Goal: Task Accomplishment & Management: Manage account settings

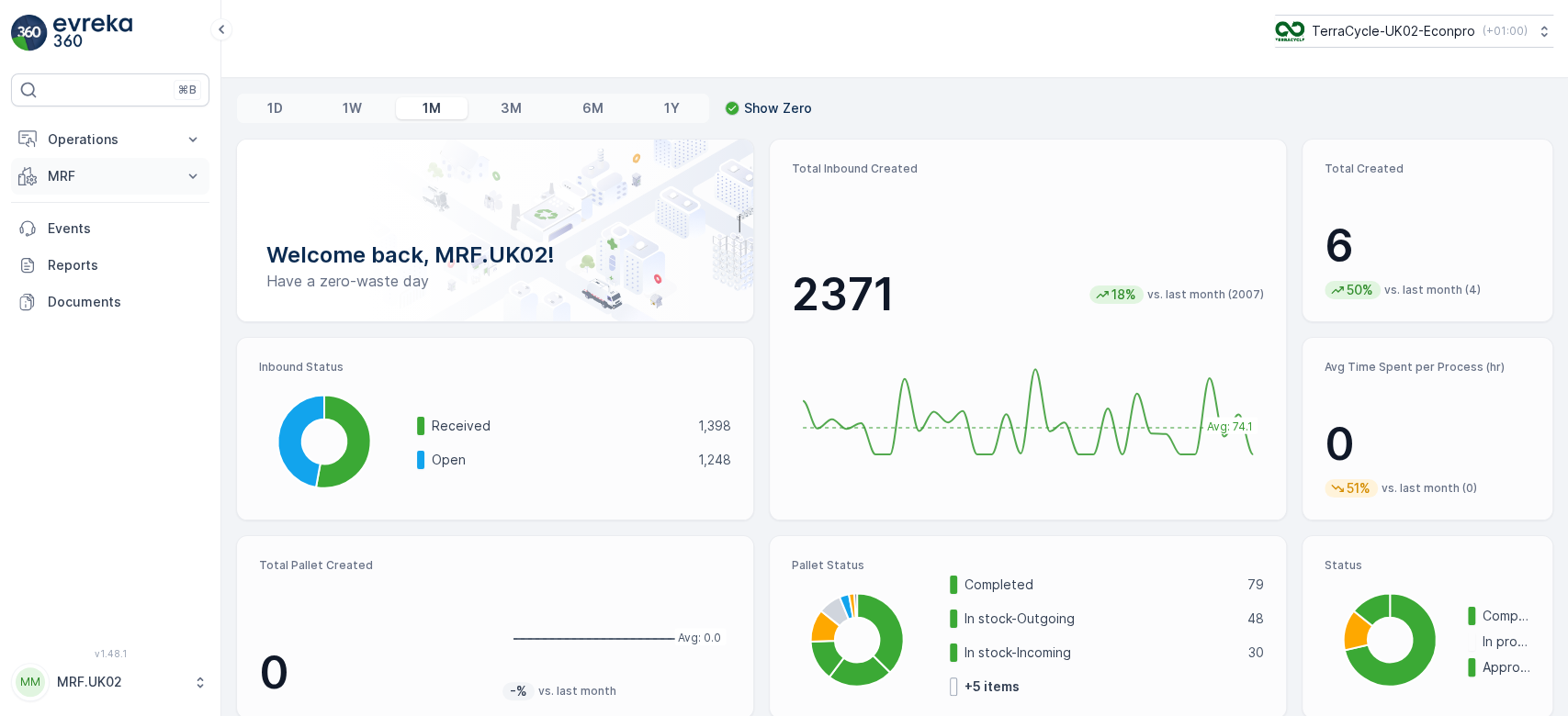
click at [122, 168] on p "MRF" at bounding box center [110, 176] width 125 height 18
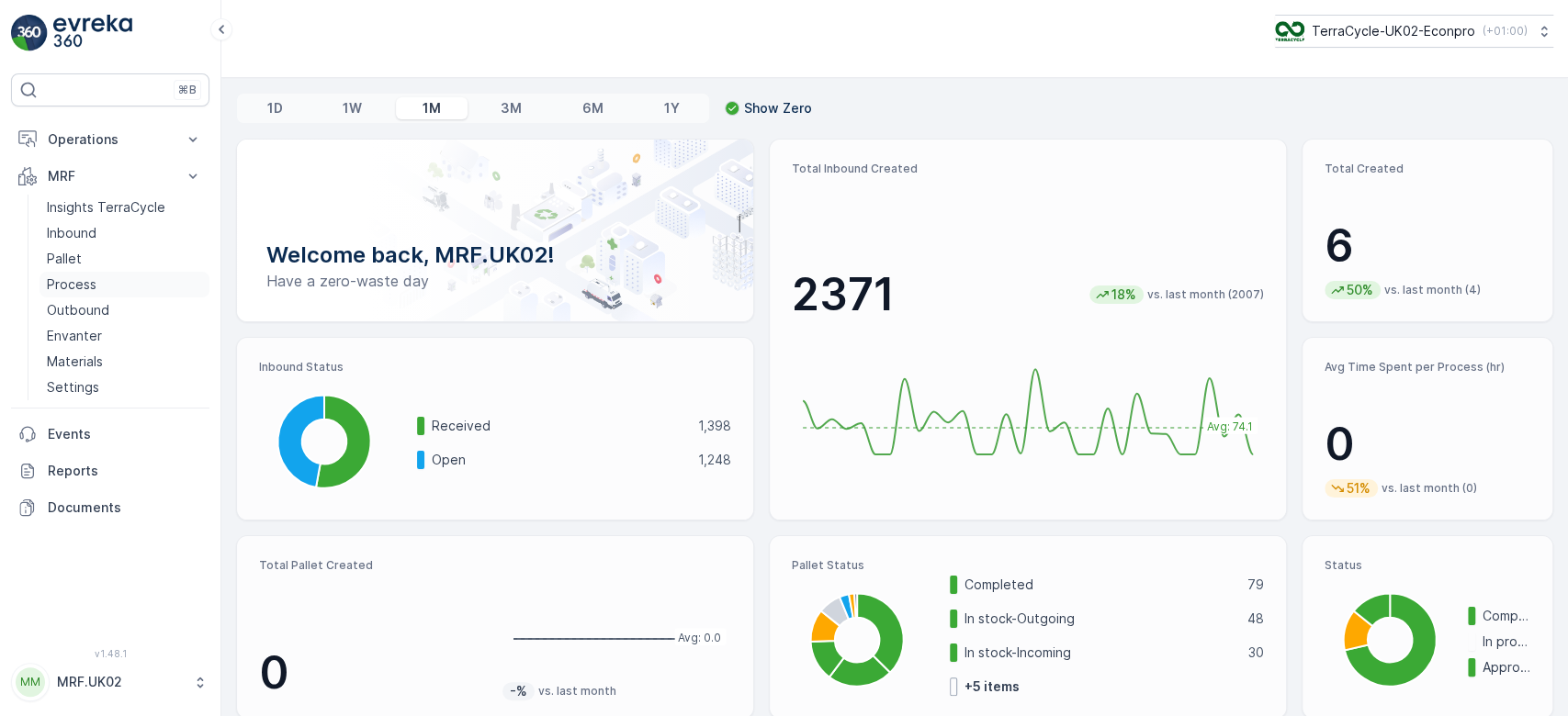
click at [110, 277] on link "Process" at bounding box center [124, 285] width 170 height 26
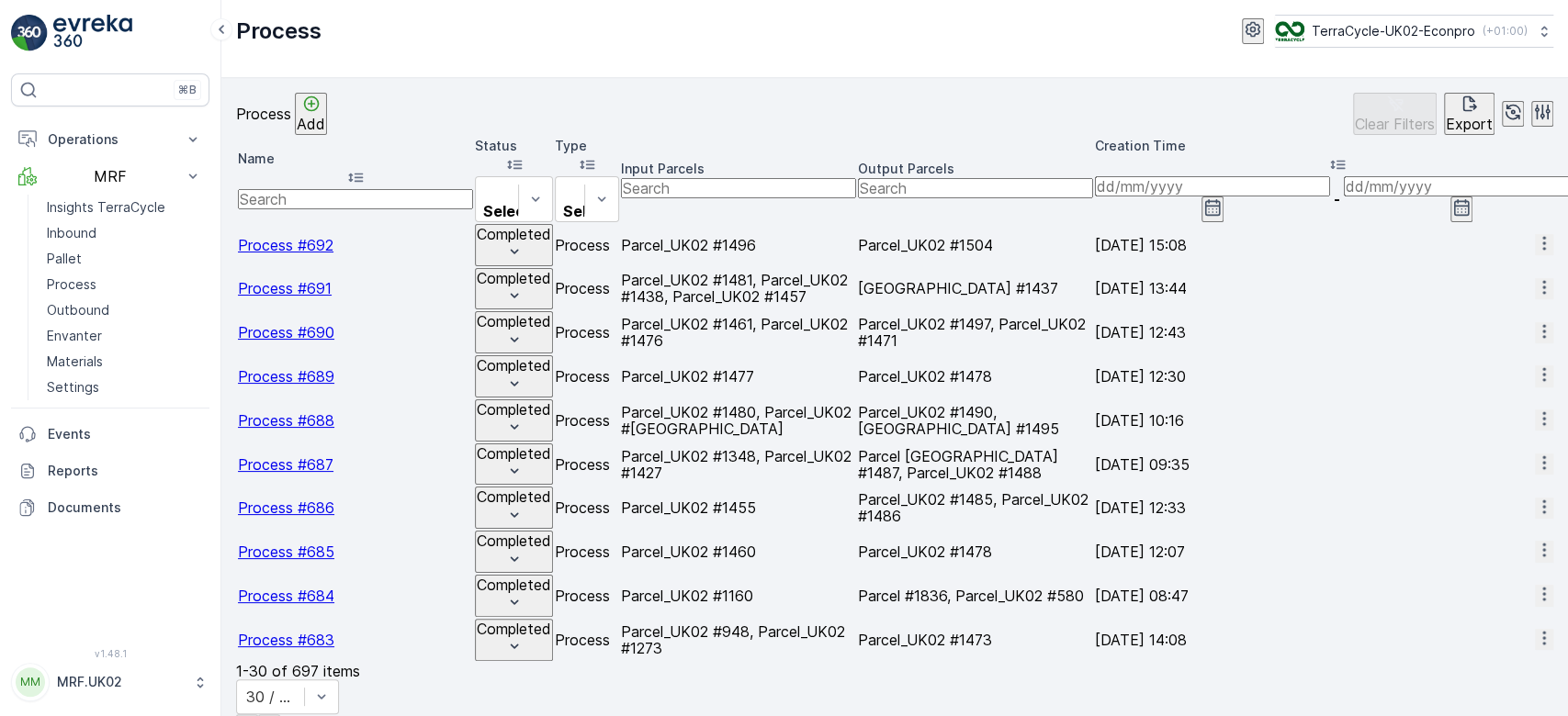
click at [325, 118] on p "Add" at bounding box center [311, 124] width 29 height 17
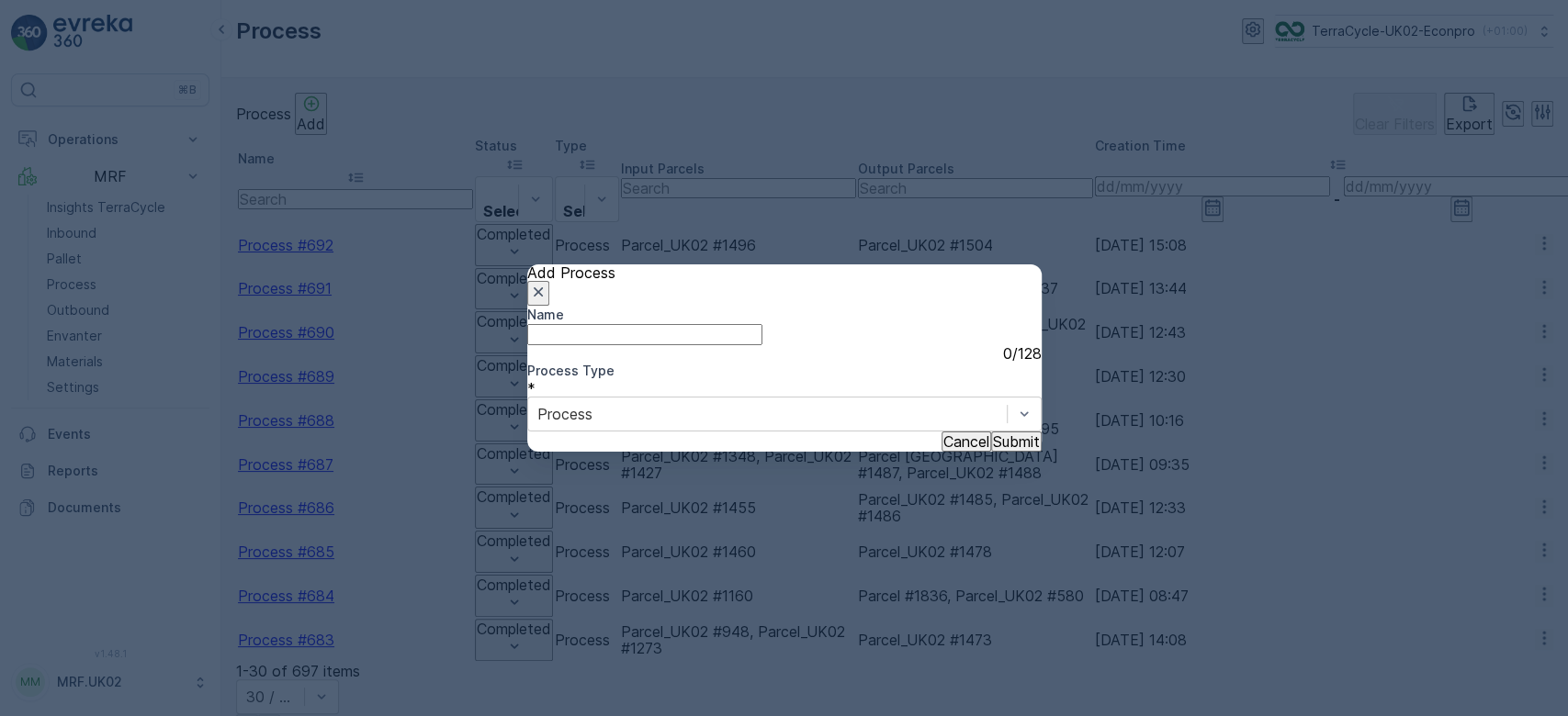
click at [994, 450] on p "Submit" at bounding box center [1017, 441] width 47 height 17
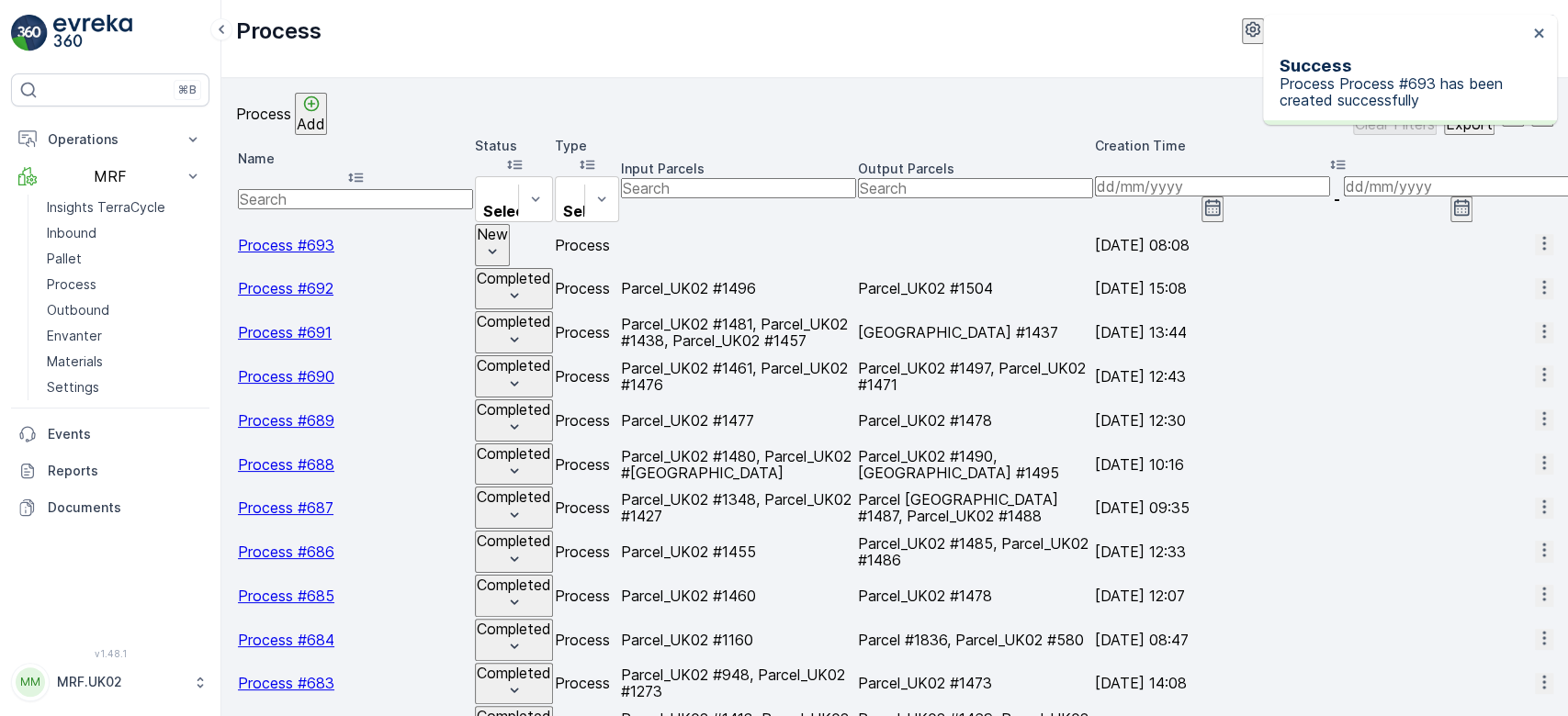
click at [318, 236] on span "Process #693" at bounding box center [285, 245] width 96 height 18
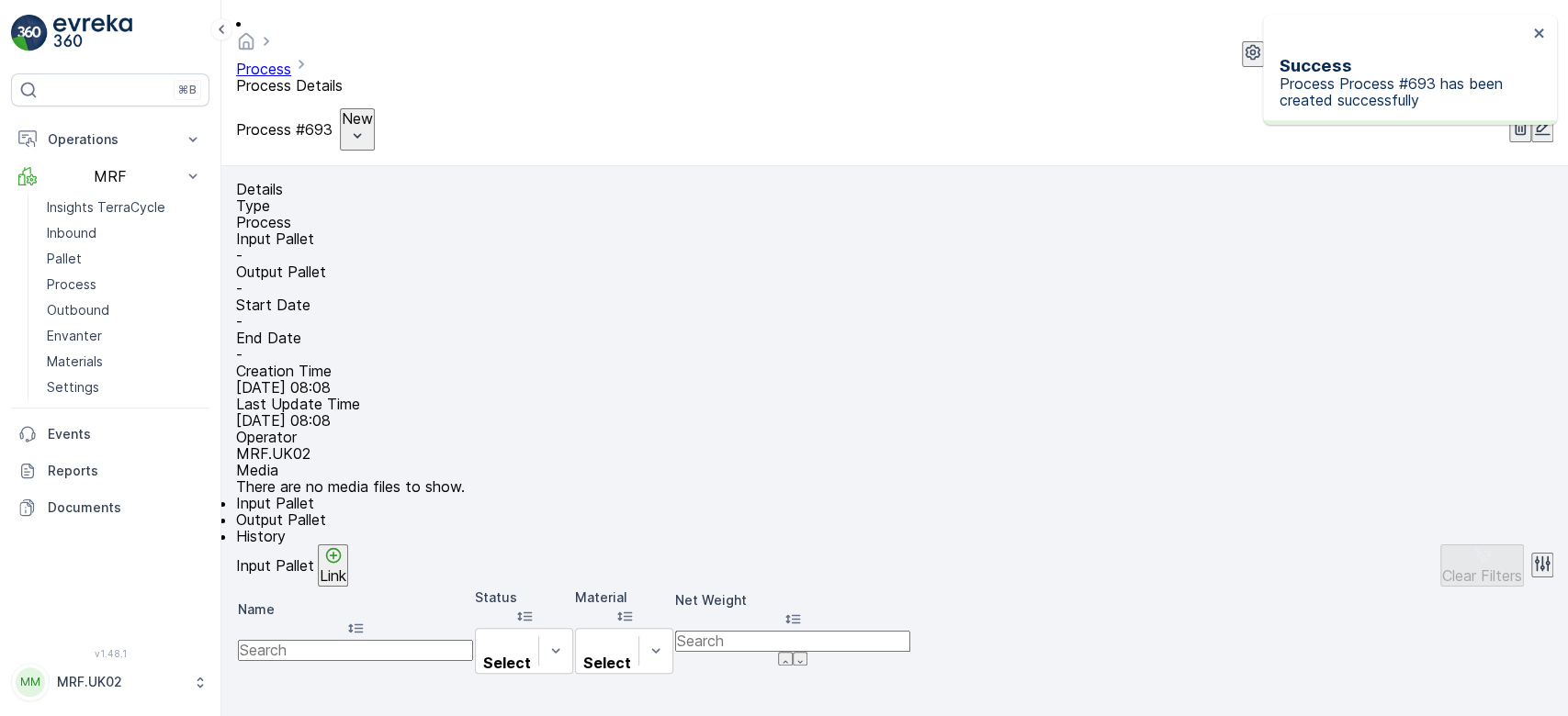
click at [347, 584] on p "Link" at bounding box center [333, 575] width 27 height 17
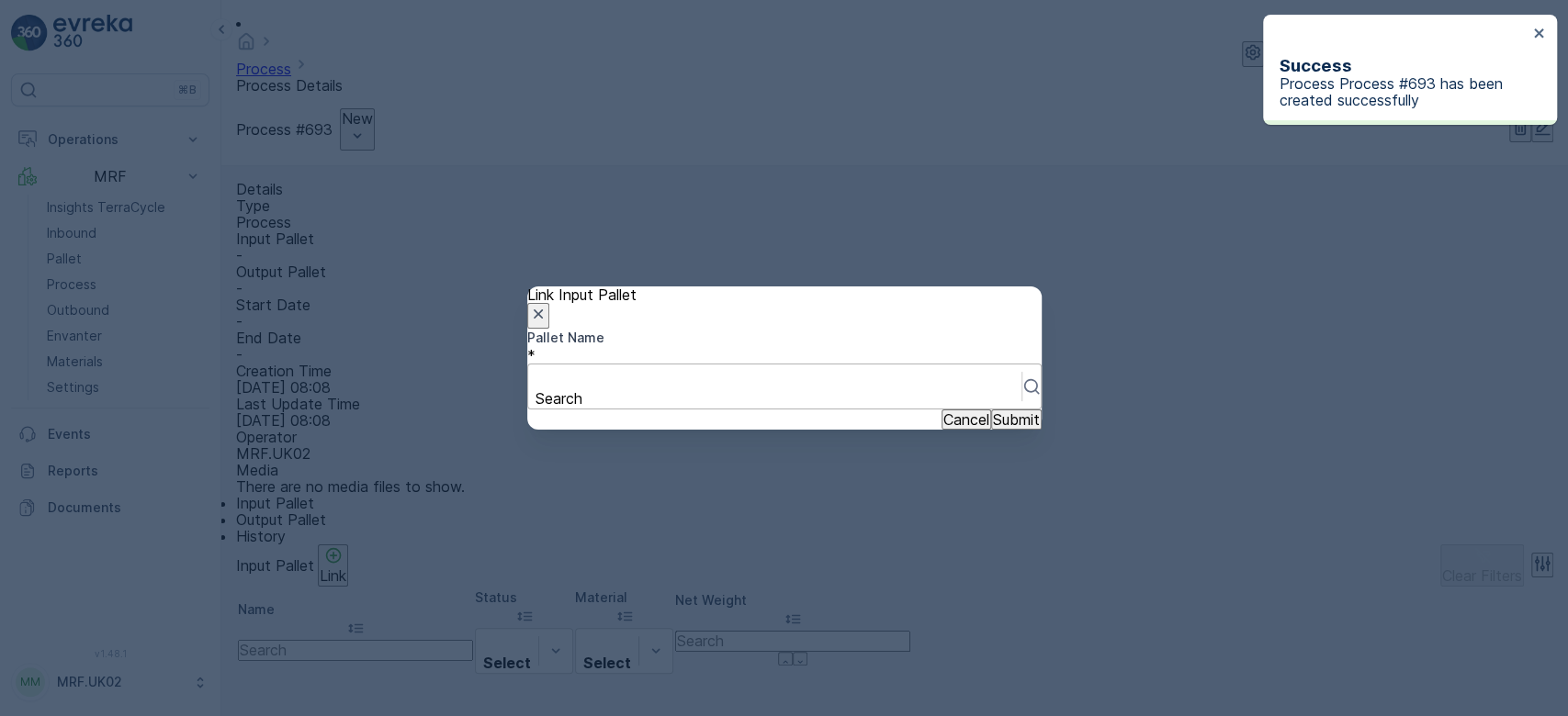
click at [673, 368] on div at bounding box center [775, 378] width 475 height 20
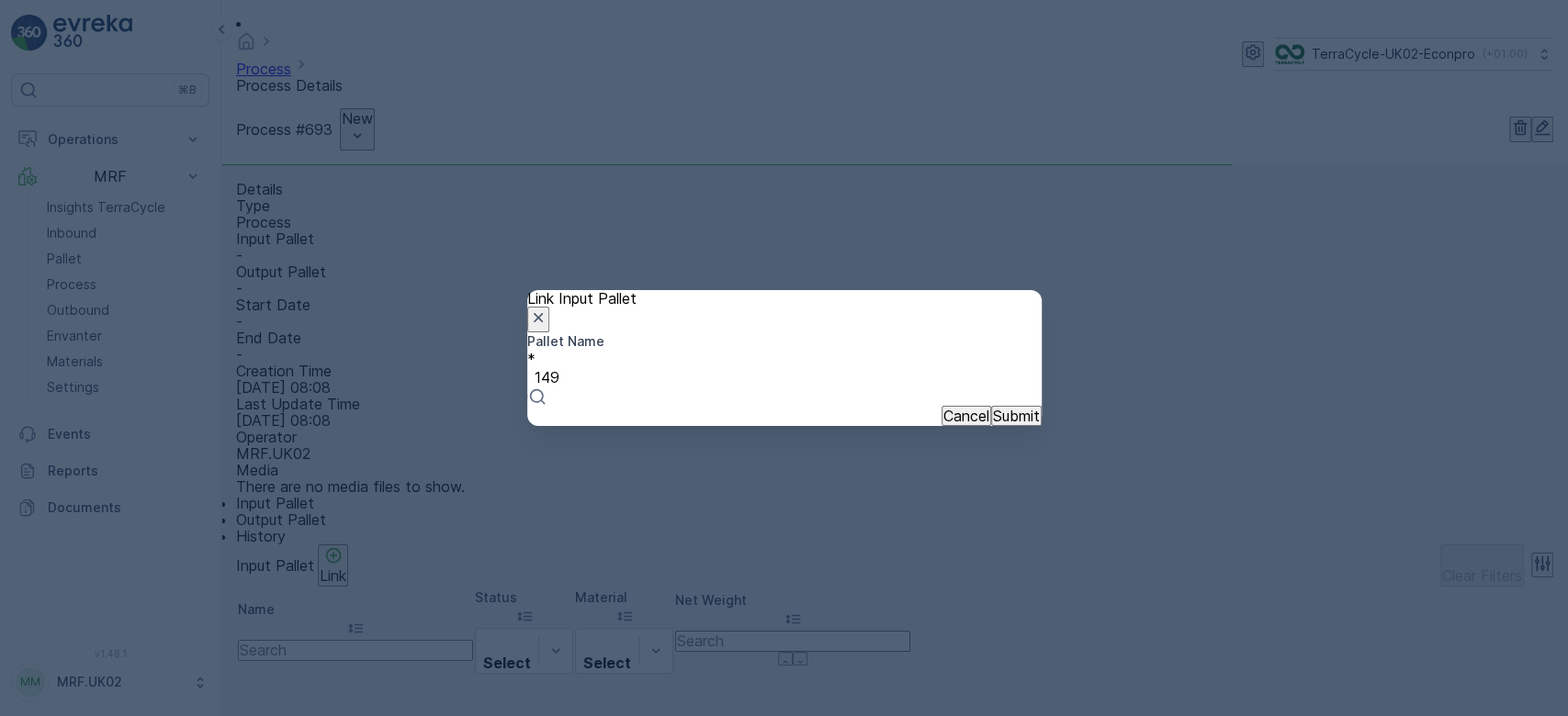
type input "1498"
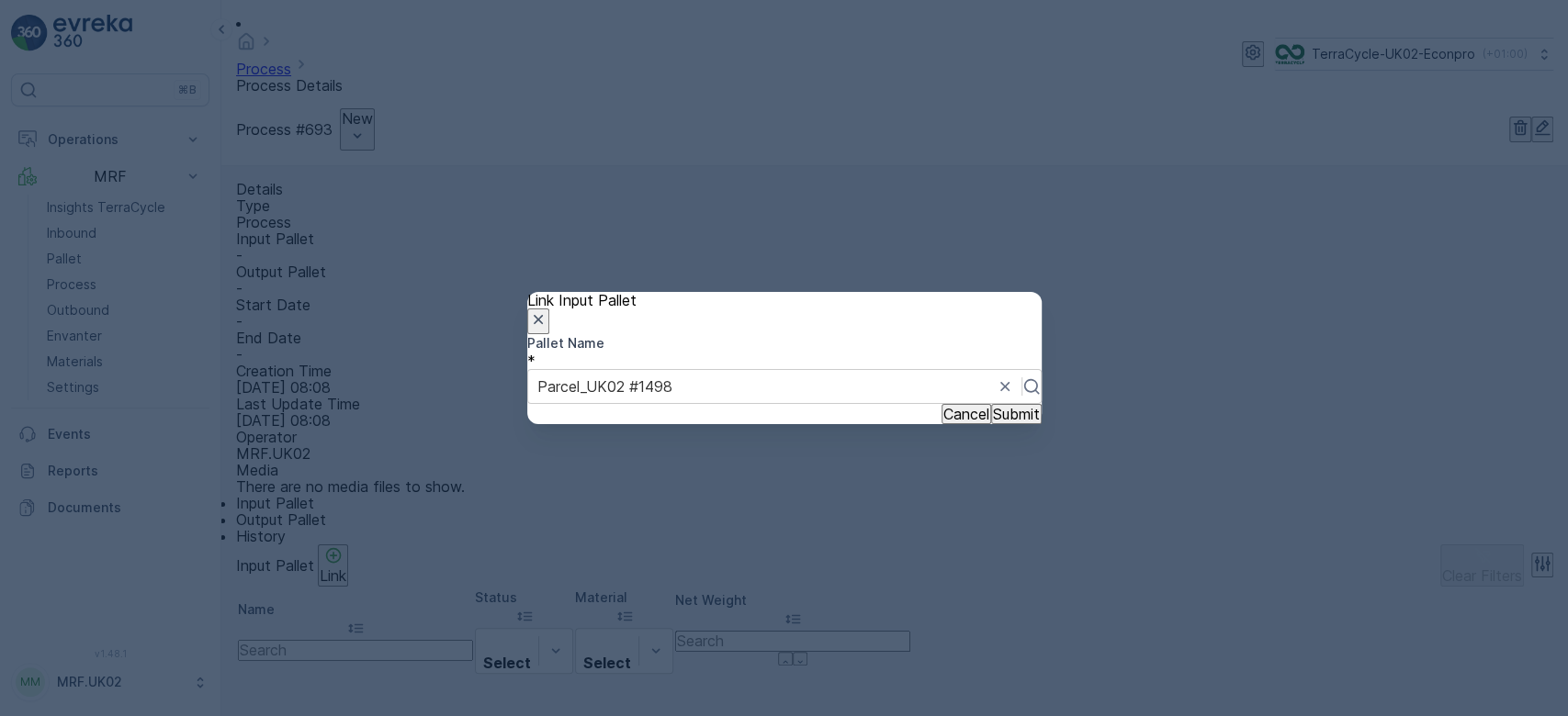
click at [999, 422] on p "Submit" at bounding box center [1017, 414] width 47 height 17
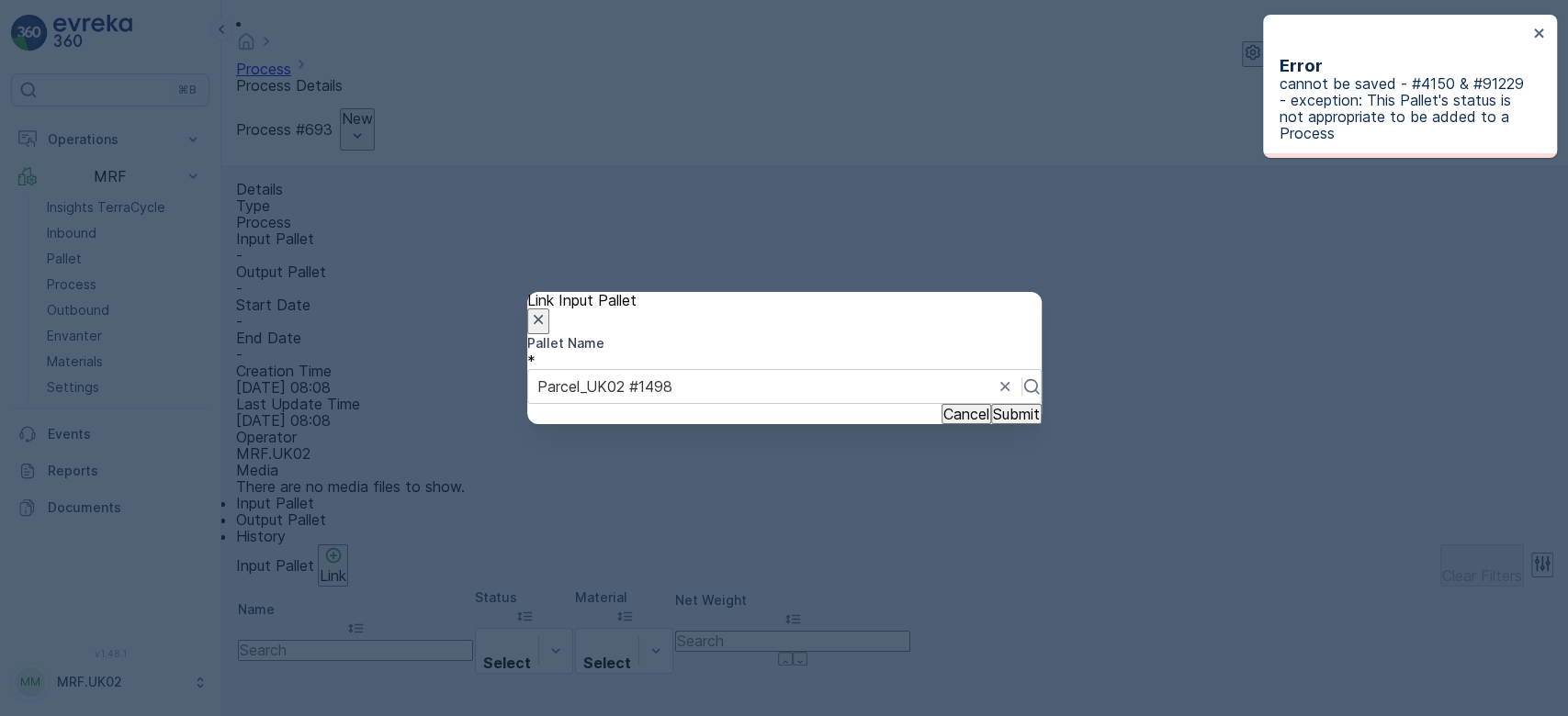
click at [543, 315] on icon "button" at bounding box center [537, 319] width 9 height 9
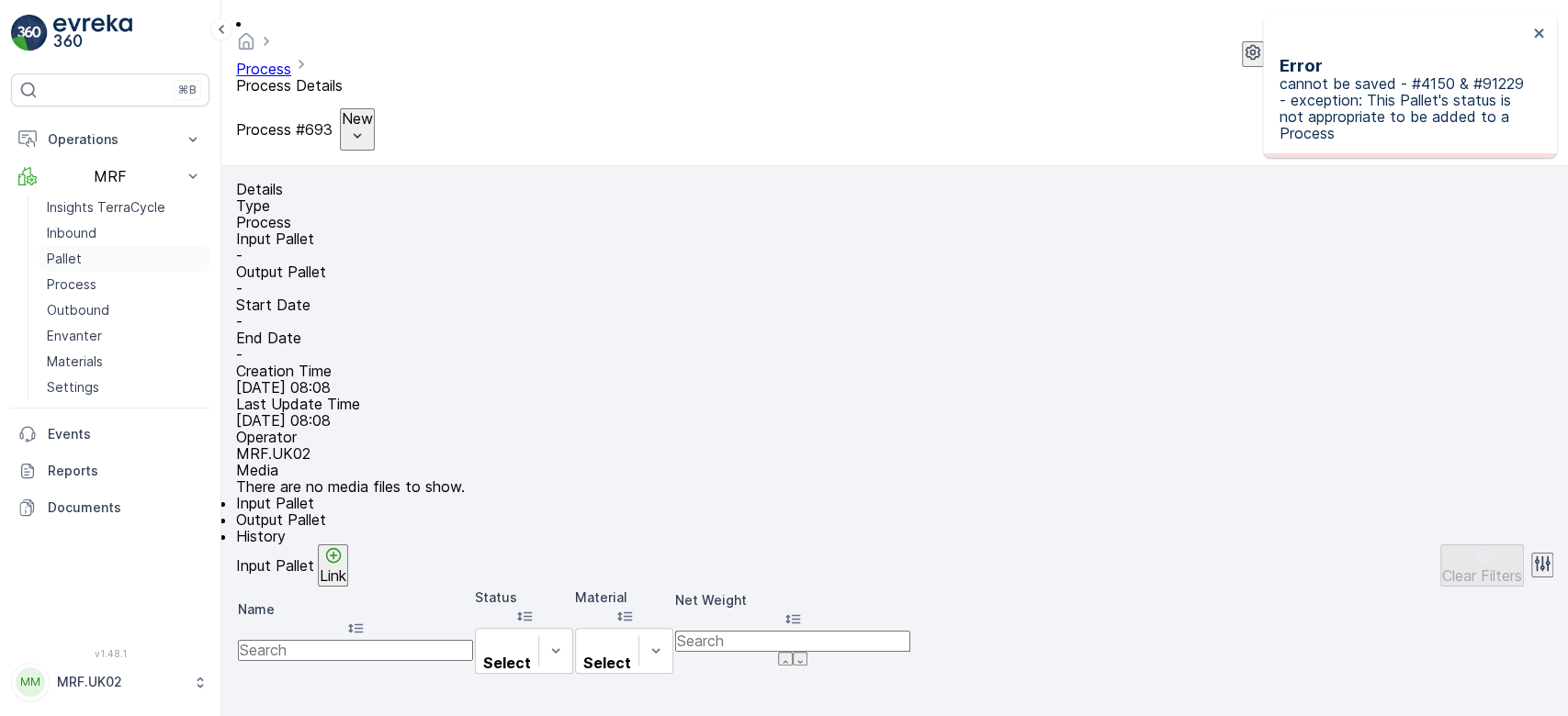
click at [91, 256] on link "Pallet" at bounding box center [124, 259] width 170 height 26
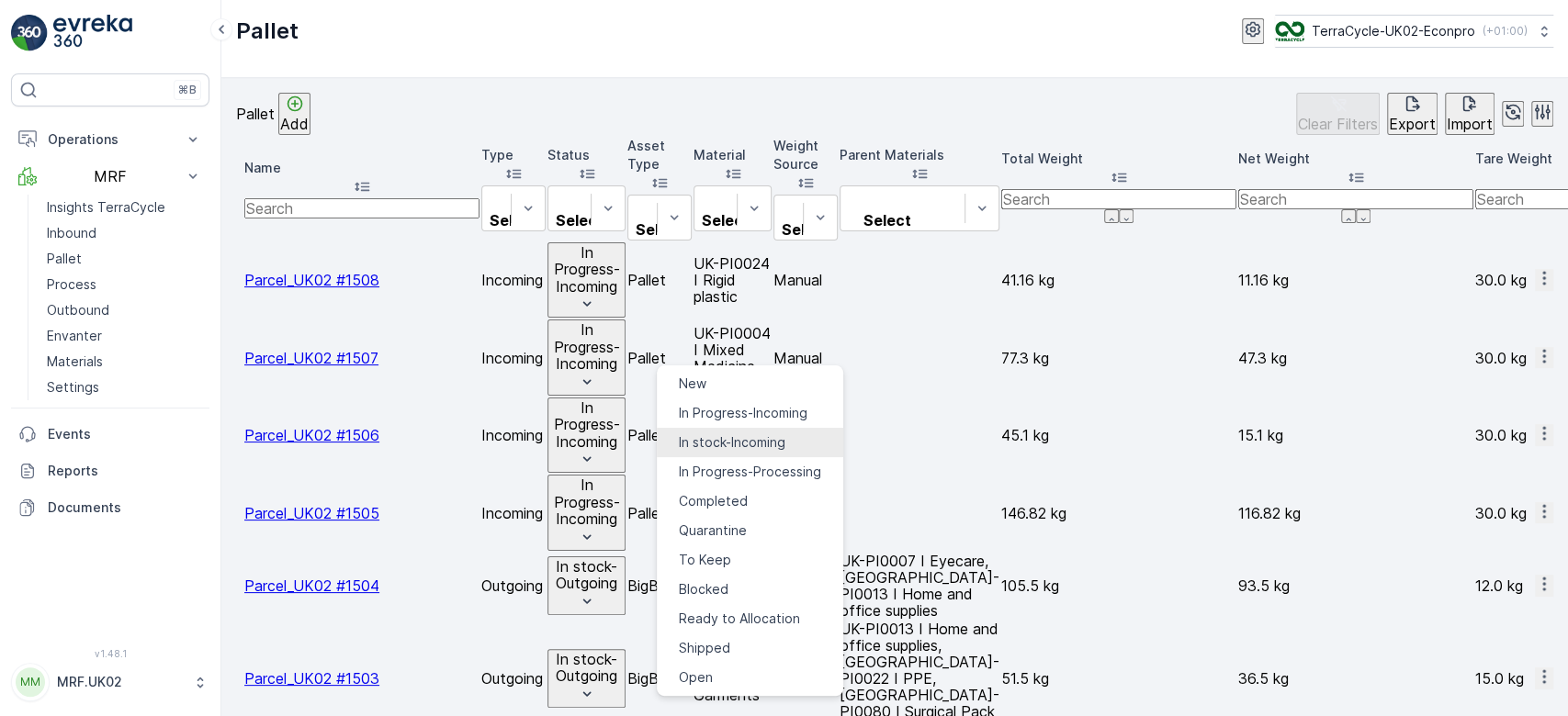
click at [751, 437] on span "In stock-Incoming" at bounding box center [731, 442] width 106 height 18
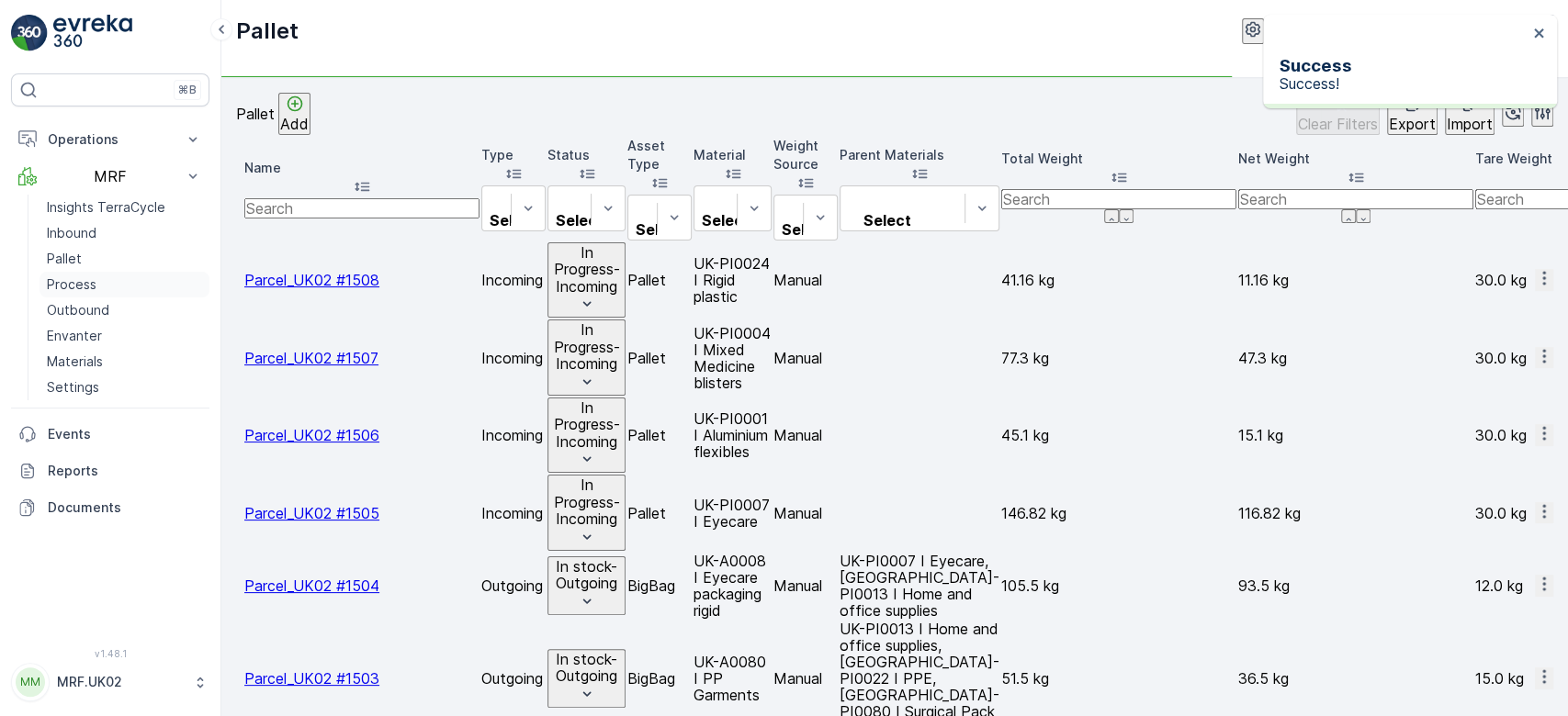
click at [87, 287] on p "Process" at bounding box center [72, 284] width 50 height 18
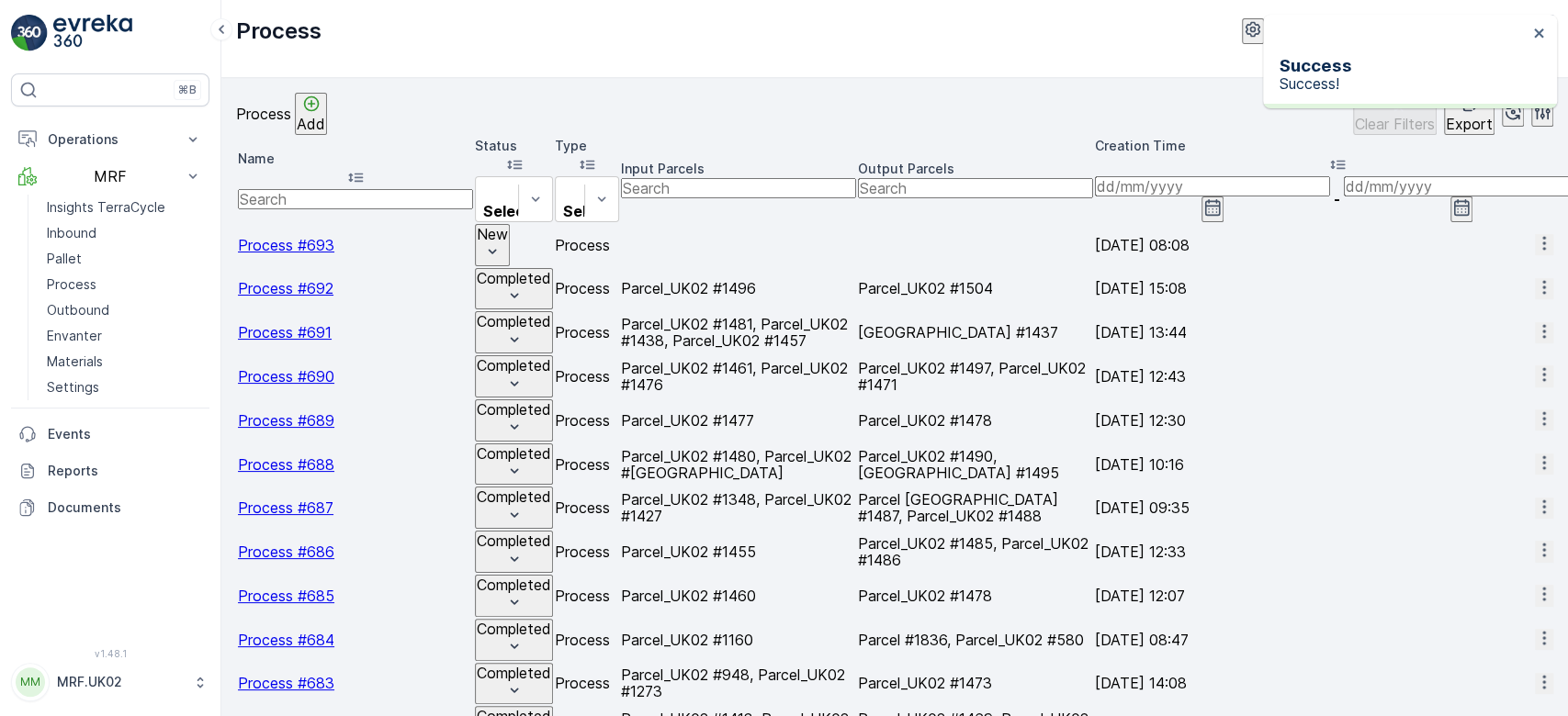
click at [498, 225] on p "New" at bounding box center [492, 233] width 31 height 17
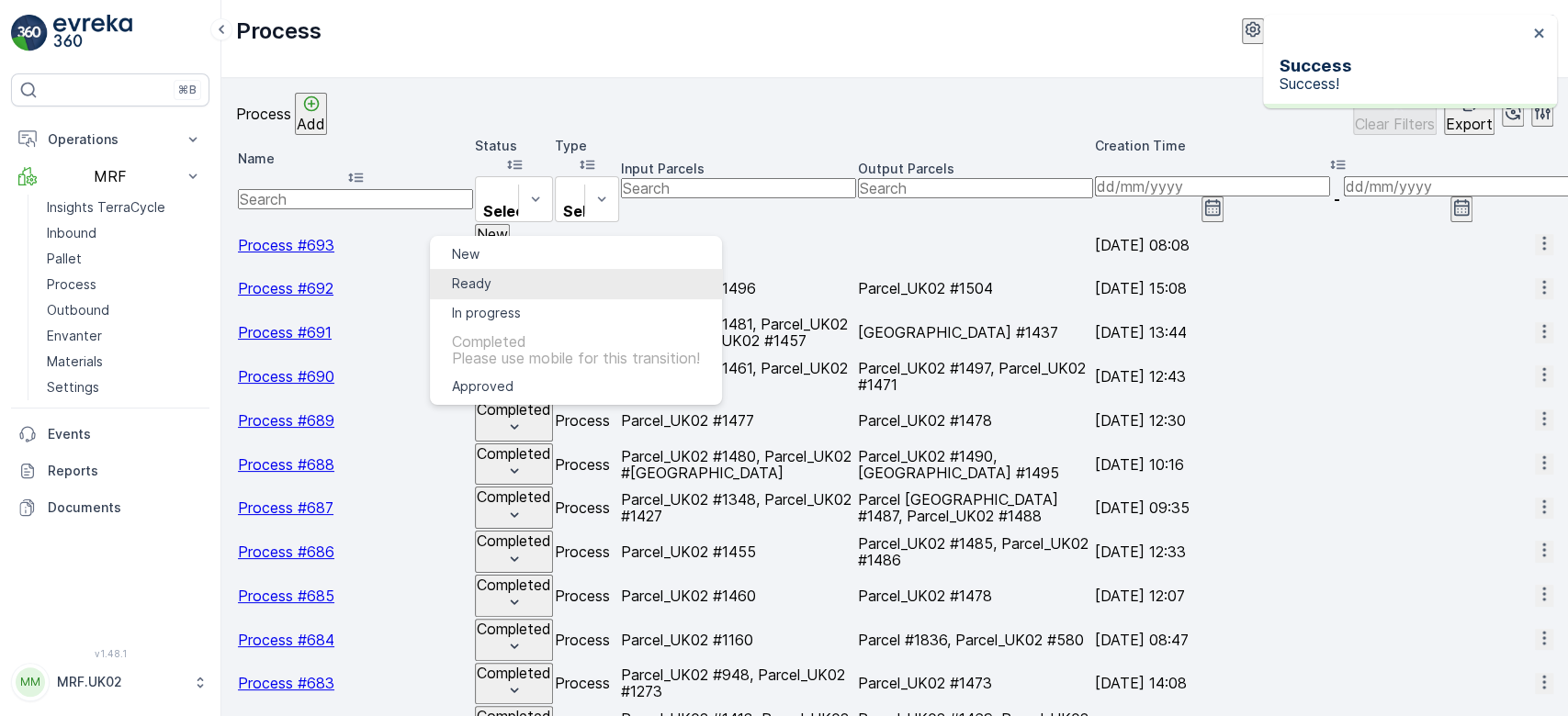
click at [464, 277] on span "Ready" at bounding box center [472, 283] width 40 height 18
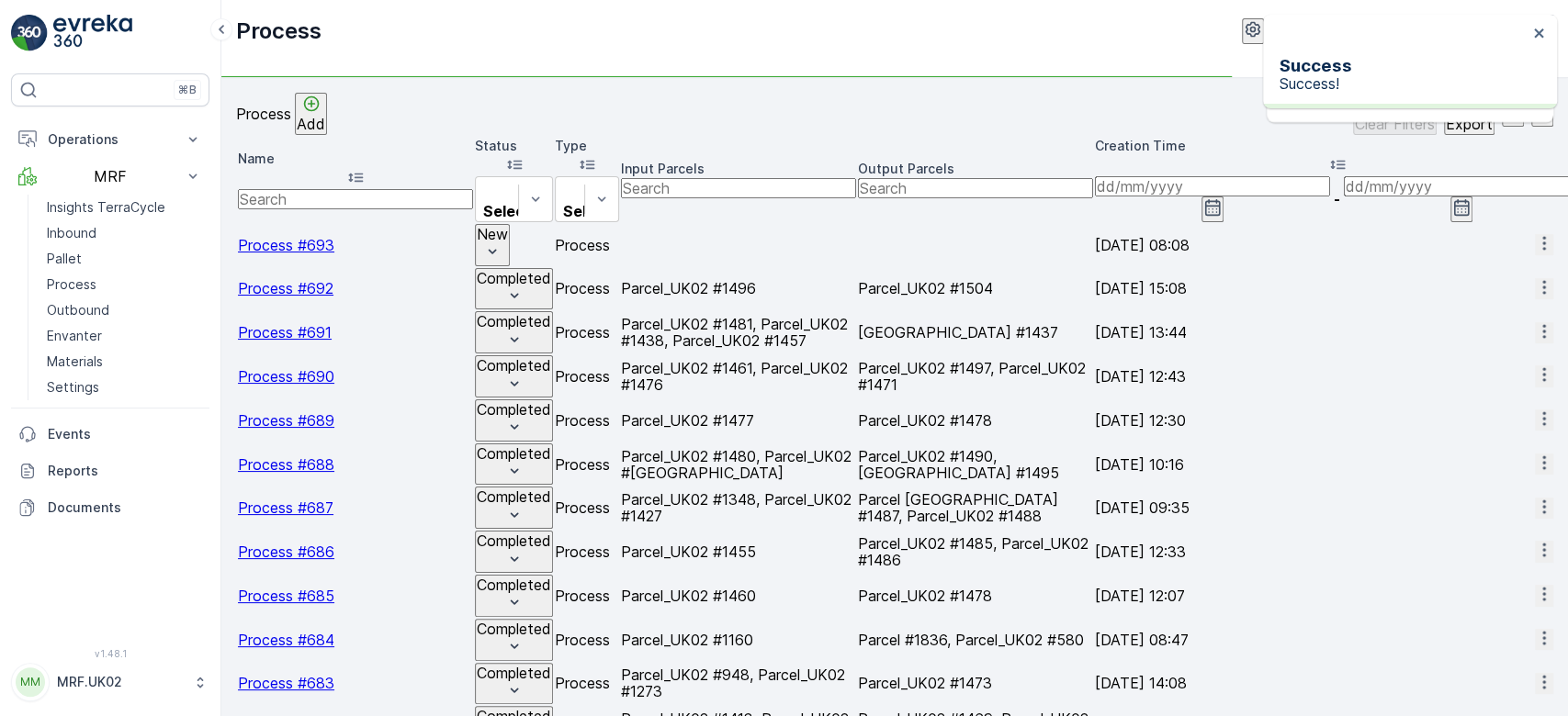
click at [309, 236] on span "Process #693" at bounding box center [285, 245] width 96 height 18
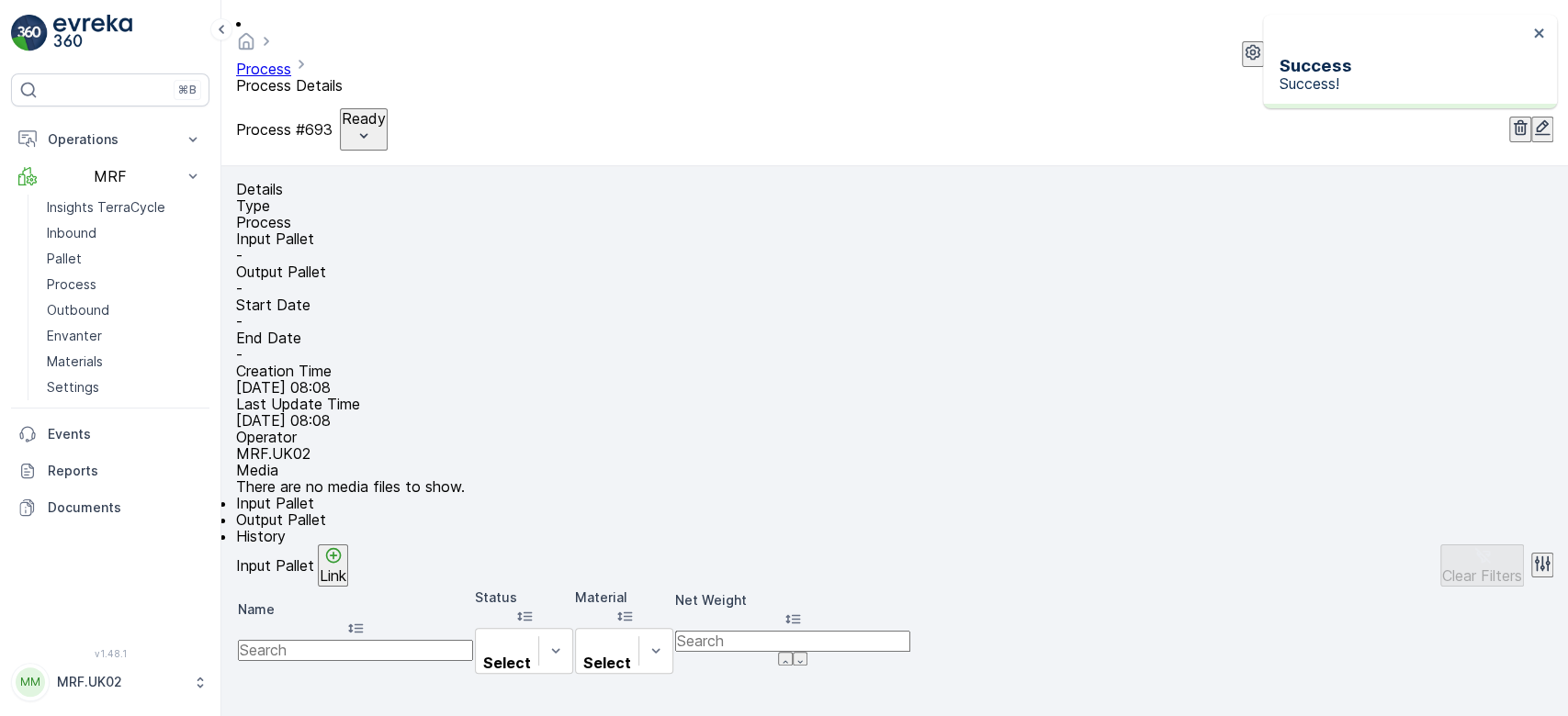
click at [347, 582] on p "Link" at bounding box center [333, 575] width 27 height 17
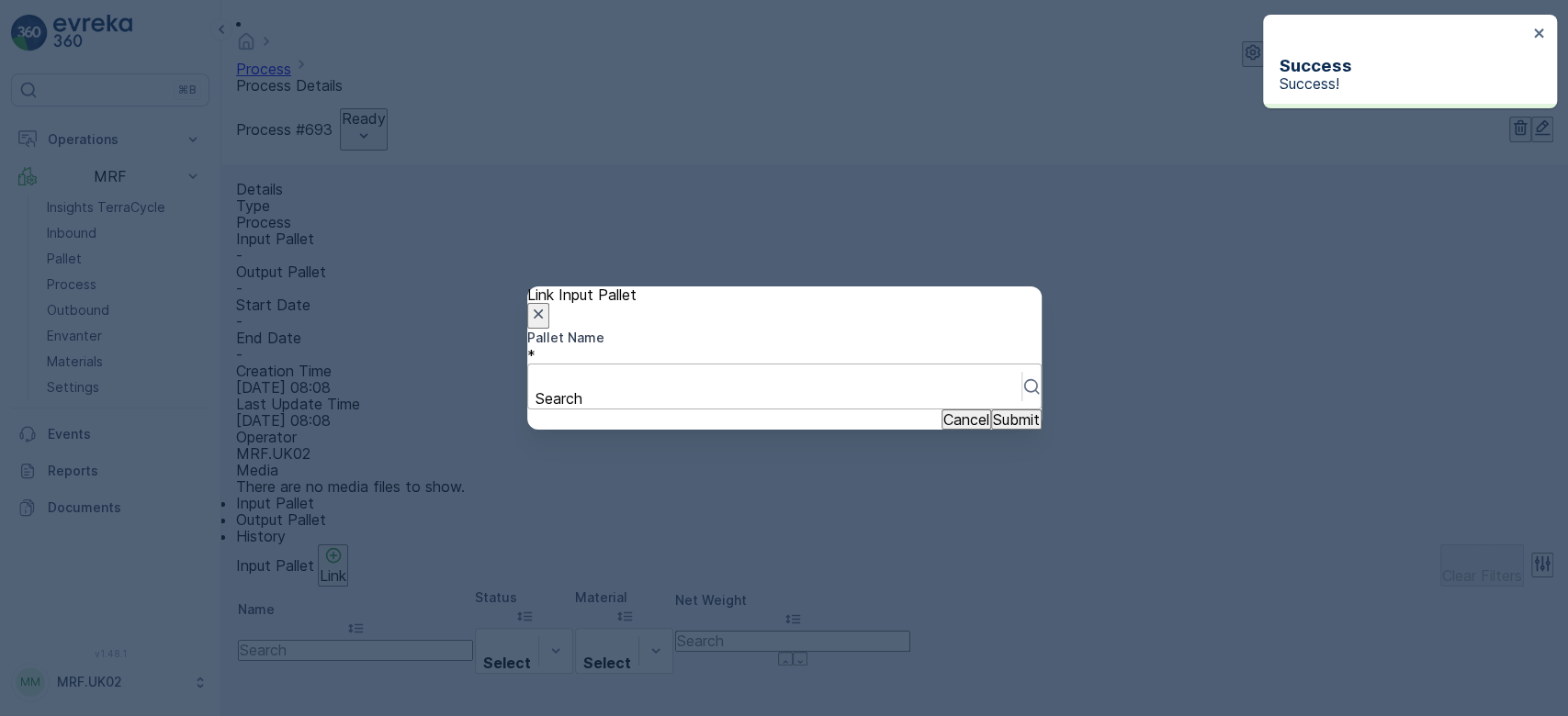
click at [629, 374] on div at bounding box center [775, 378] width 475 height 20
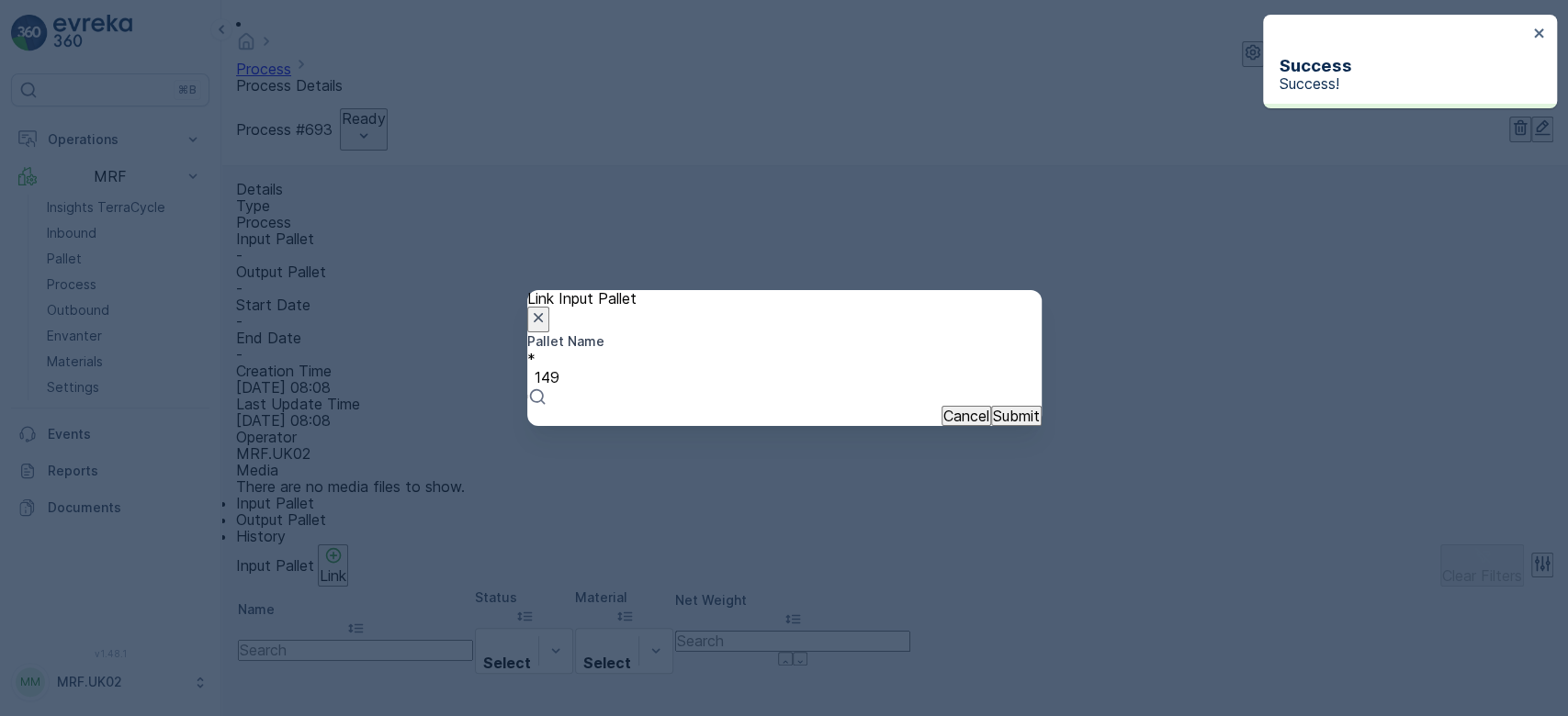
type input "1498"
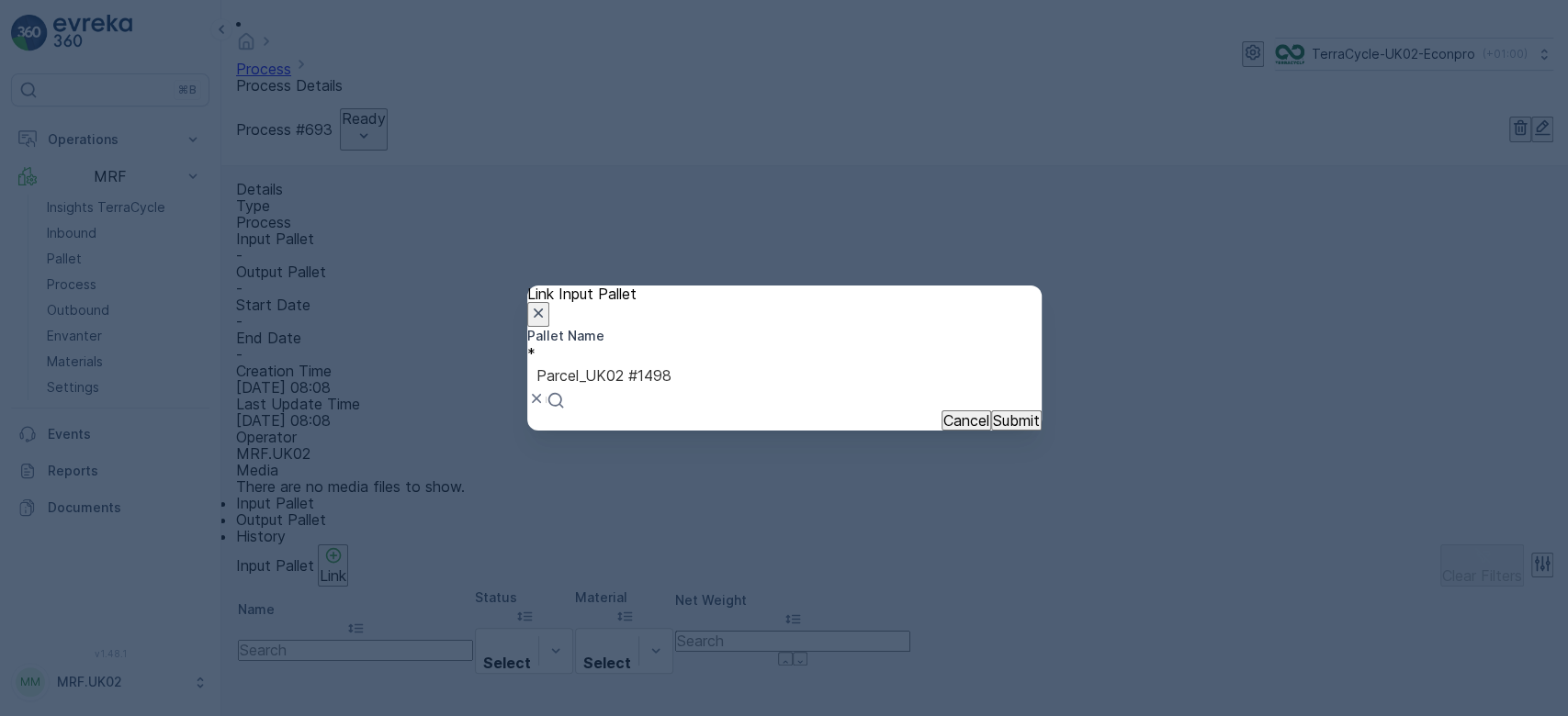
click at [995, 429] on p "Submit" at bounding box center [1017, 420] width 47 height 17
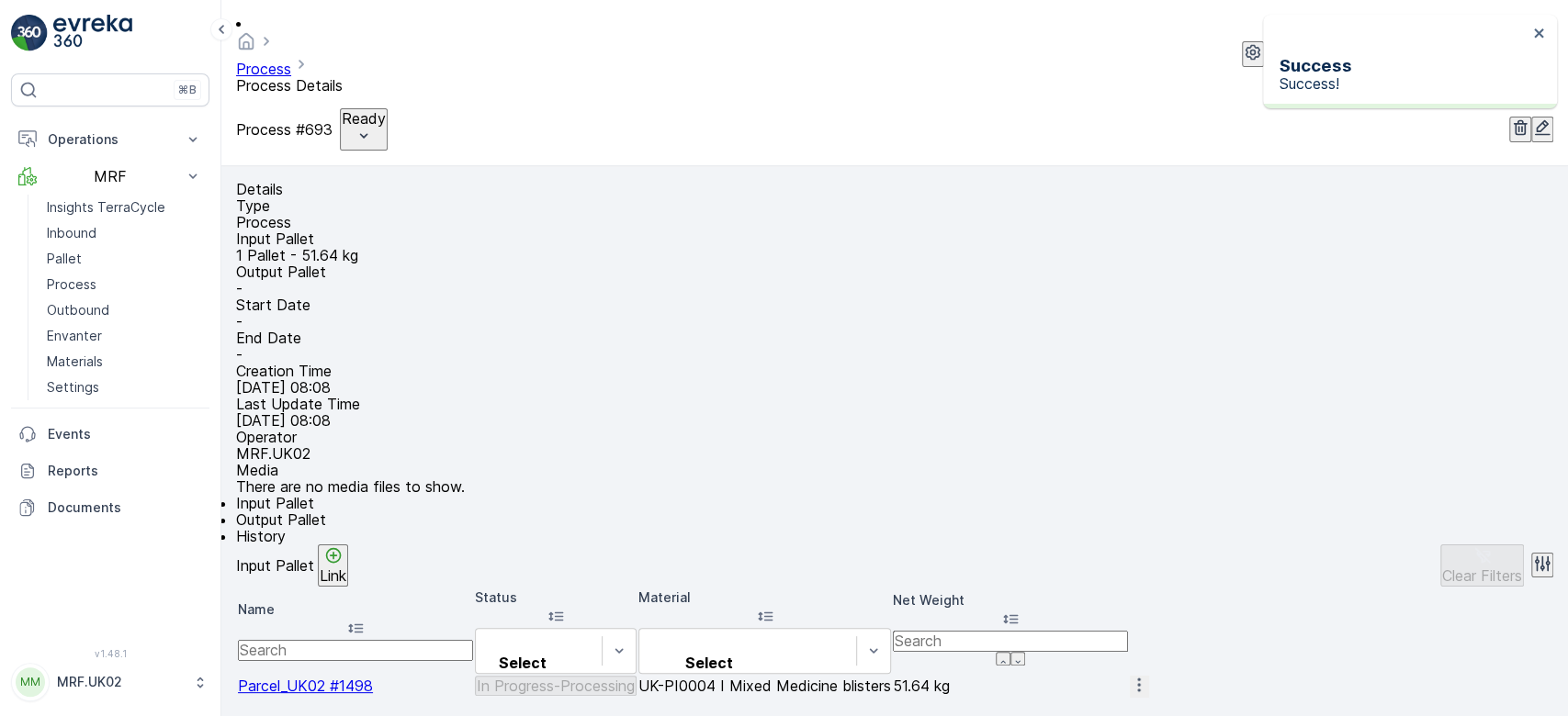
click at [326, 517] on span "Output Pallet" at bounding box center [281, 519] width 90 height 18
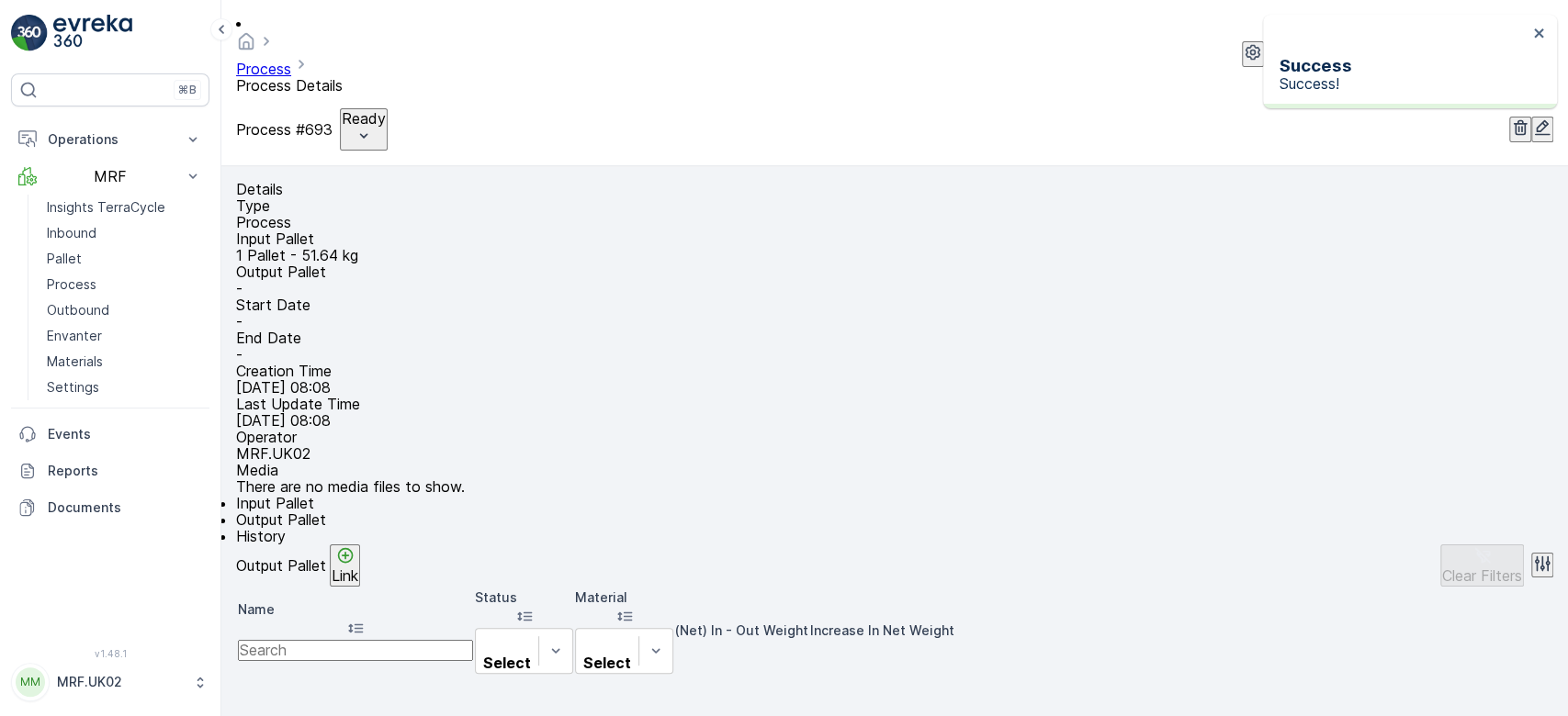
click at [359, 577] on p "Link" at bounding box center [345, 575] width 27 height 17
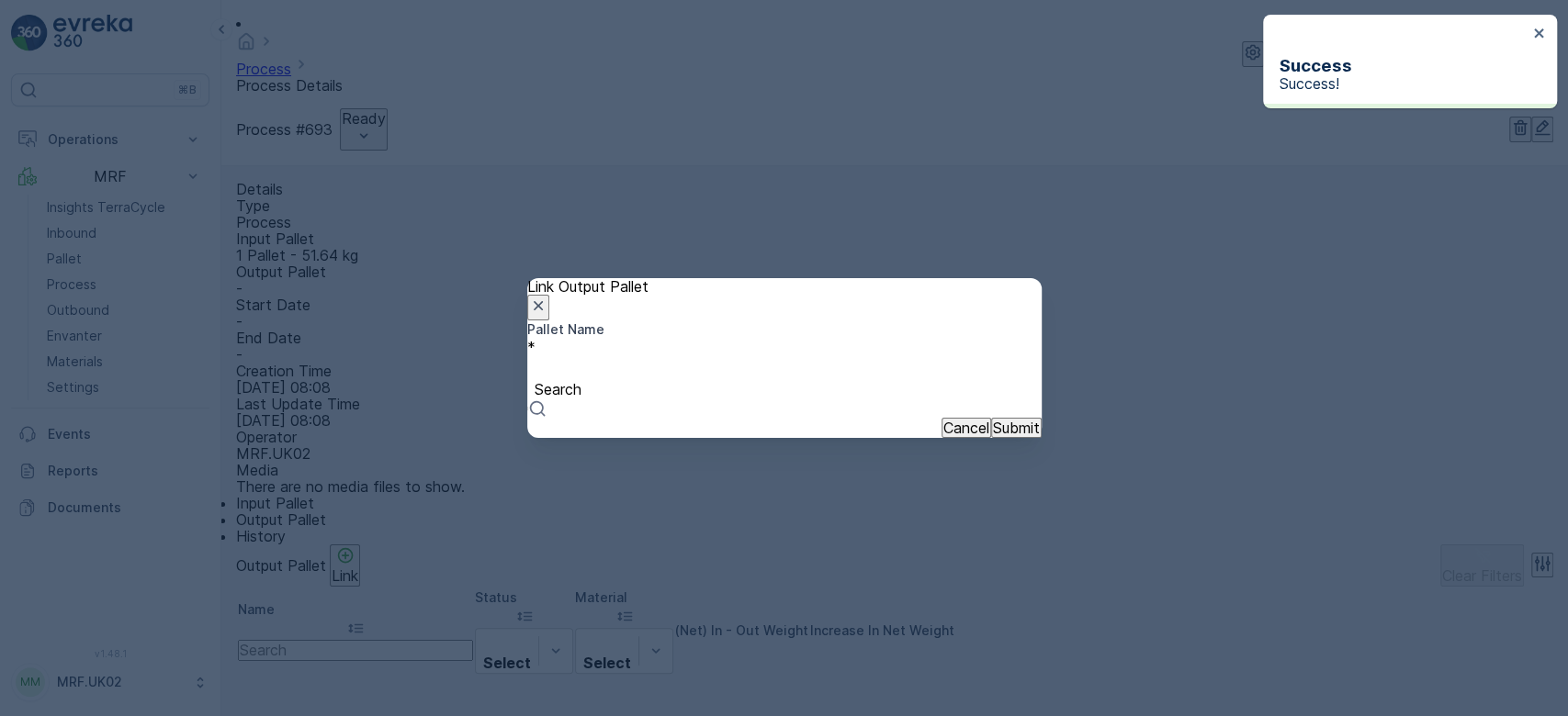
click at [629, 369] on div at bounding box center [784, 369] width 496 height 20
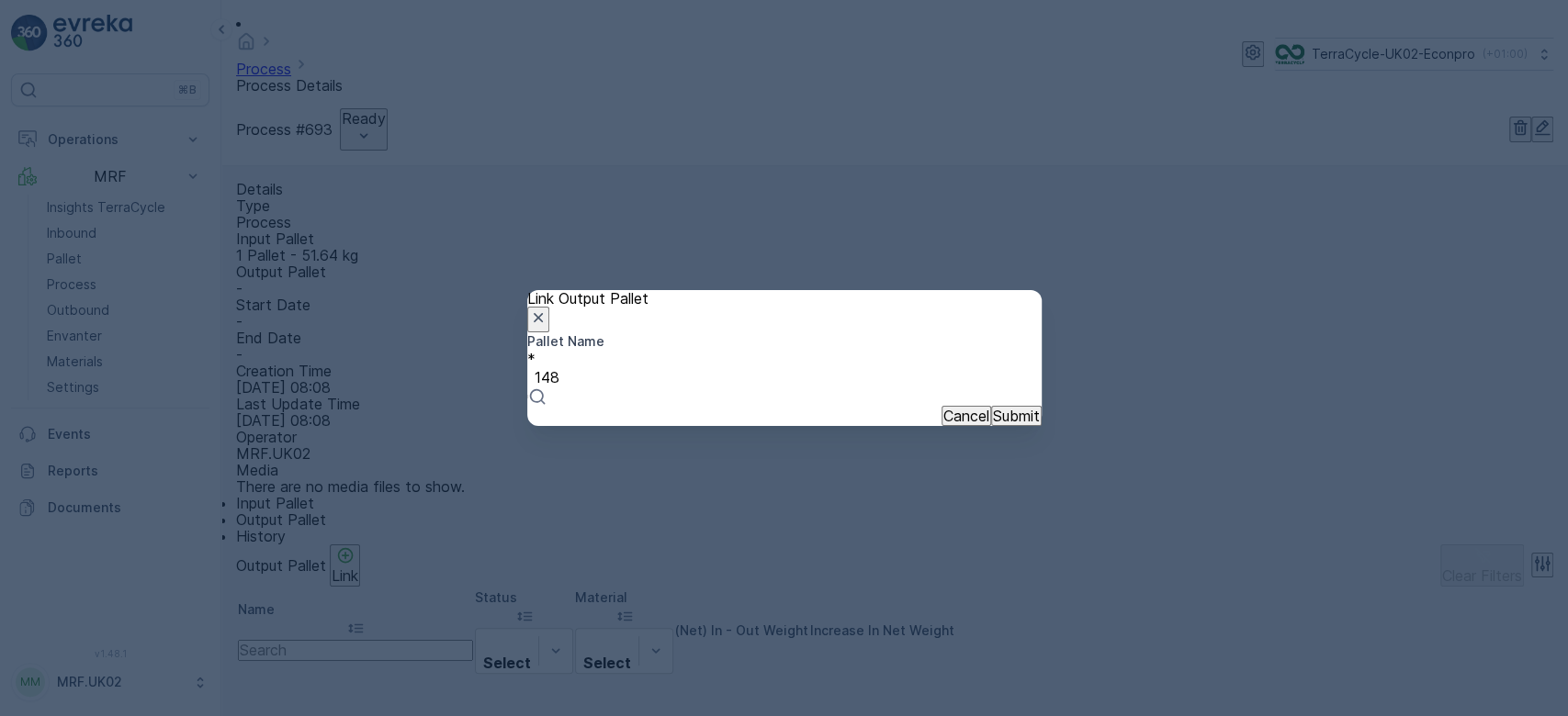
type input "1486"
click at [135, 715] on span "Parcel_UK02 #1486" at bounding box center [68, 724] width 135 height 18
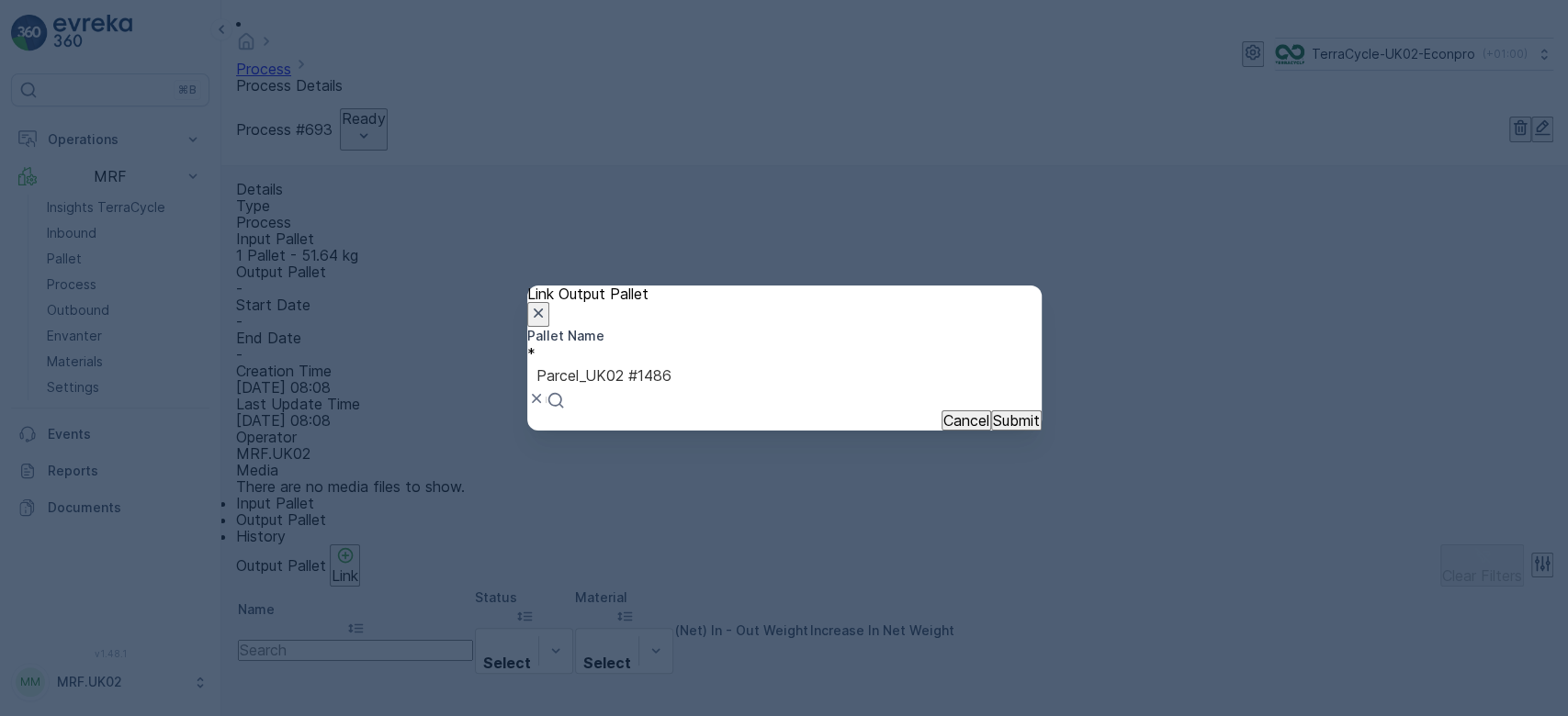
click at [997, 429] on p "Submit" at bounding box center [1017, 420] width 47 height 17
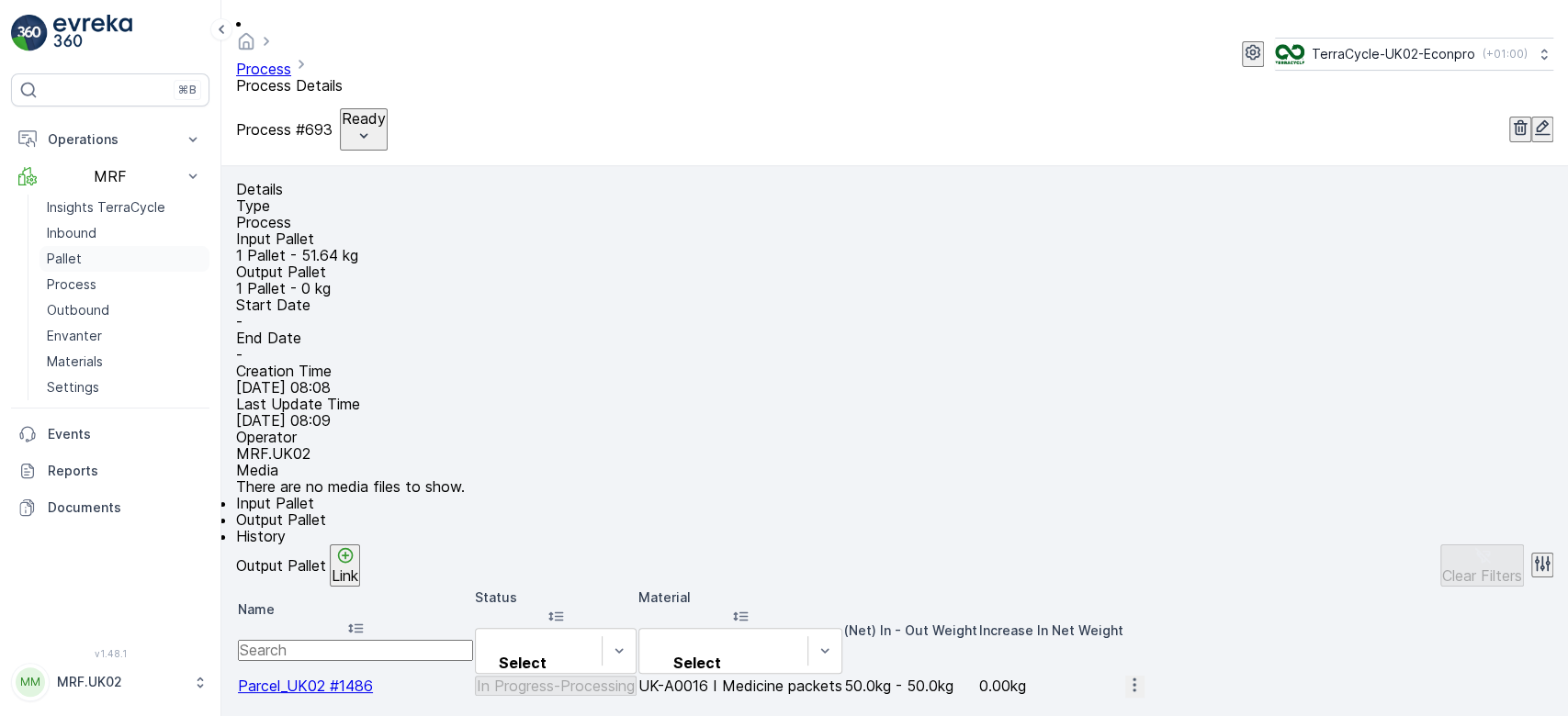
click at [83, 250] on link "Pallet" at bounding box center [124, 259] width 170 height 26
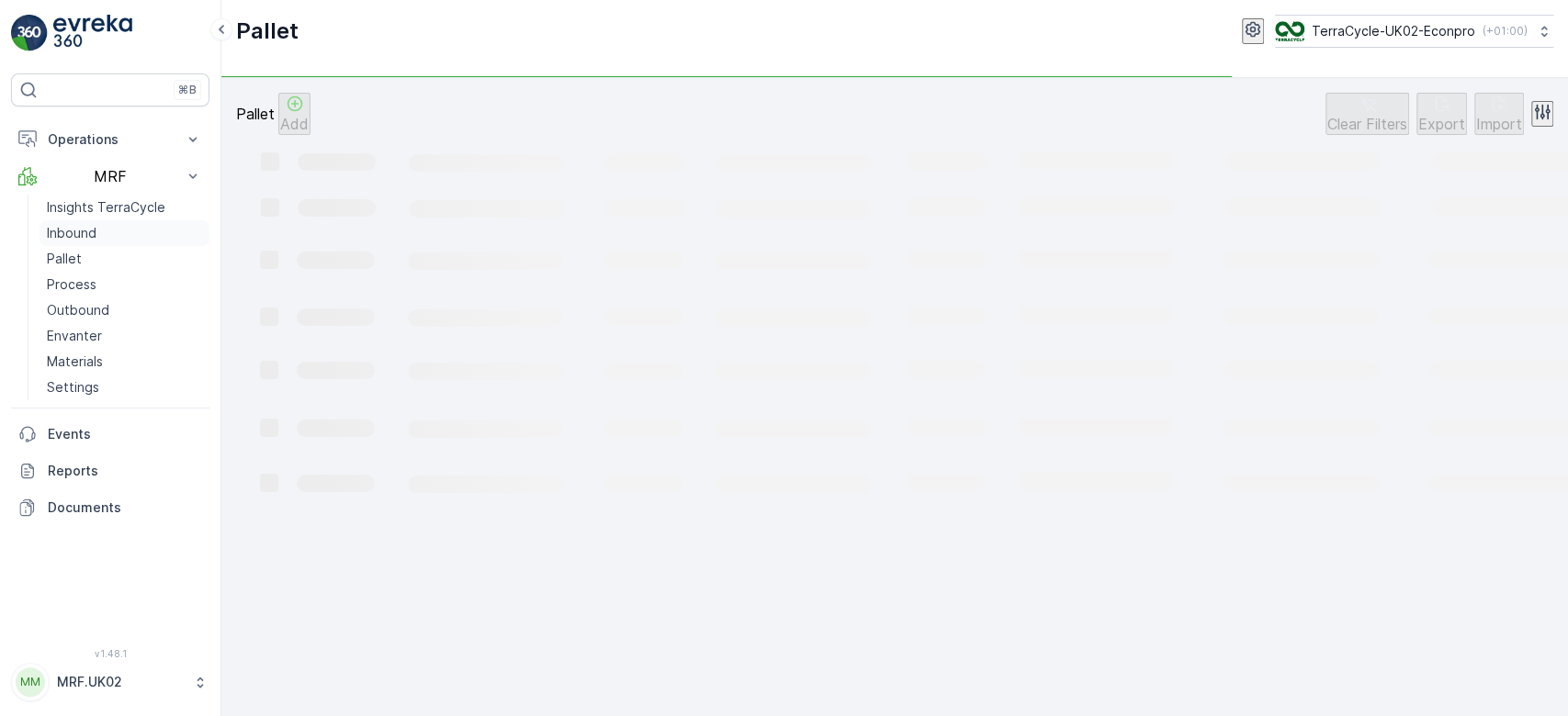
click at [95, 230] on link "Inbound" at bounding box center [124, 233] width 170 height 26
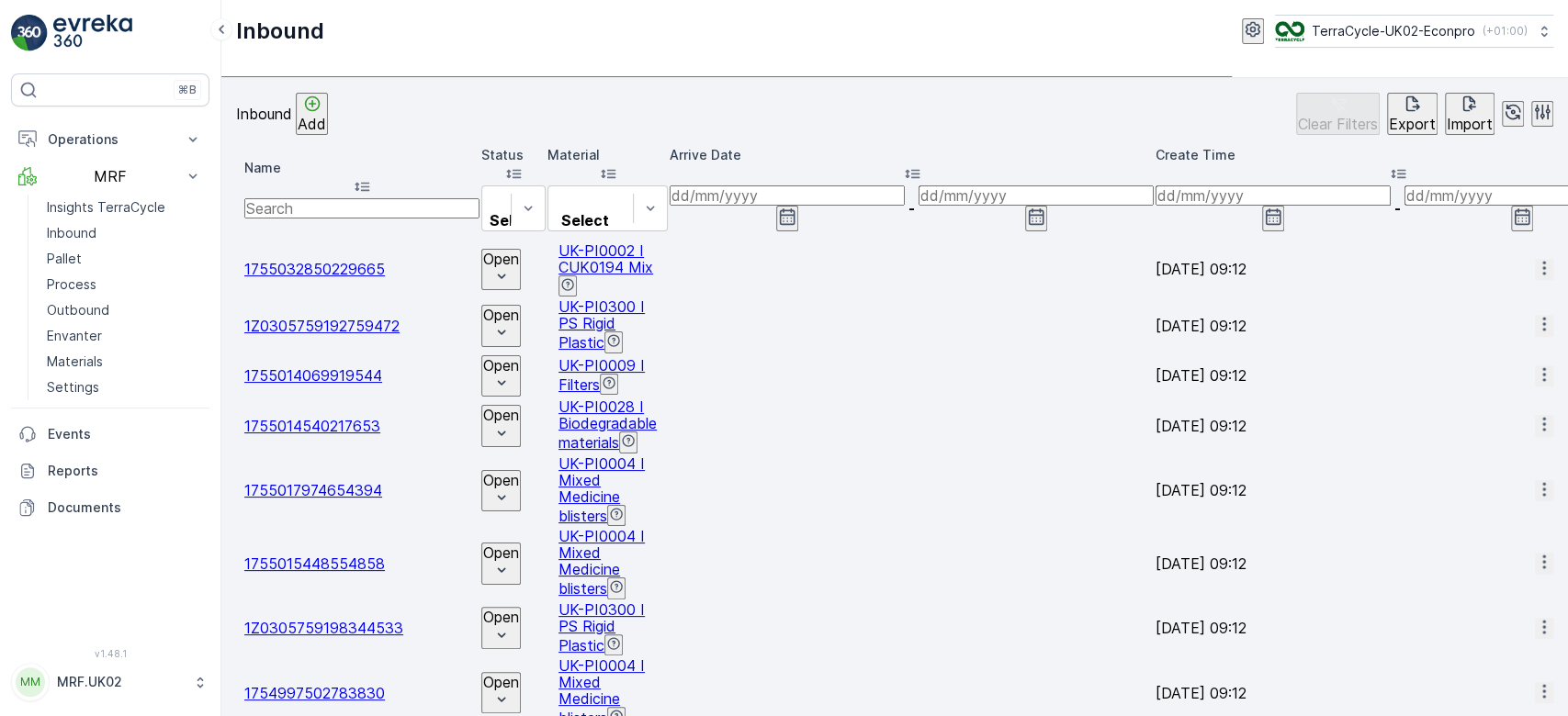
click at [324, 199] on input "text" at bounding box center [362, 209] width 235 height 20
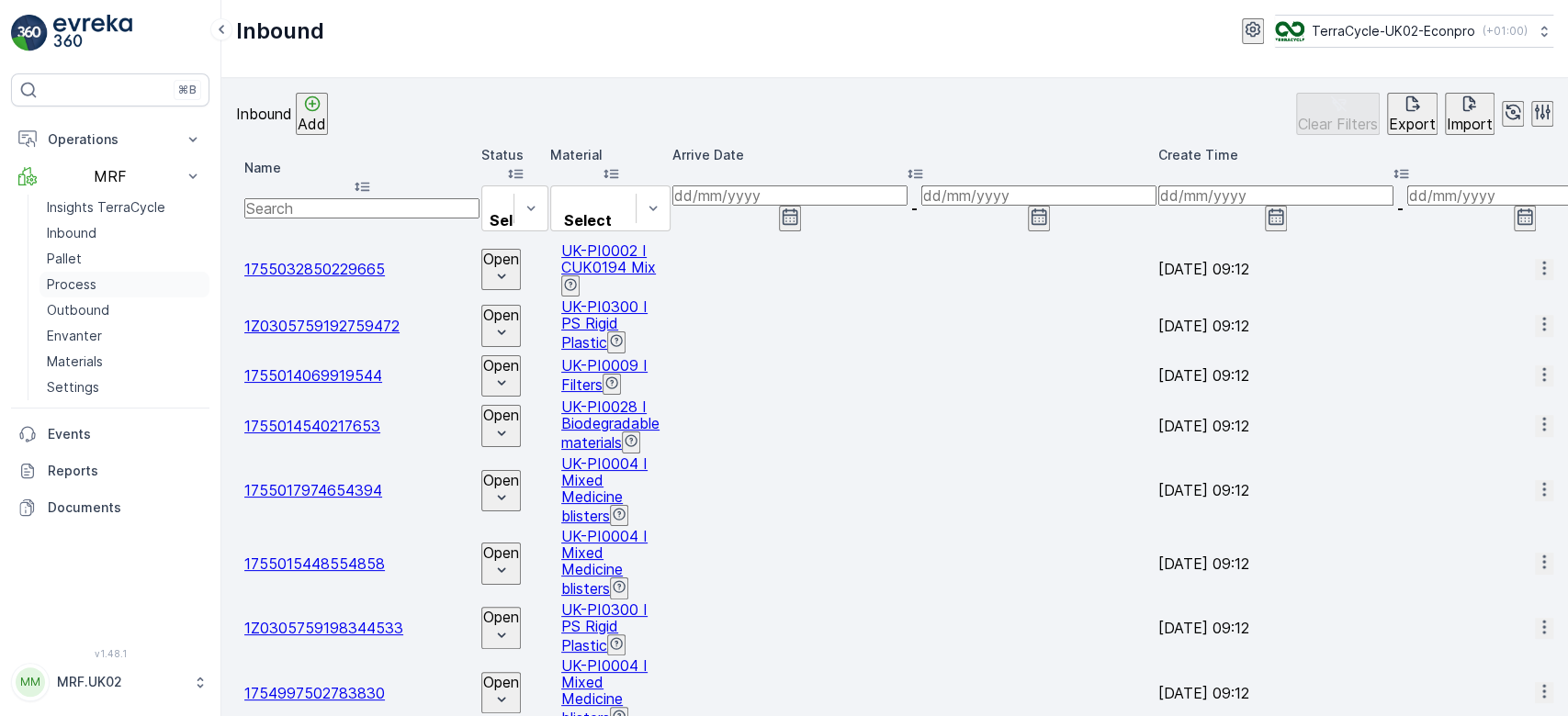
click at [109, 282] on link "Process" at bounding box center [124, 285] width 170 height 26
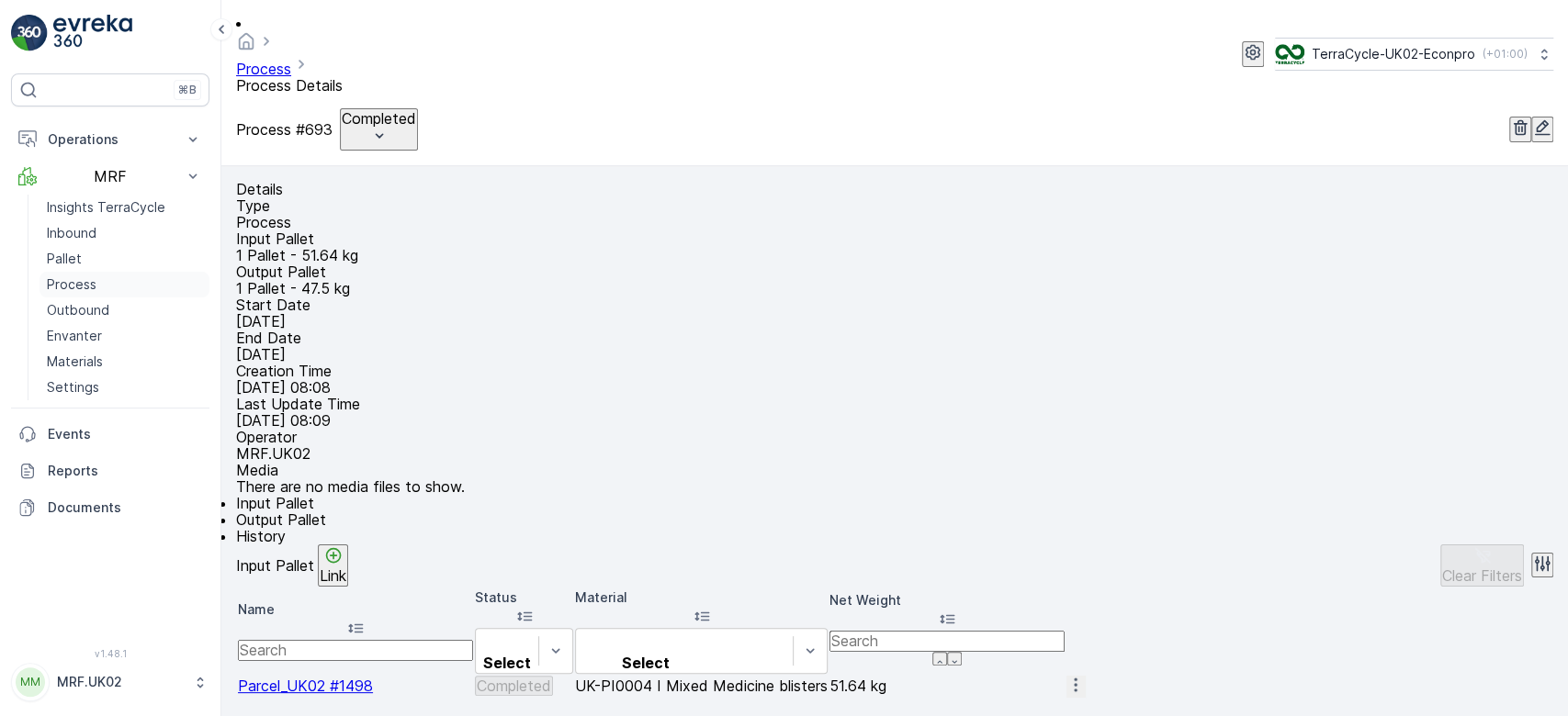
click at [94, 281] on p "Process" at bounding box center [72, 284] width 50 height 18
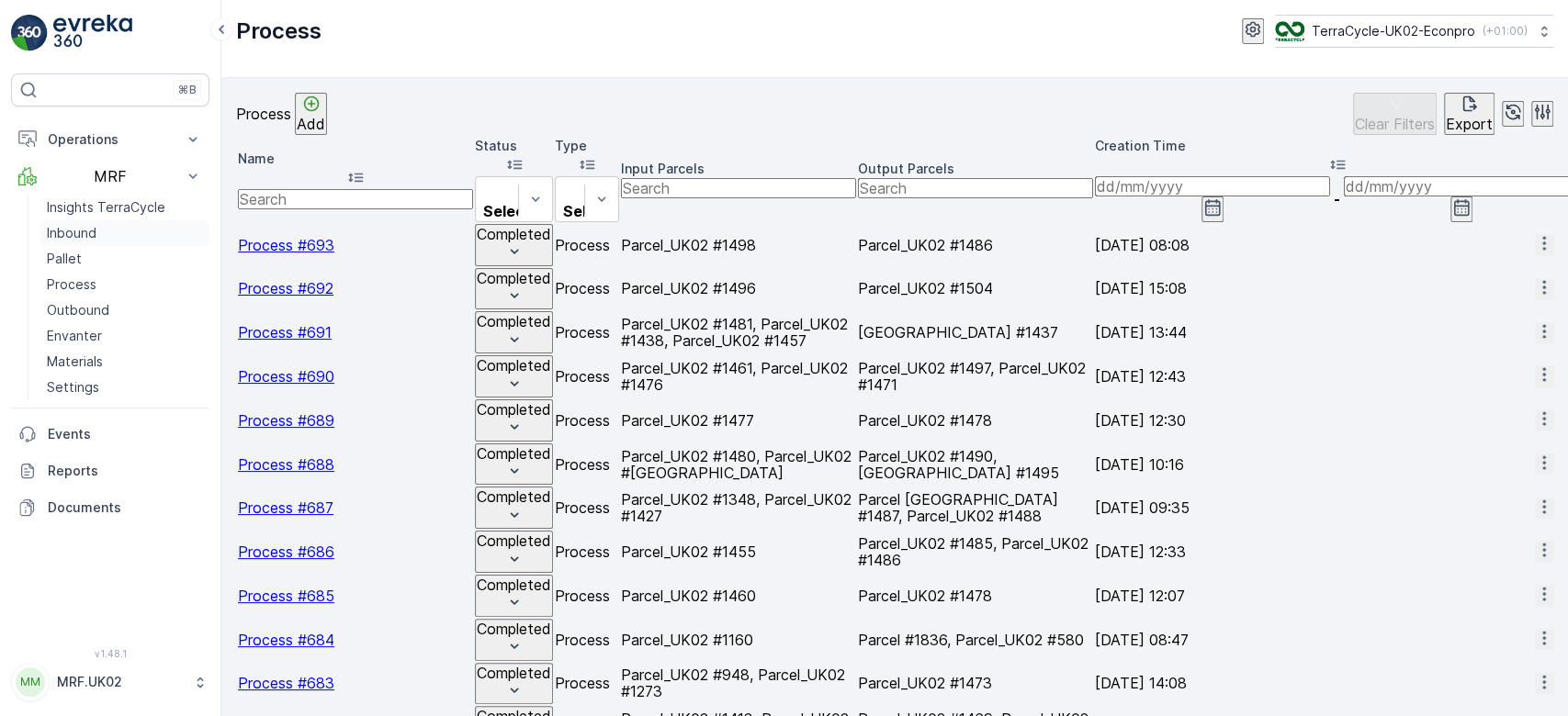
click at [96, 225] on link "Inbound" at bounding box center [124, 233] width 170 height 26
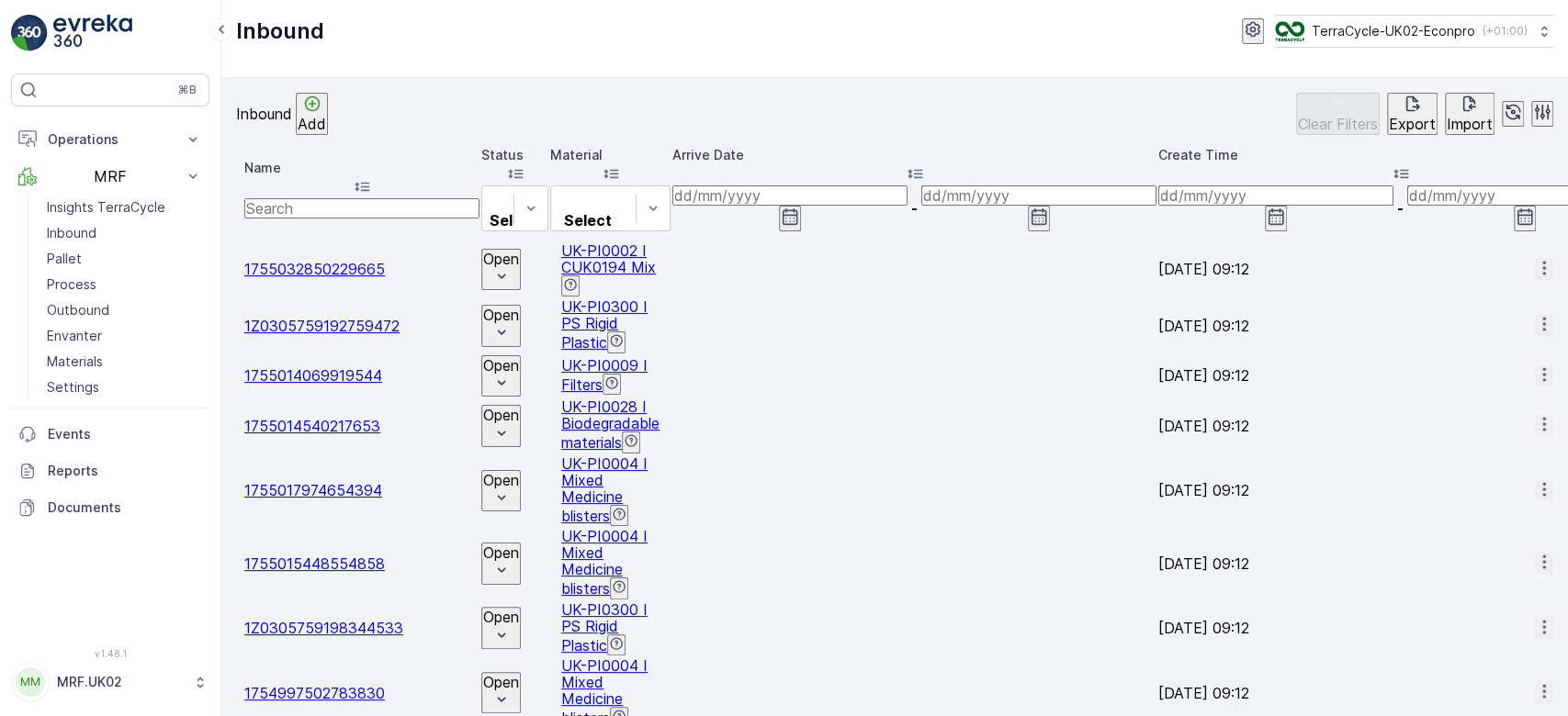
click at [316, 199] on input "text" at bounding box center [362, 209] width 235 height 20
click at [94, 262] on link "Pallet" at bounding box center [124, 259] width 170 height 26
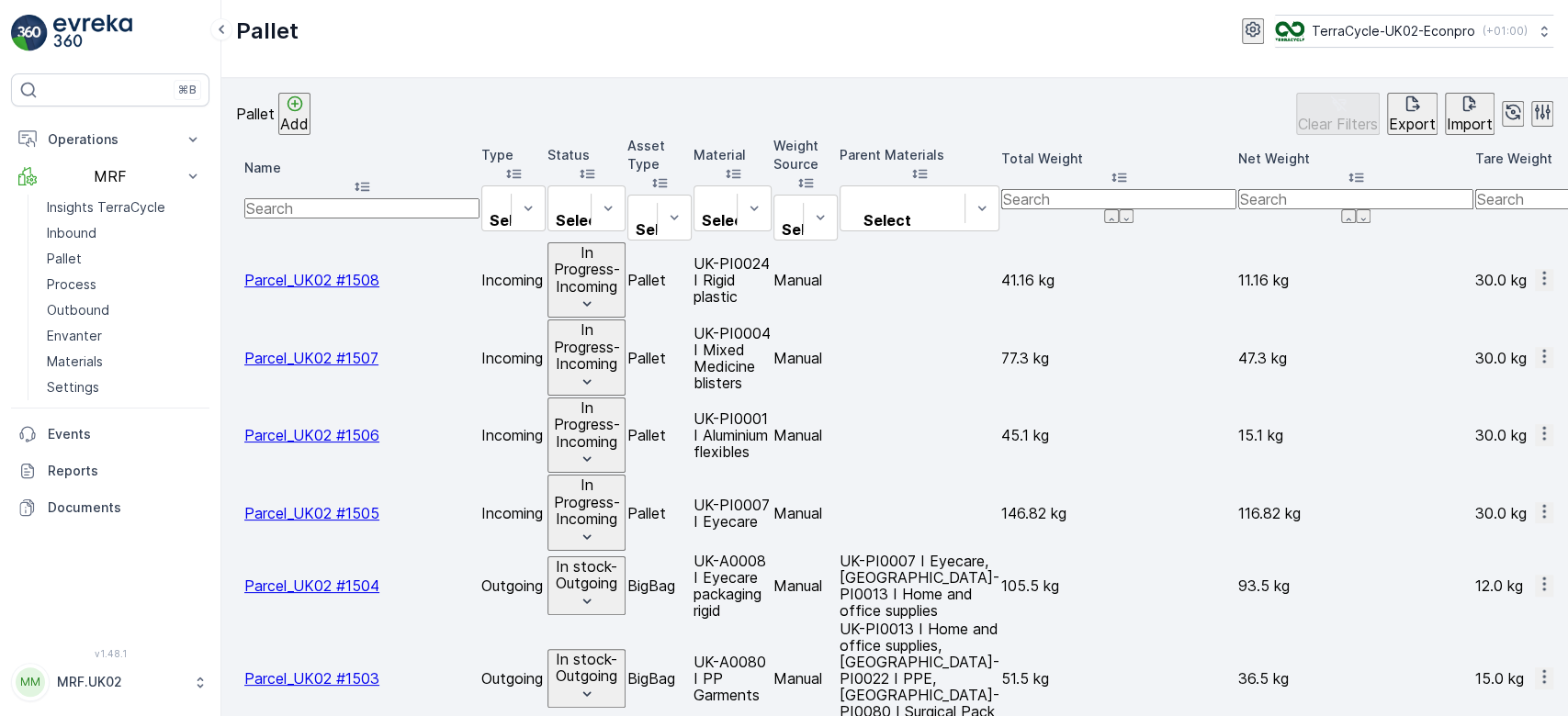
click at [323, 199] on input "text" at bounding box center [362, 209] width 235 height 20
type input "1388"
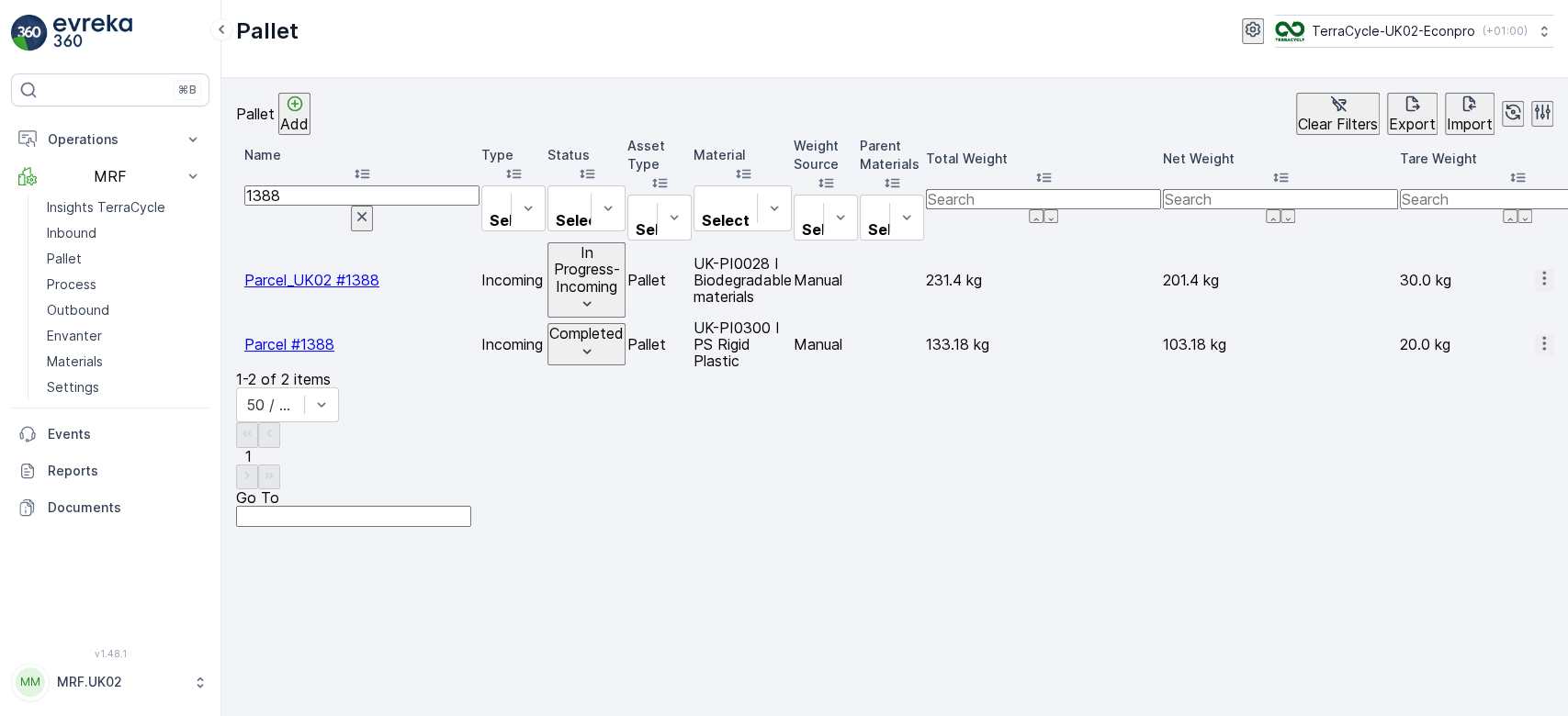
click at [624, 244] on p "In Progress-Incoming" at bounding box center [586, 269] width 75 height 51
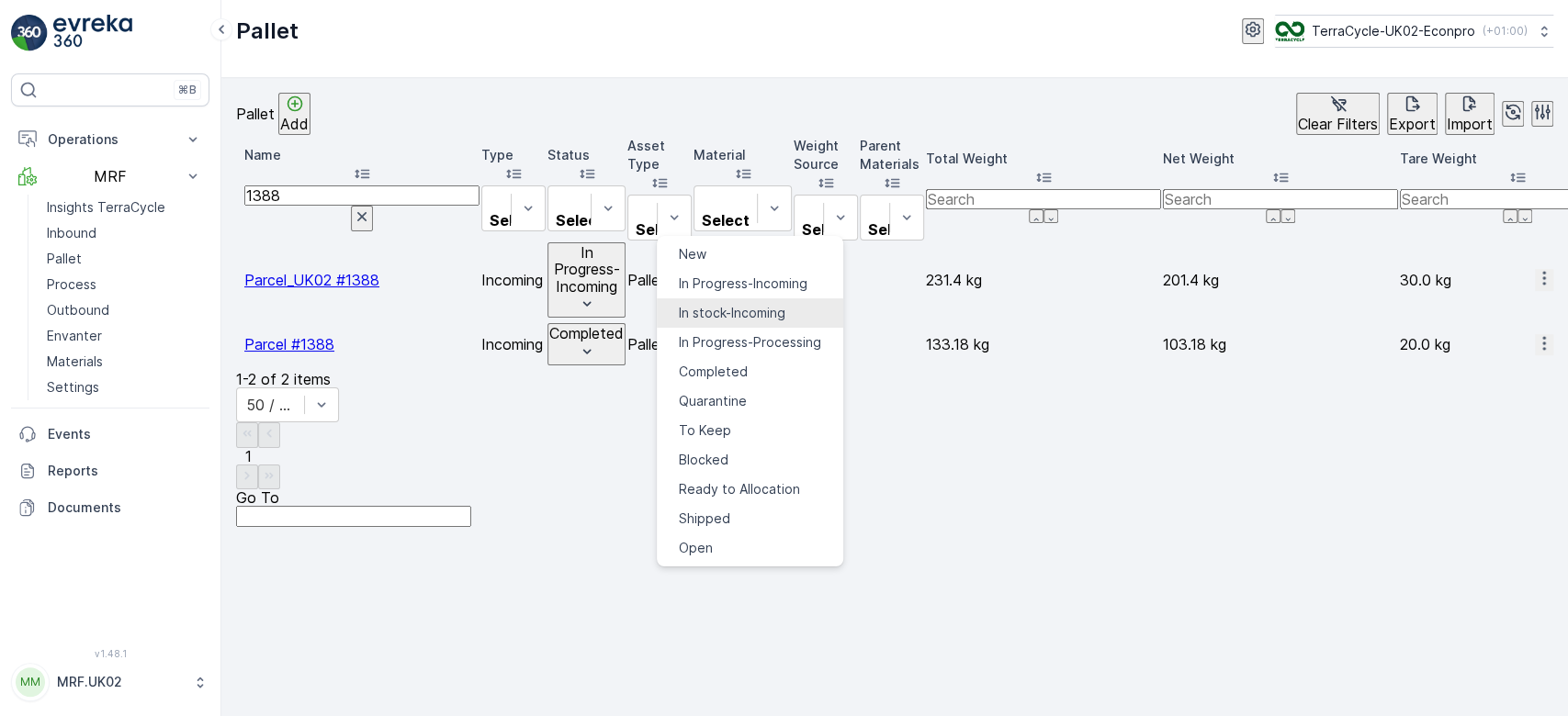
click at [729, 304] on span "In stock-Incoming" at bounding box center [731, 313] width 106 height 18
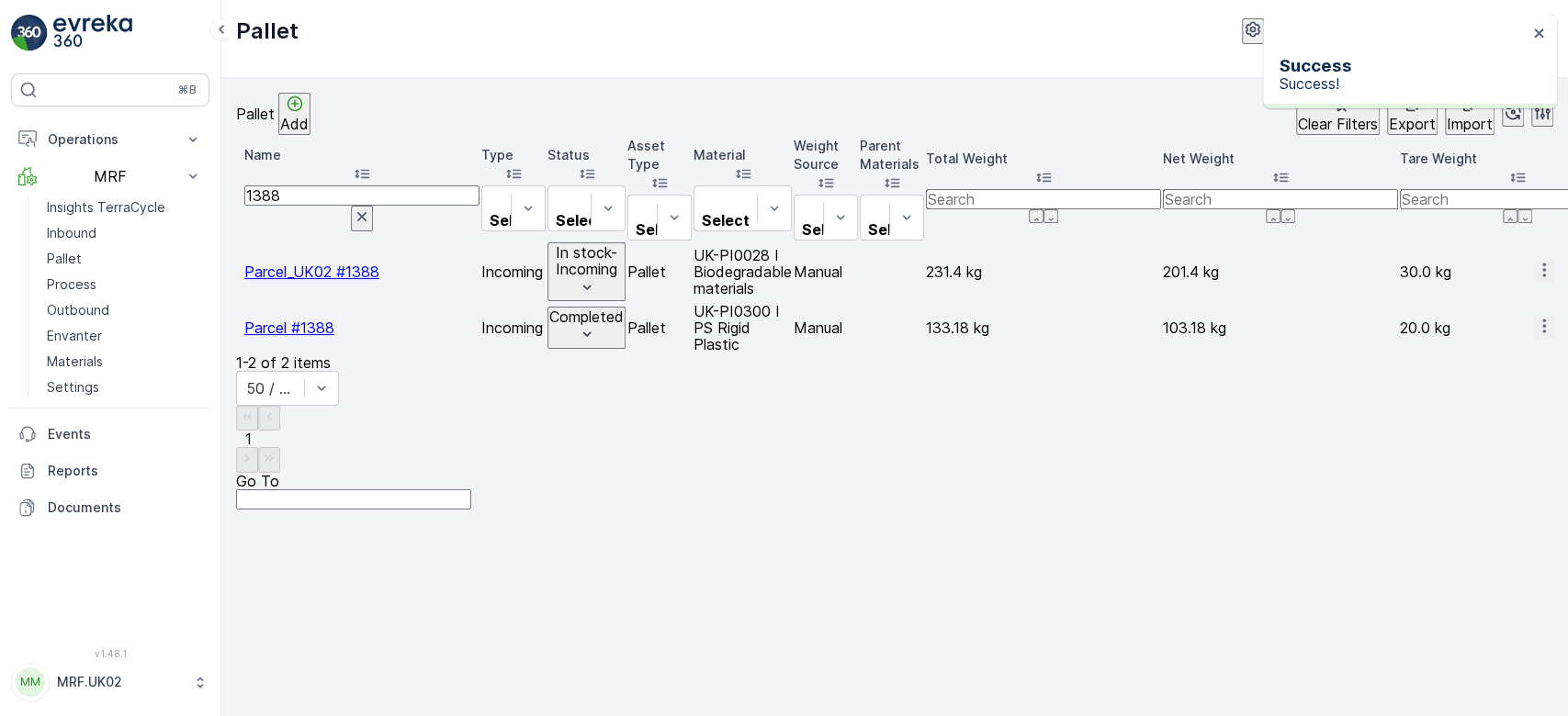
click at [309, 116] on p "Add" at bounding box center [294, 124] width 29 height 17
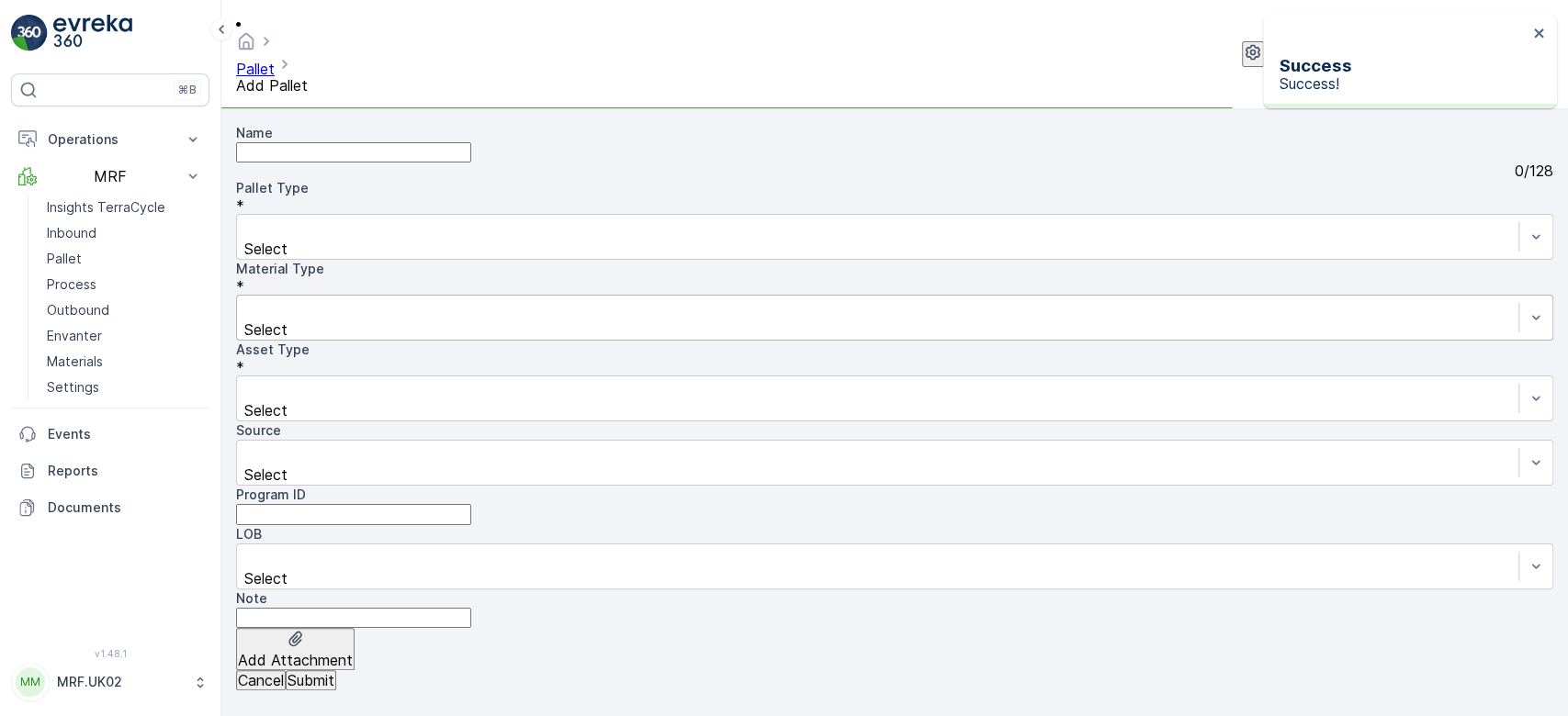
click at [600, 299] on div at bounding box center [877, 309] width 1263 height 20
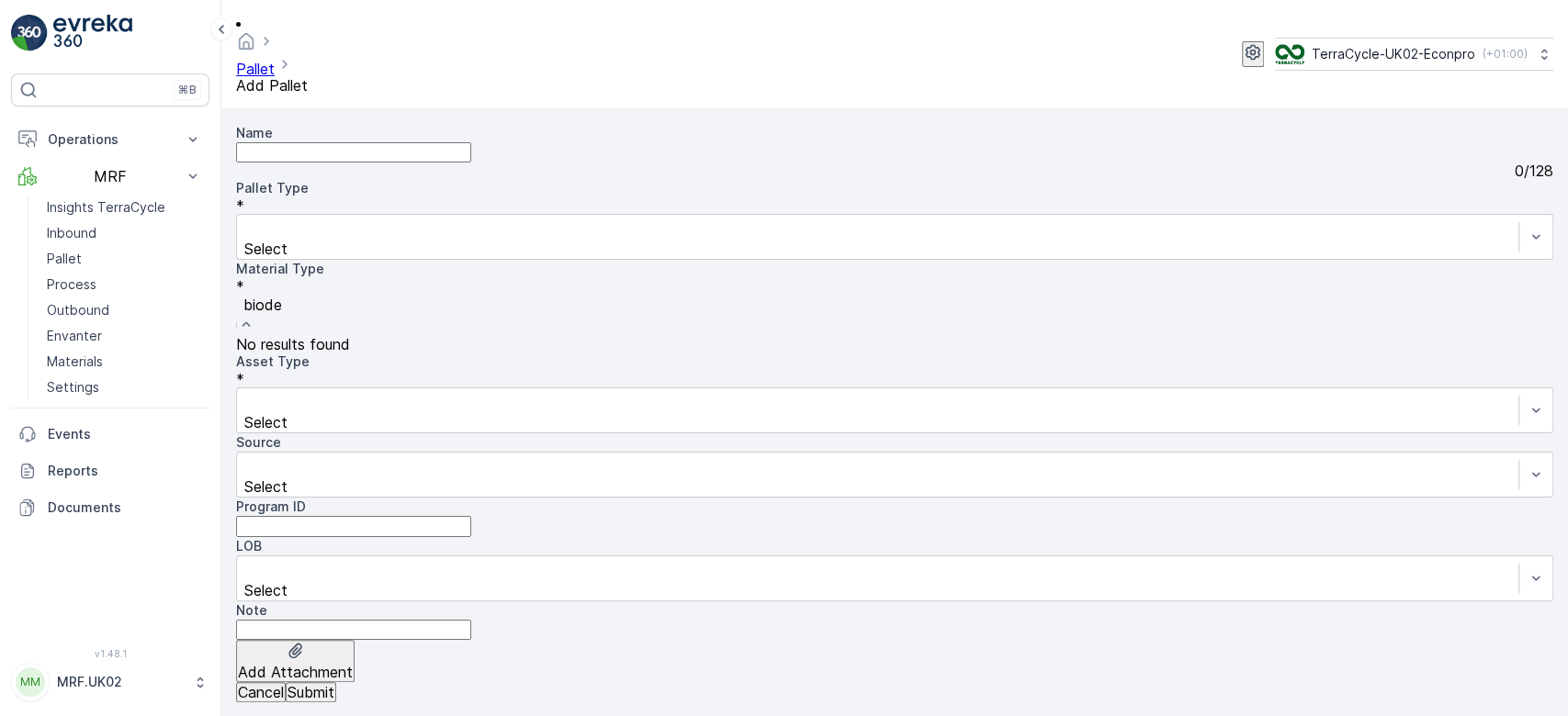
type input "biodeg"
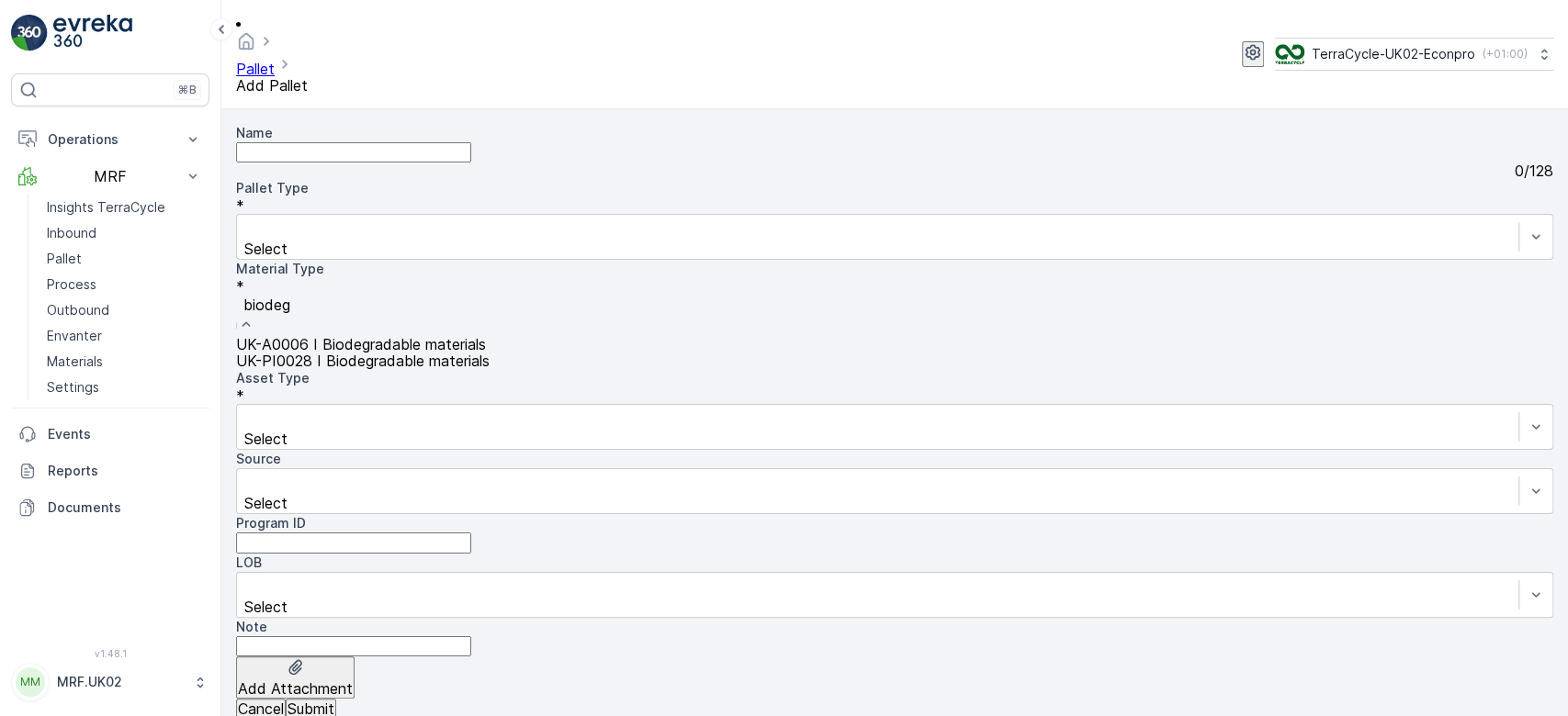
click at [490, 352] on span "UK-PI0028 I Biodegradable materials" at bounding box center [363, 360] width 253 height 18
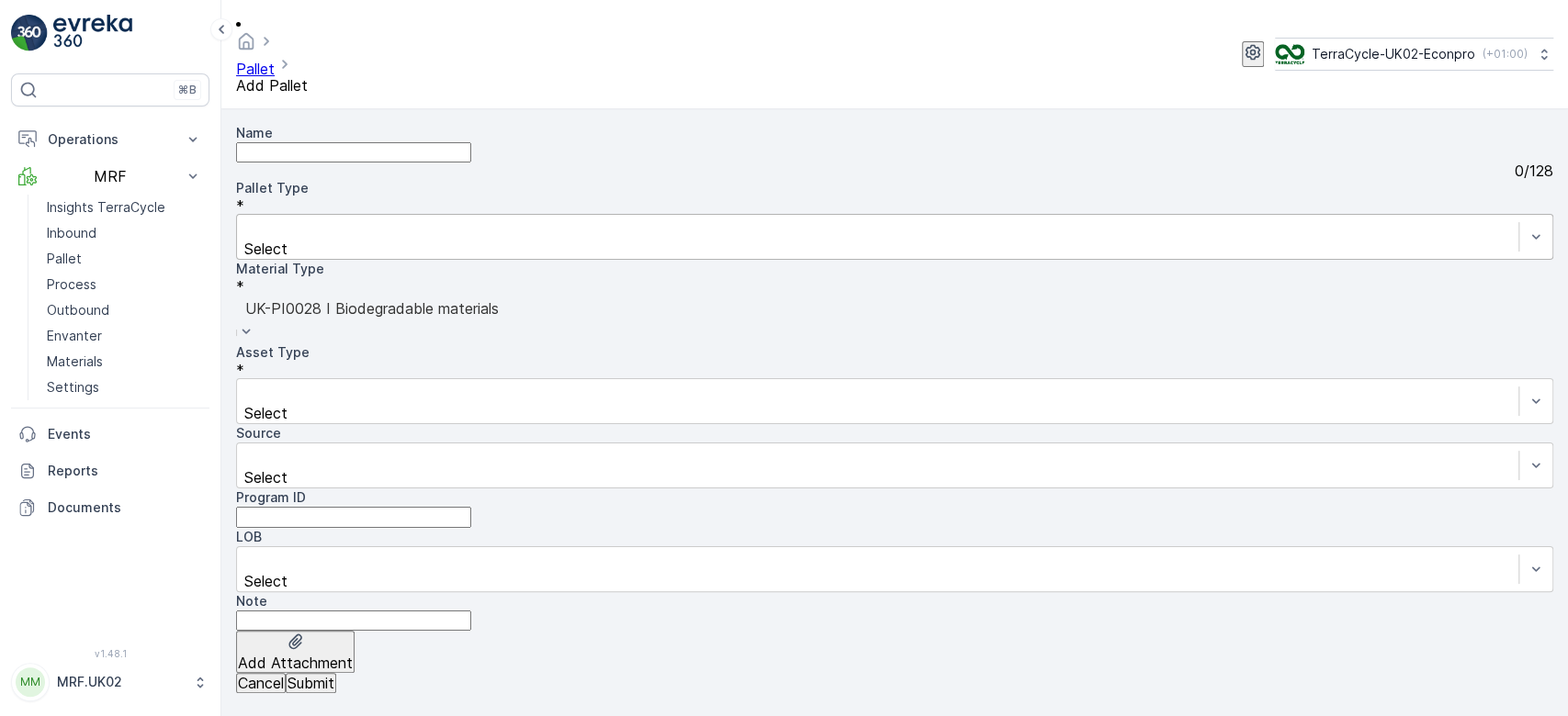
click at [1519, 215] on div at bounding box center [1536, 236] width 34 height 44
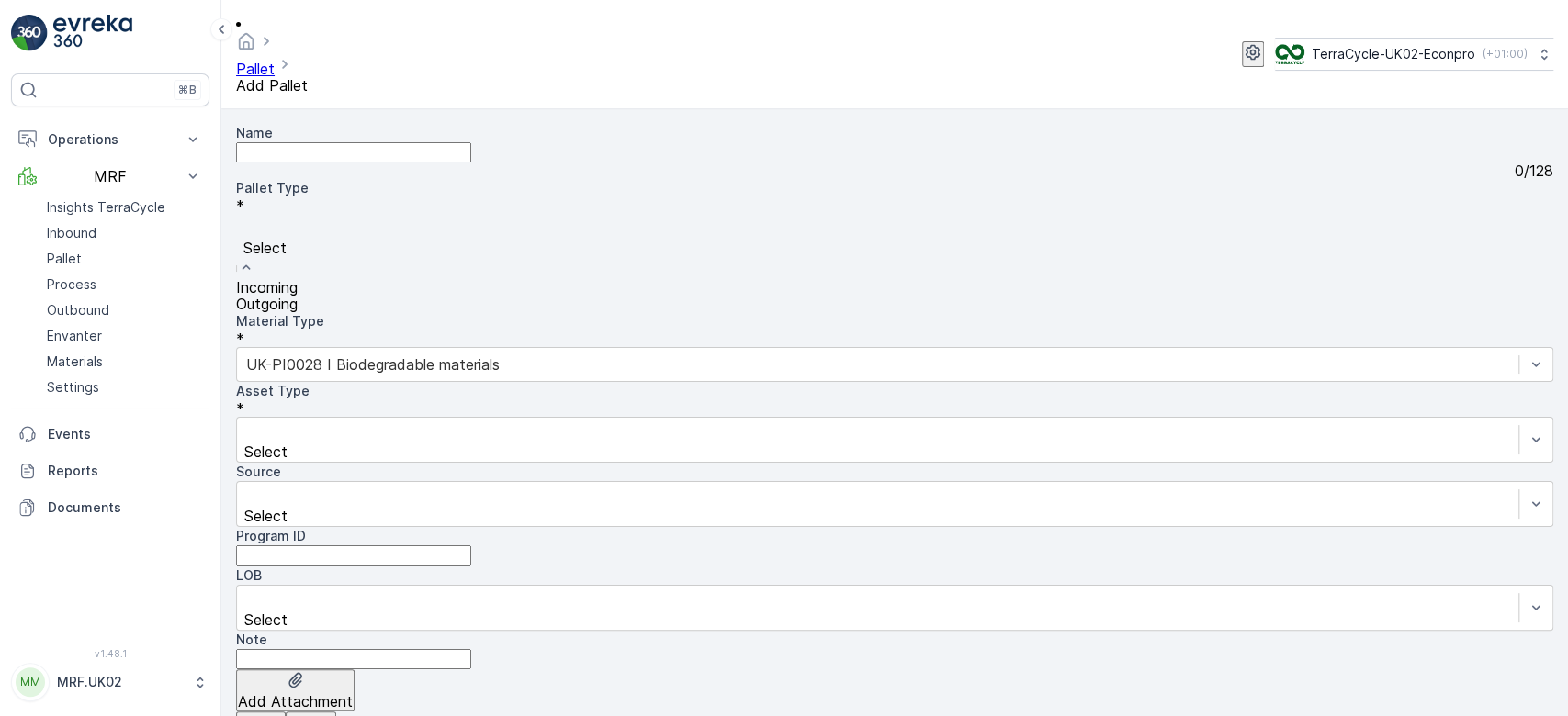
click at [415, 279] on div "Incoming" at bounding box center [895, 287] width 1318 height 17
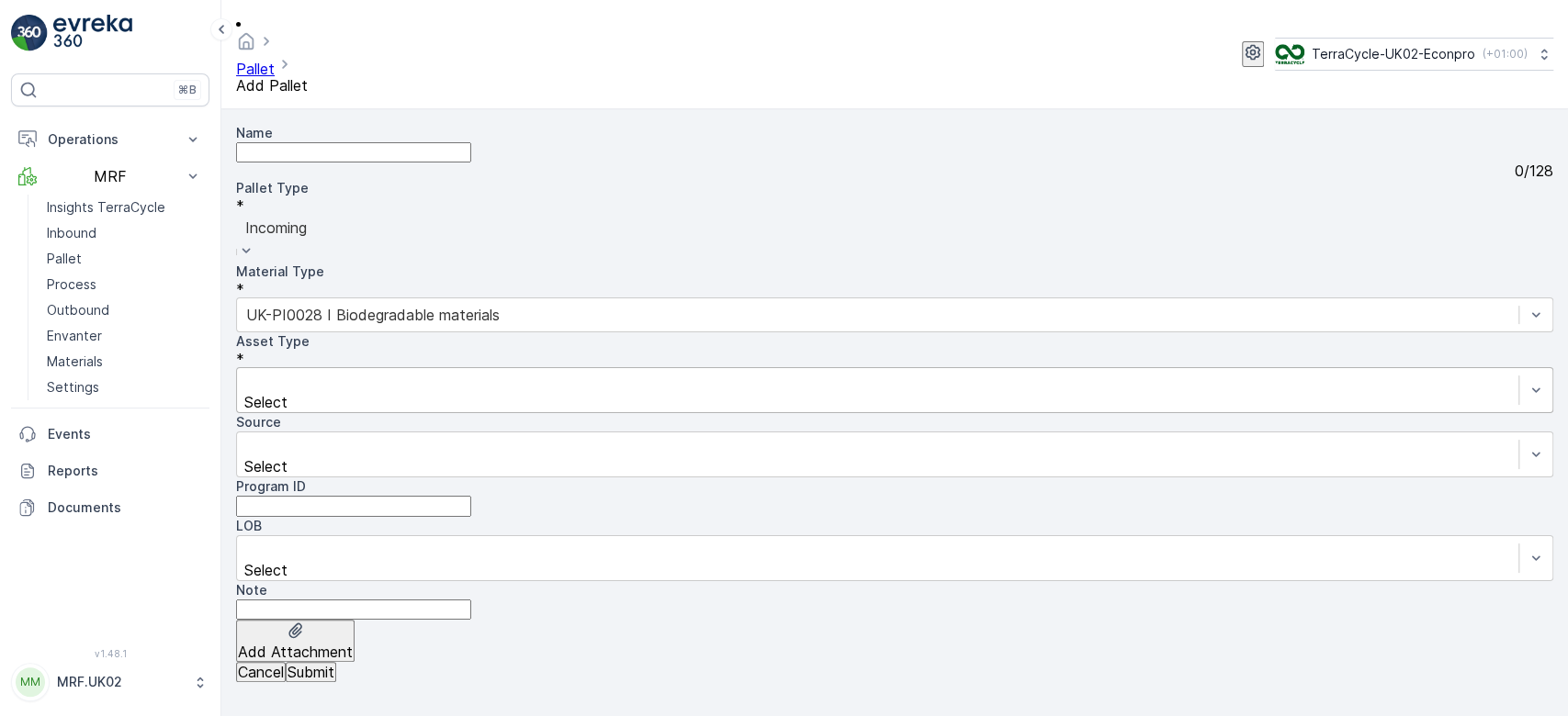
click at [352, 372] on div at bounding box center [877, 382] width 1263 height 20
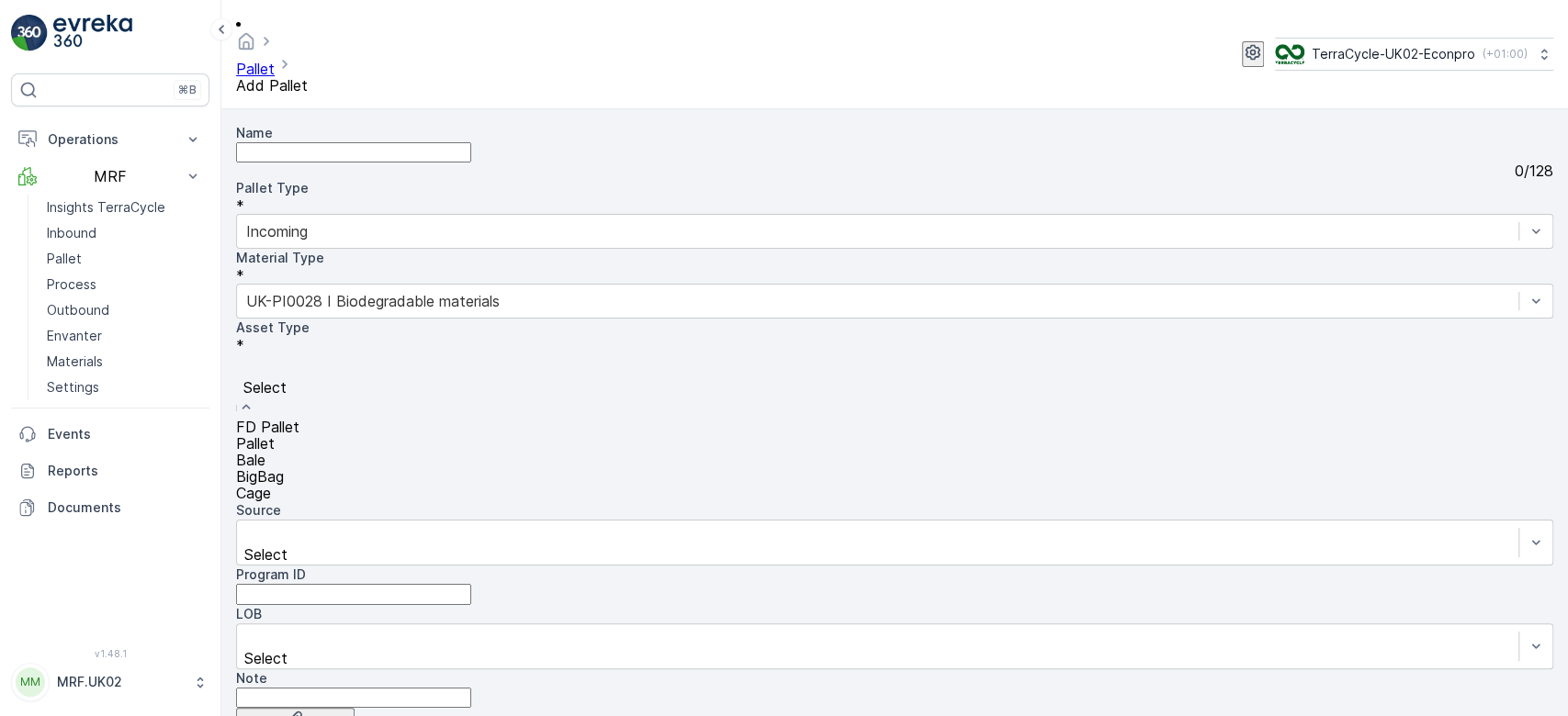
click at [274, 434] on span "Pallet" at bounding box center [255, 443] width 39 height 18
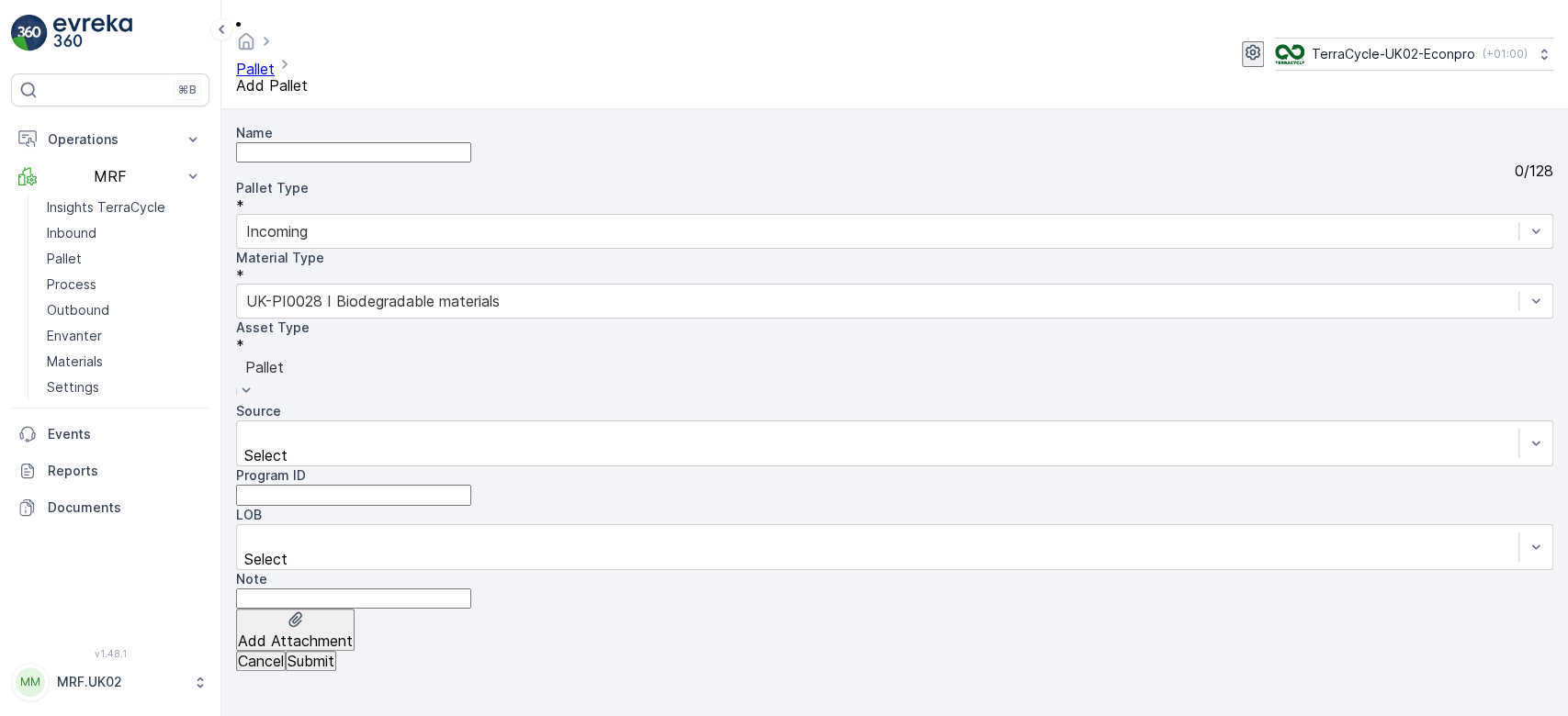
click at [335, 669] on p "Submit" at bounding box center [310, 660] width 47 height 17
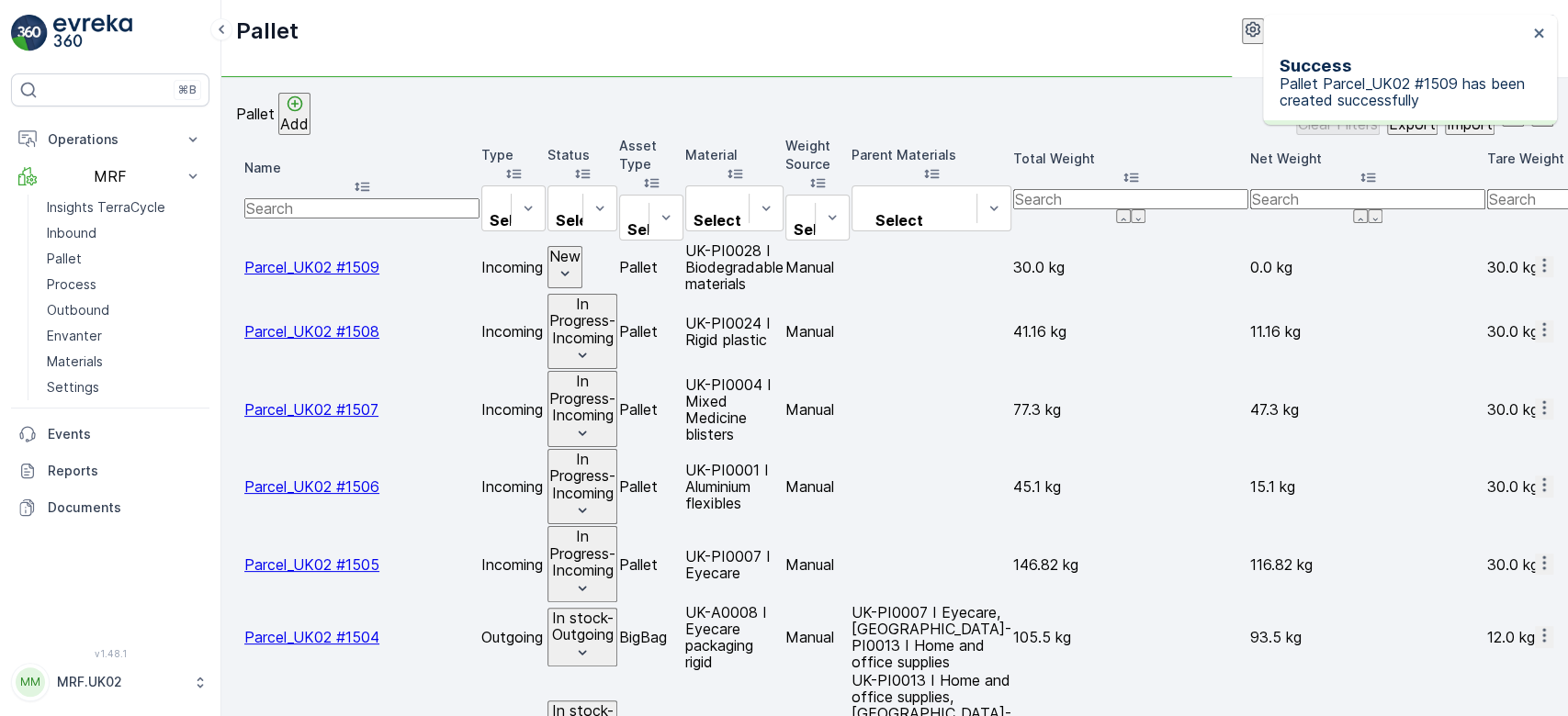
click at [1535, 256] on icon "button" at bounding box center [1544, 265] width 18 height 18
click at [1503, 362] on span "Print QR" at bounding box center [1490, 371] width 51 height 18
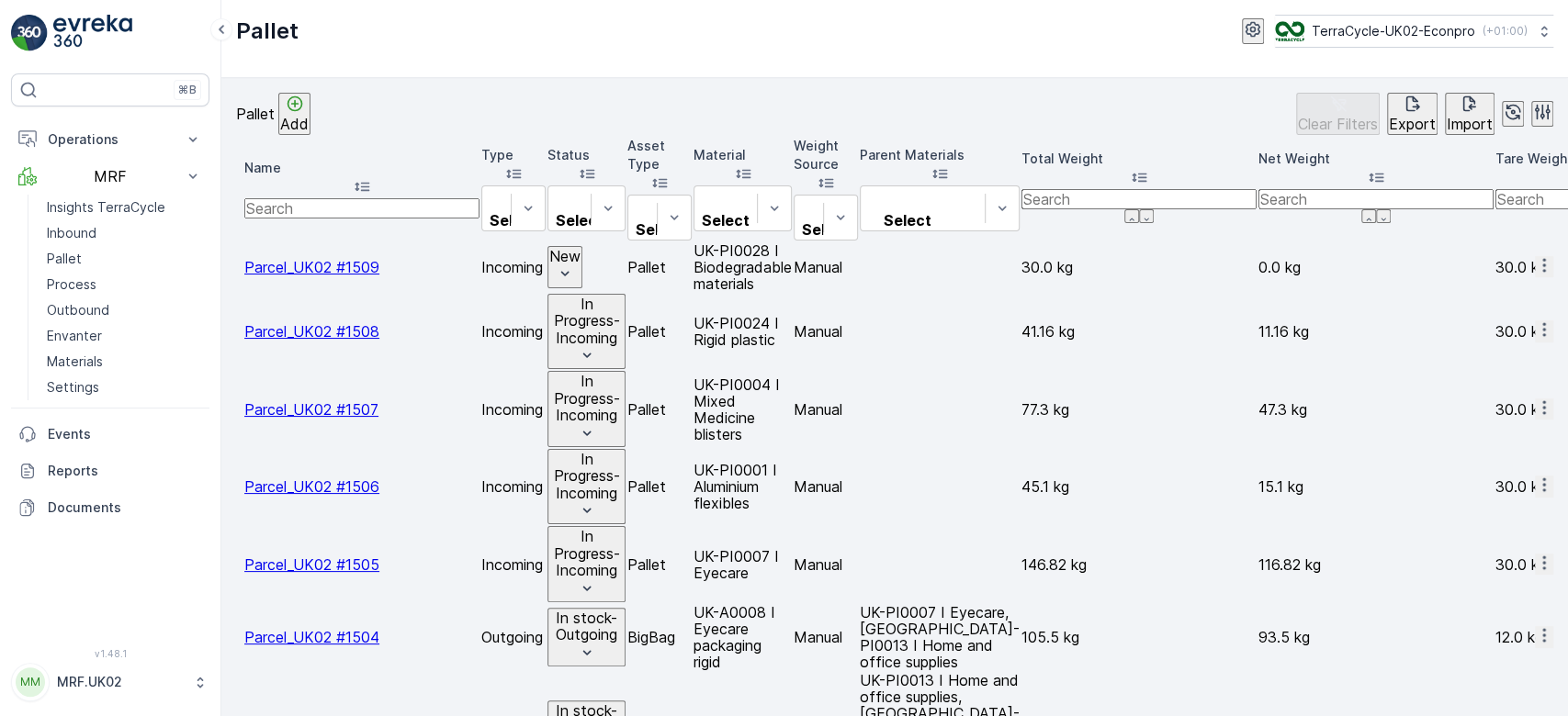
click at [399, 121] on div "Pallet Add Clear Filters Export Import" at bounding box center [895, 113] width 1318 height 43
click at [89, 233] on p "Inbound" at bounding box center [72, 233] width 50 height 18
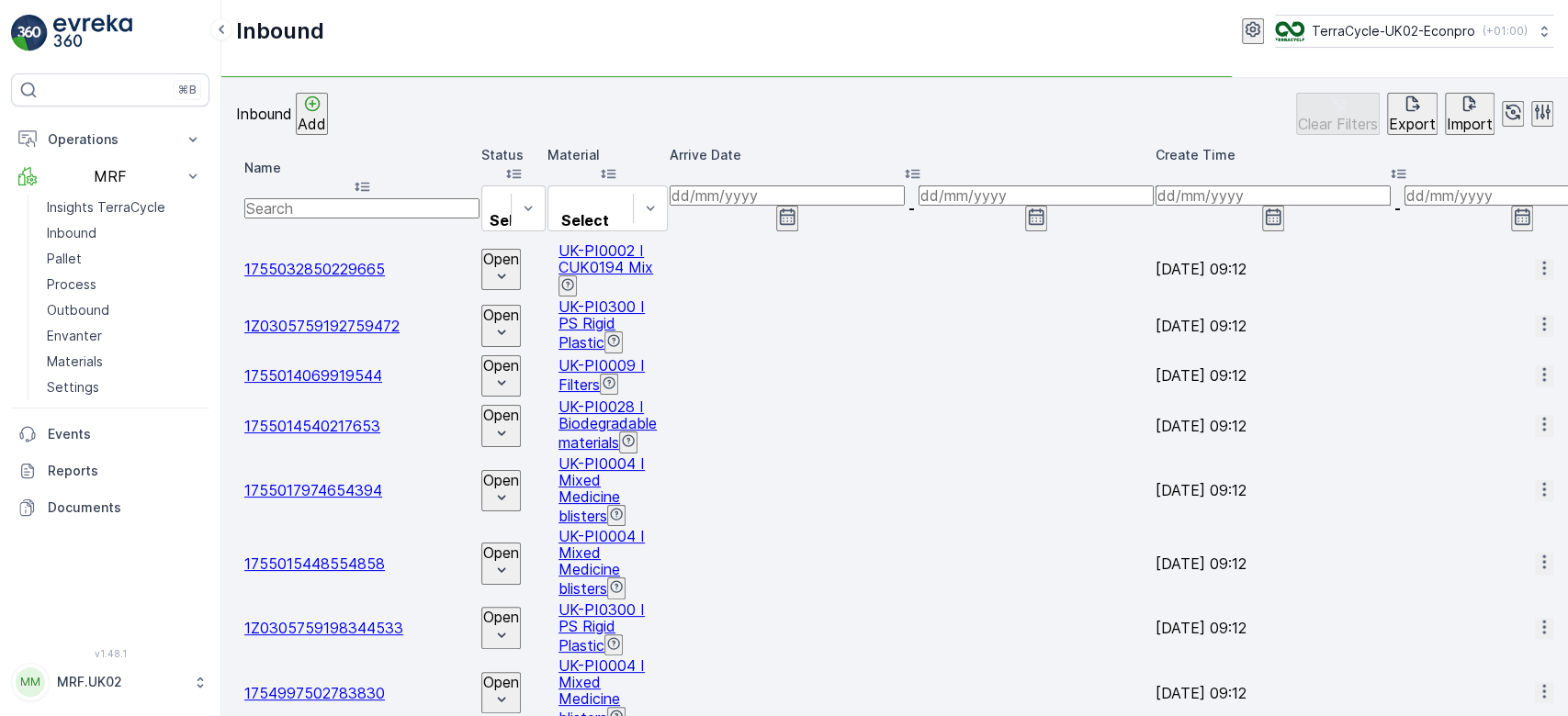
click at [338, 199] on input "text" at bounding box center [362, 209] width 235 height 20
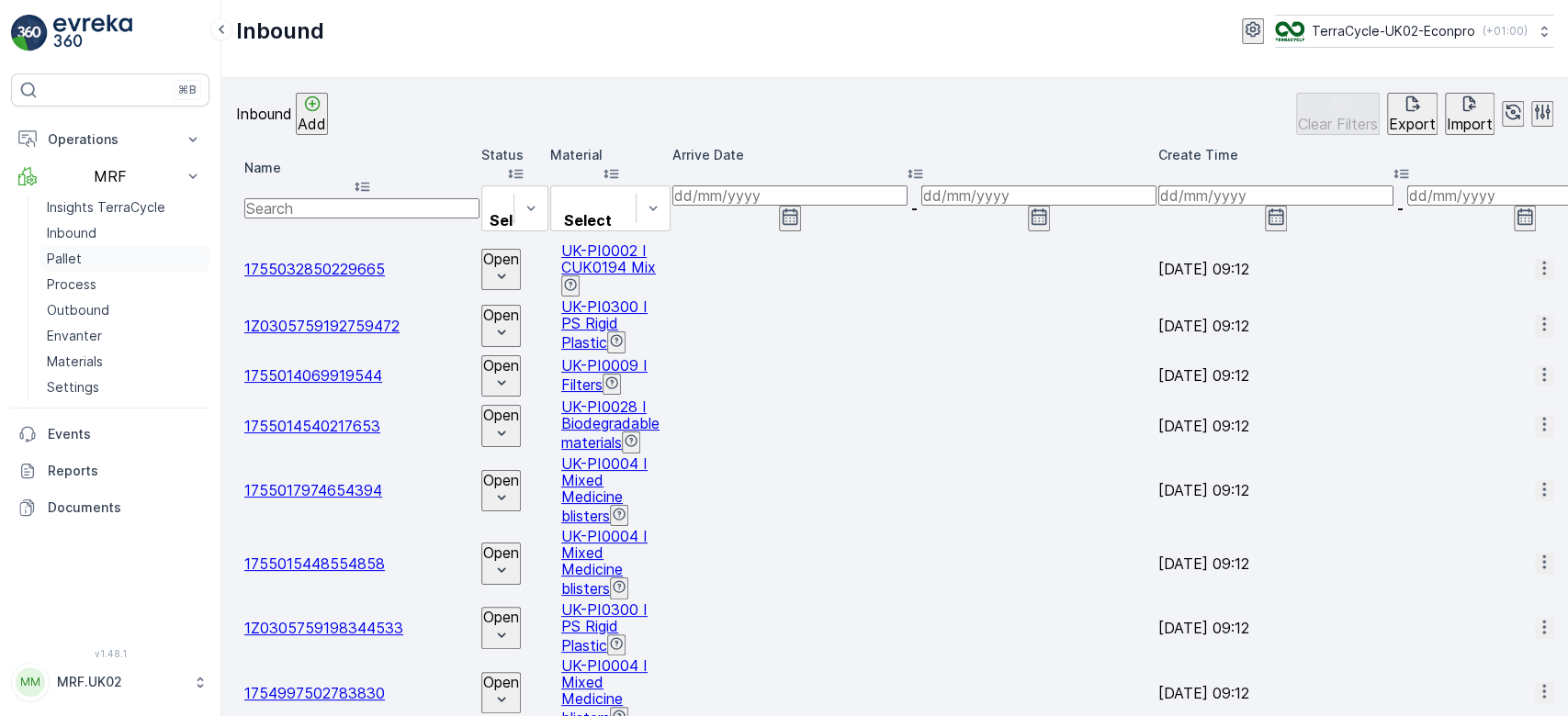
click at [174, 258] on link "Pallet" at bounding box center [124, 259] width 170 height 26
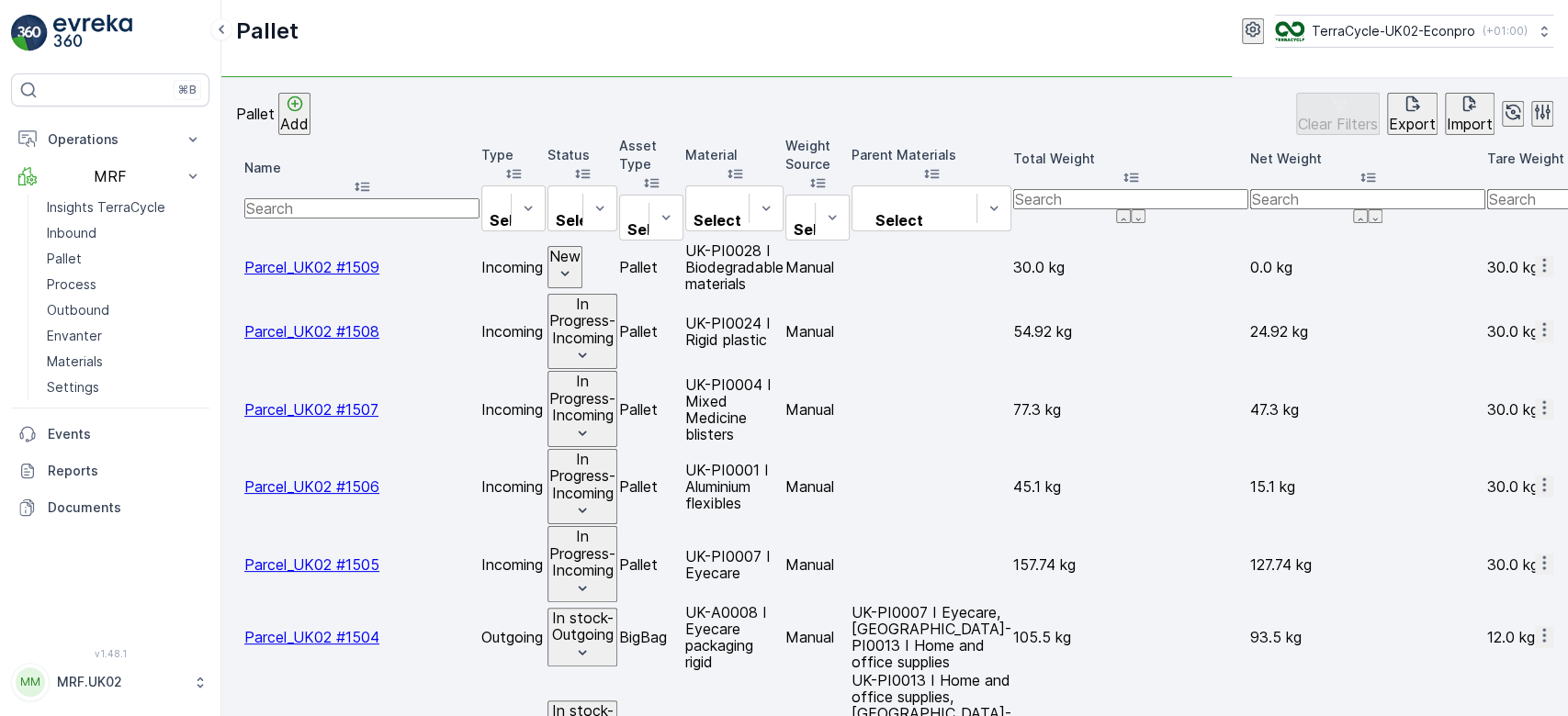
click at [353, 199] on input "text" at bounding box center [362, 209] width 235 height 20
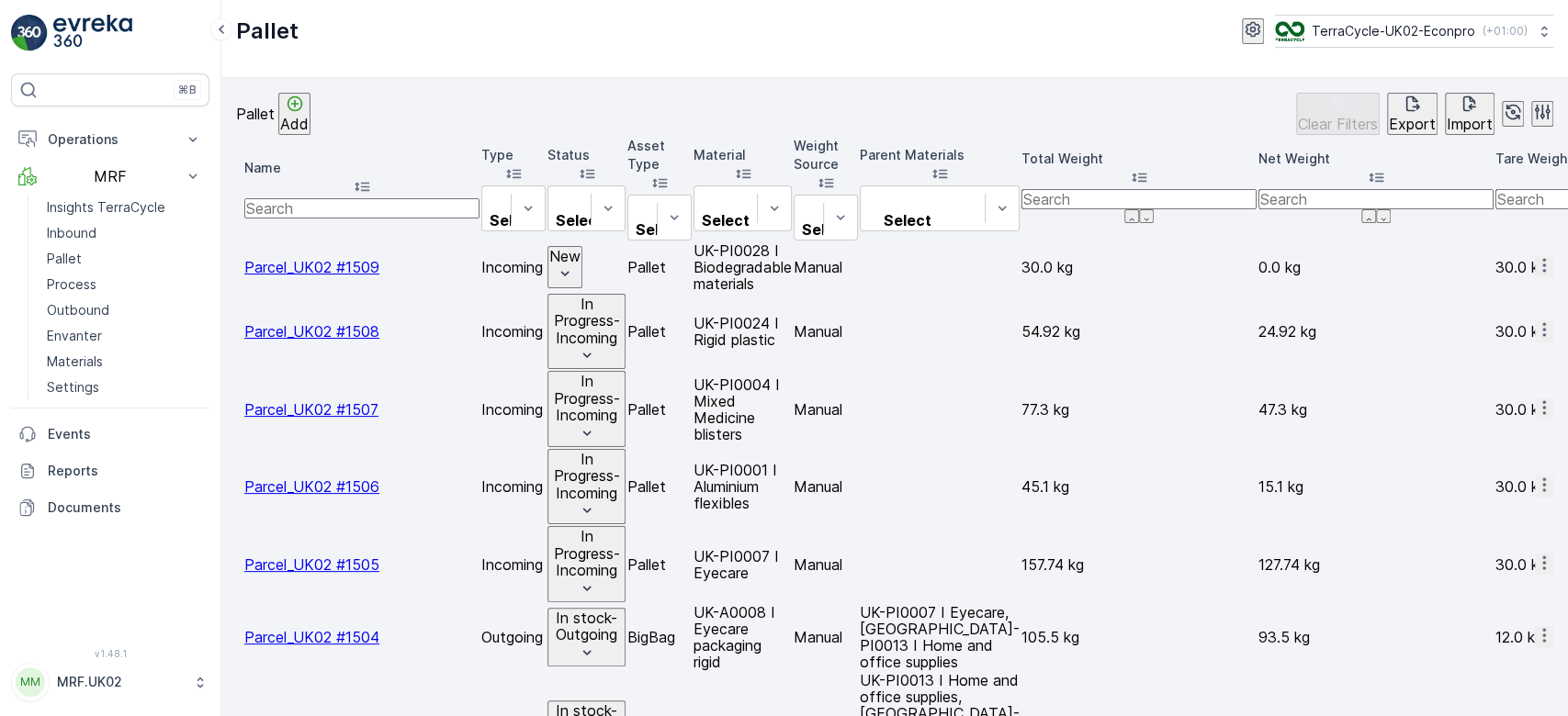
click at [353, 199] on input "text" at bounding box center [362, 209] width 235 height 20
type input "1"
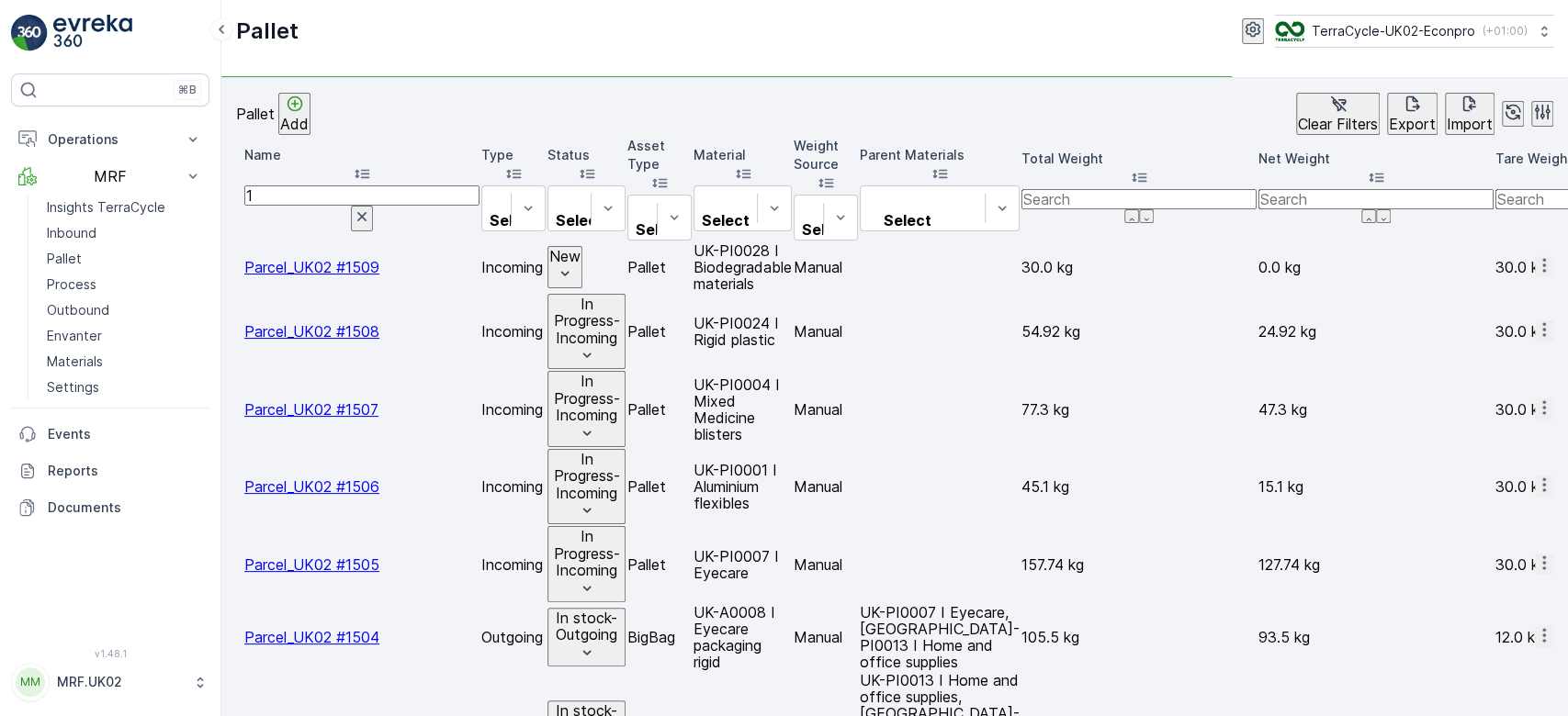
click at [353, 186] on input "1" at bounding box center [362, 196] width 235 height 20
type input "14"
click at [353, 186] on input "14" at bounding box center [362, 196] width 235 height 20
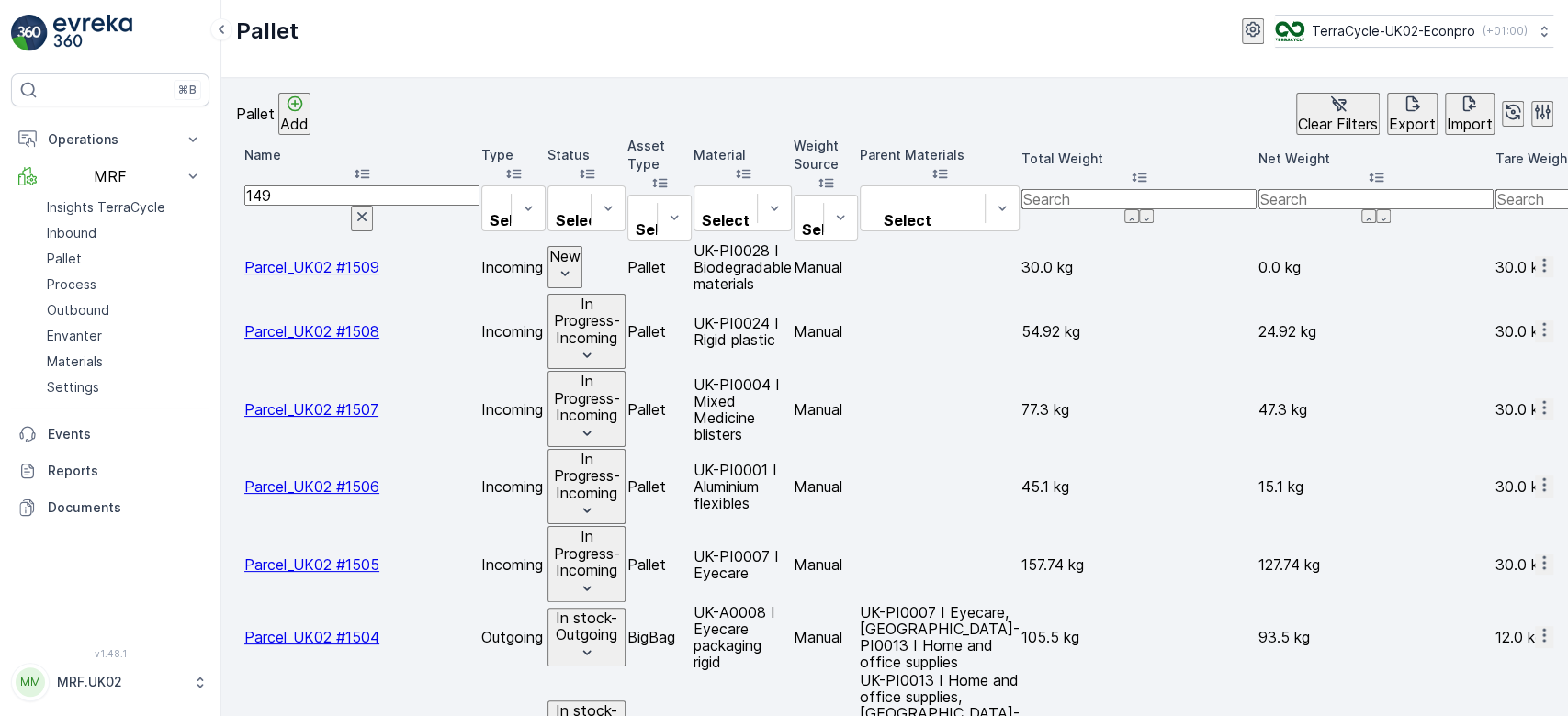
type input "1499"
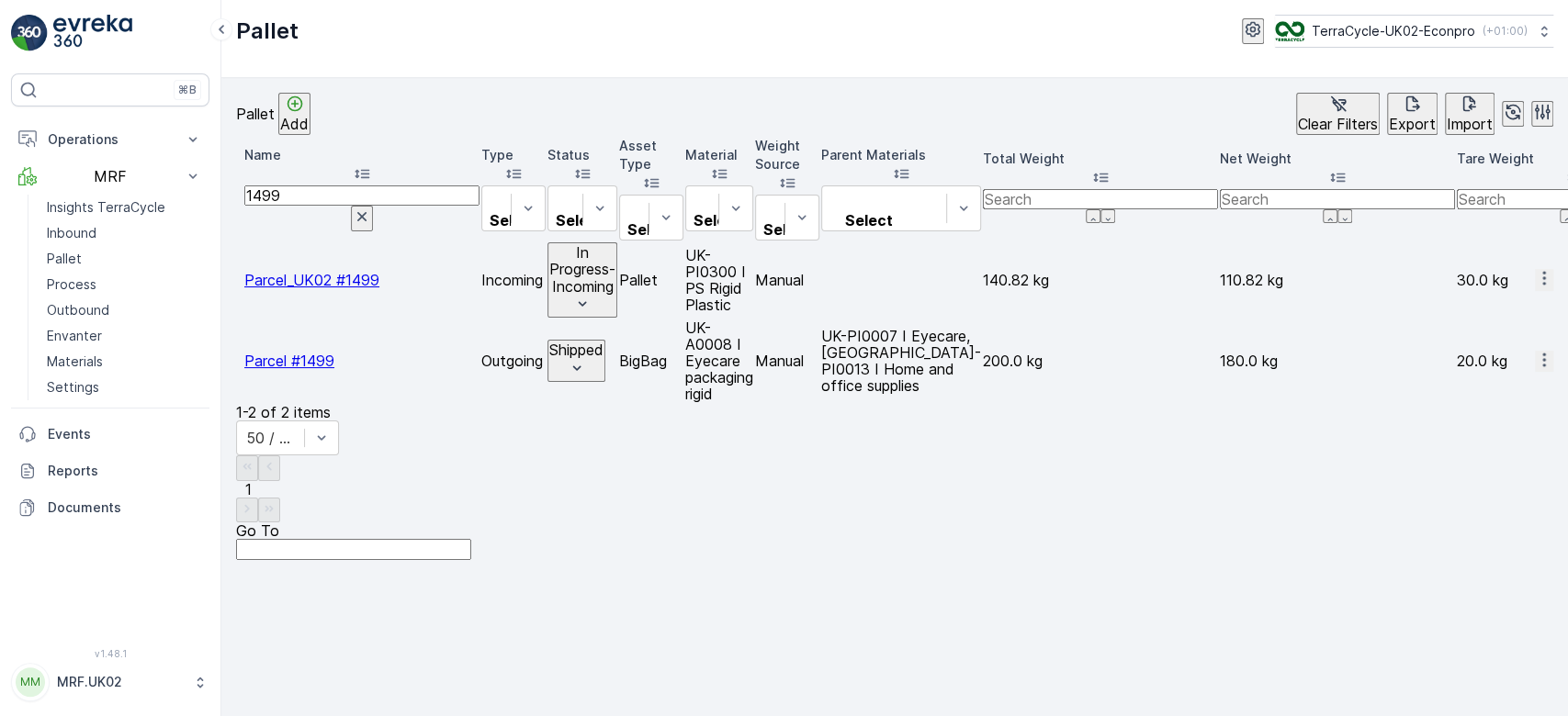
click at [616, 244] on p "In Progress-Incoming" at bounding box center [582, 269] width 67 height 51
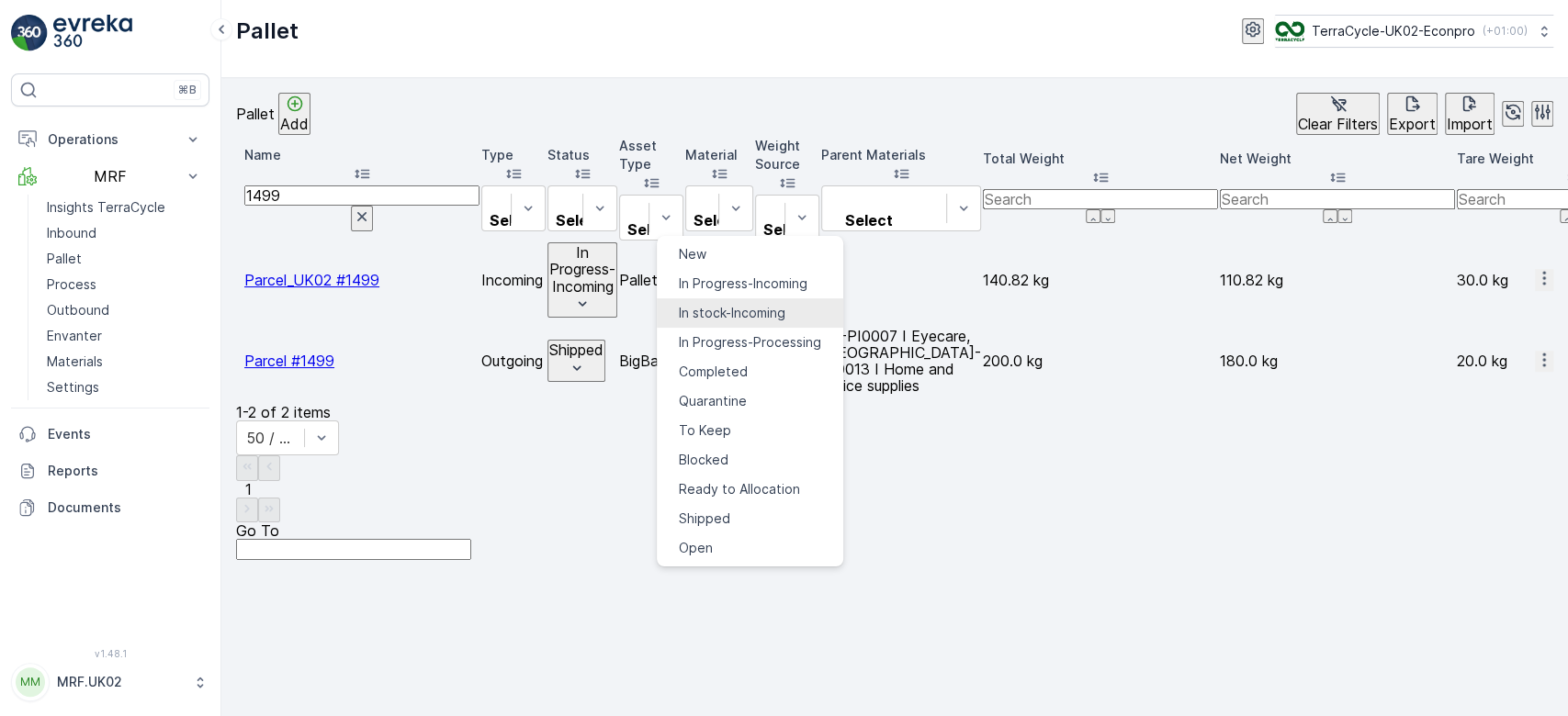
click at [750, 304] on span "In stock-Incoming" at bounding box center [731, 313] width 106 height 18
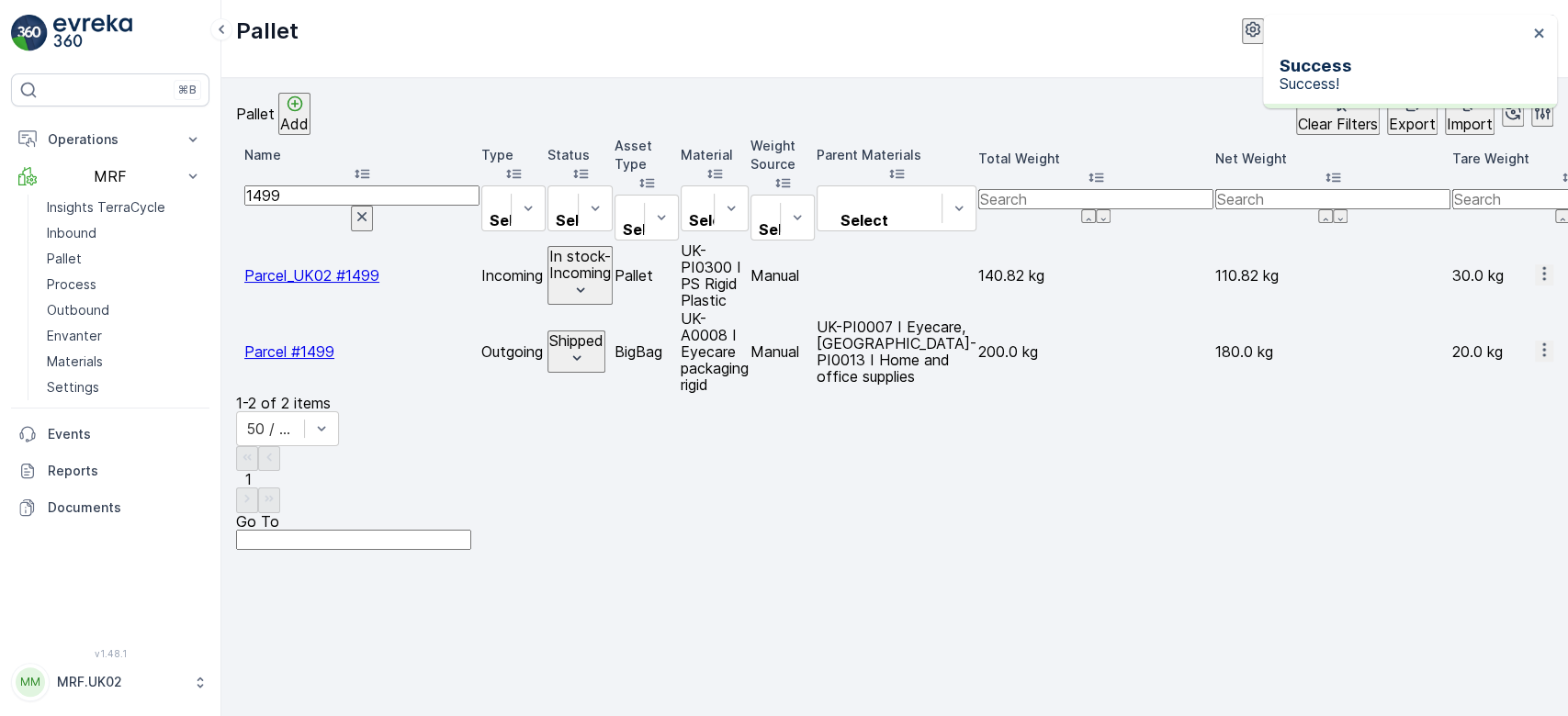
click at [372, 208] on icon "button" at bounding box center [362, 216] width 18 height 18
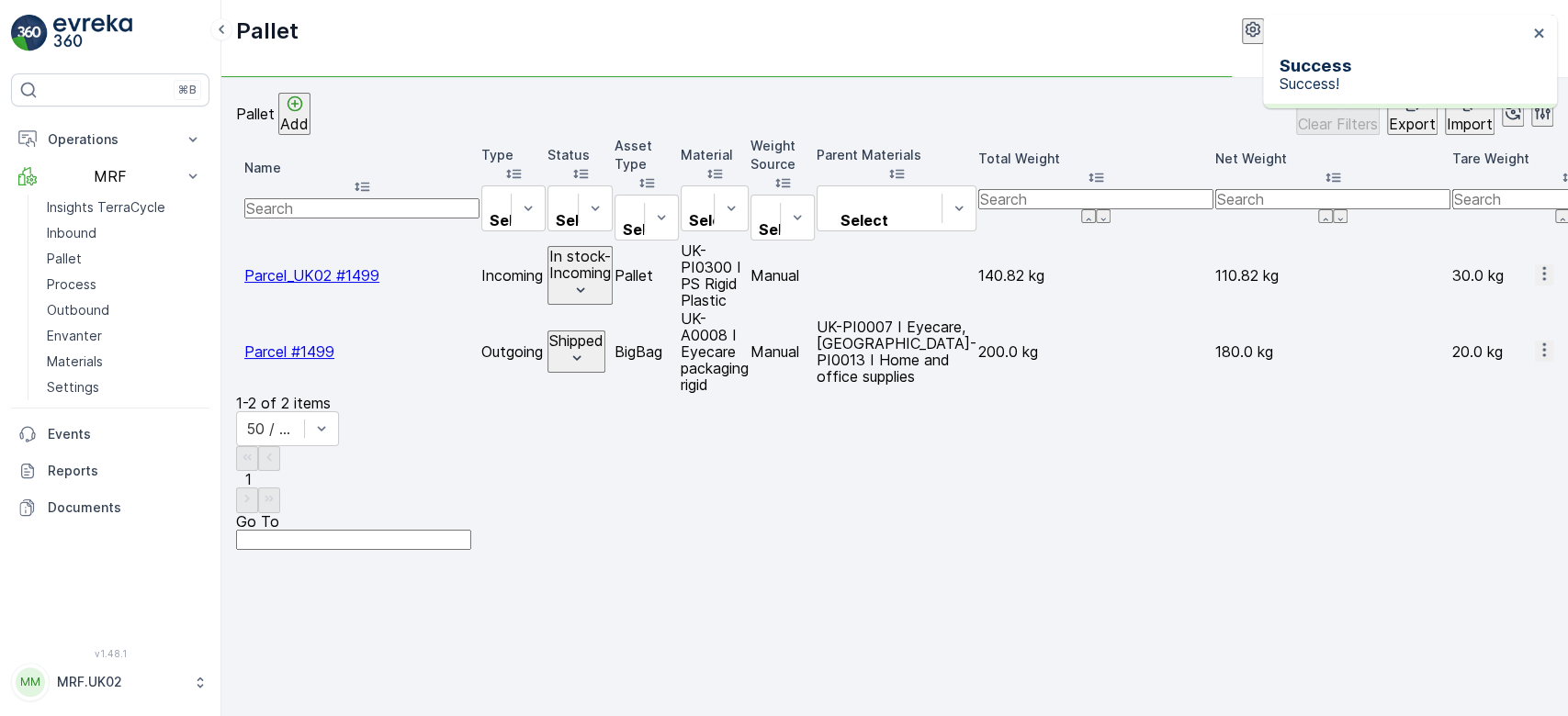
click at [309, 116] on div "Add" at bounding box center [294, 113] width 29 height 39
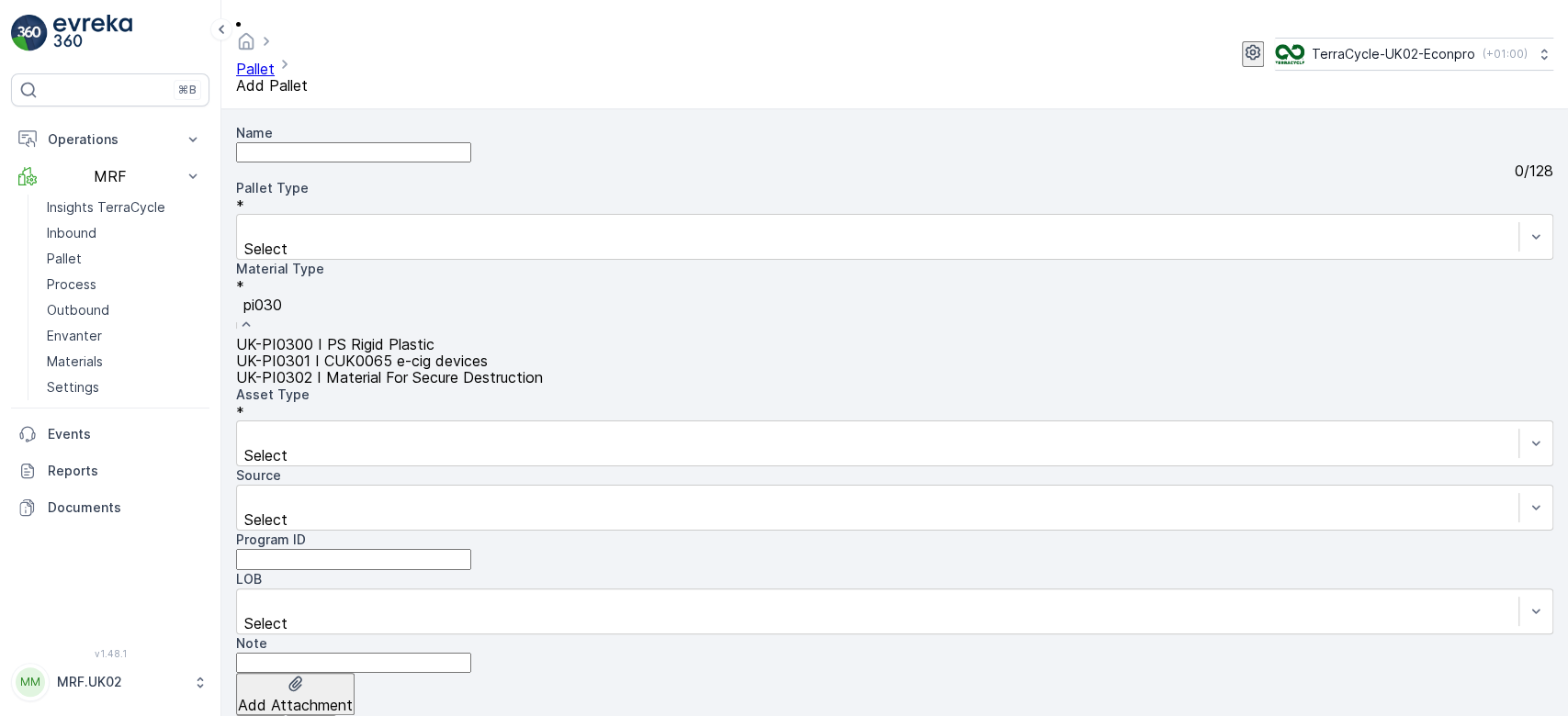
type input "pi0300"
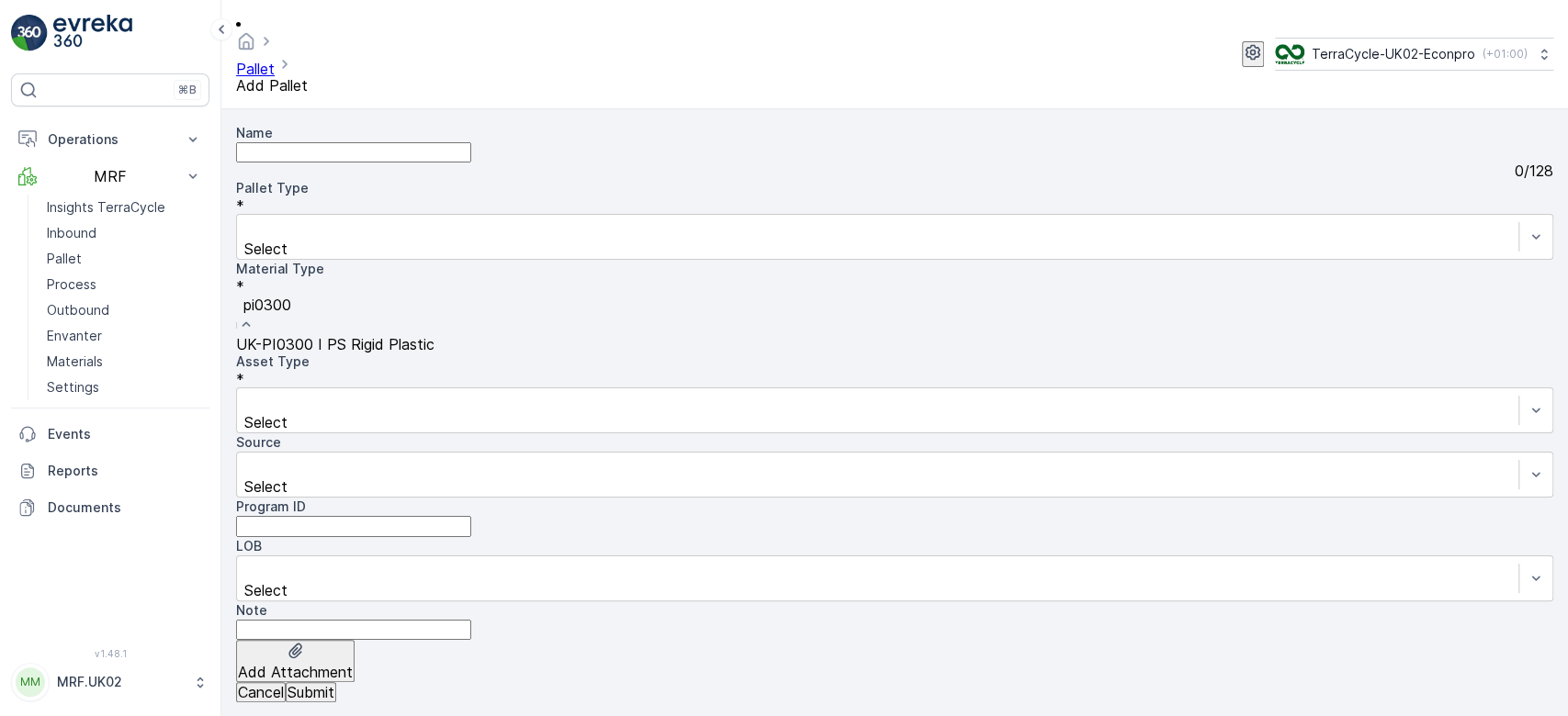
click at [434, 336] on span "UK-PI0300 I PS Rigid Plastic" at bounding box center [336, 345] width 199 height 18
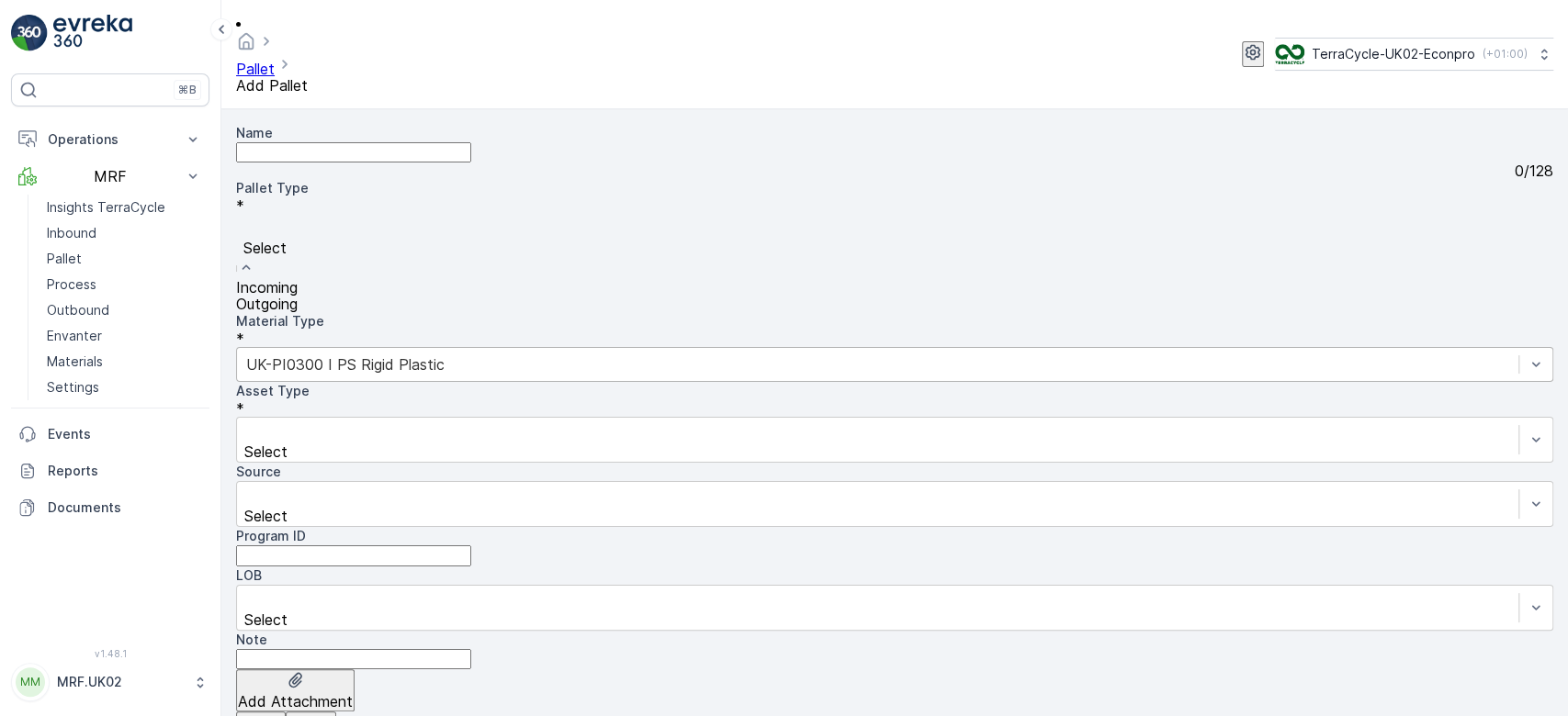
click at [392, 279] on div "Incoming" at bounding box center [895, 287] width 1318 height 17
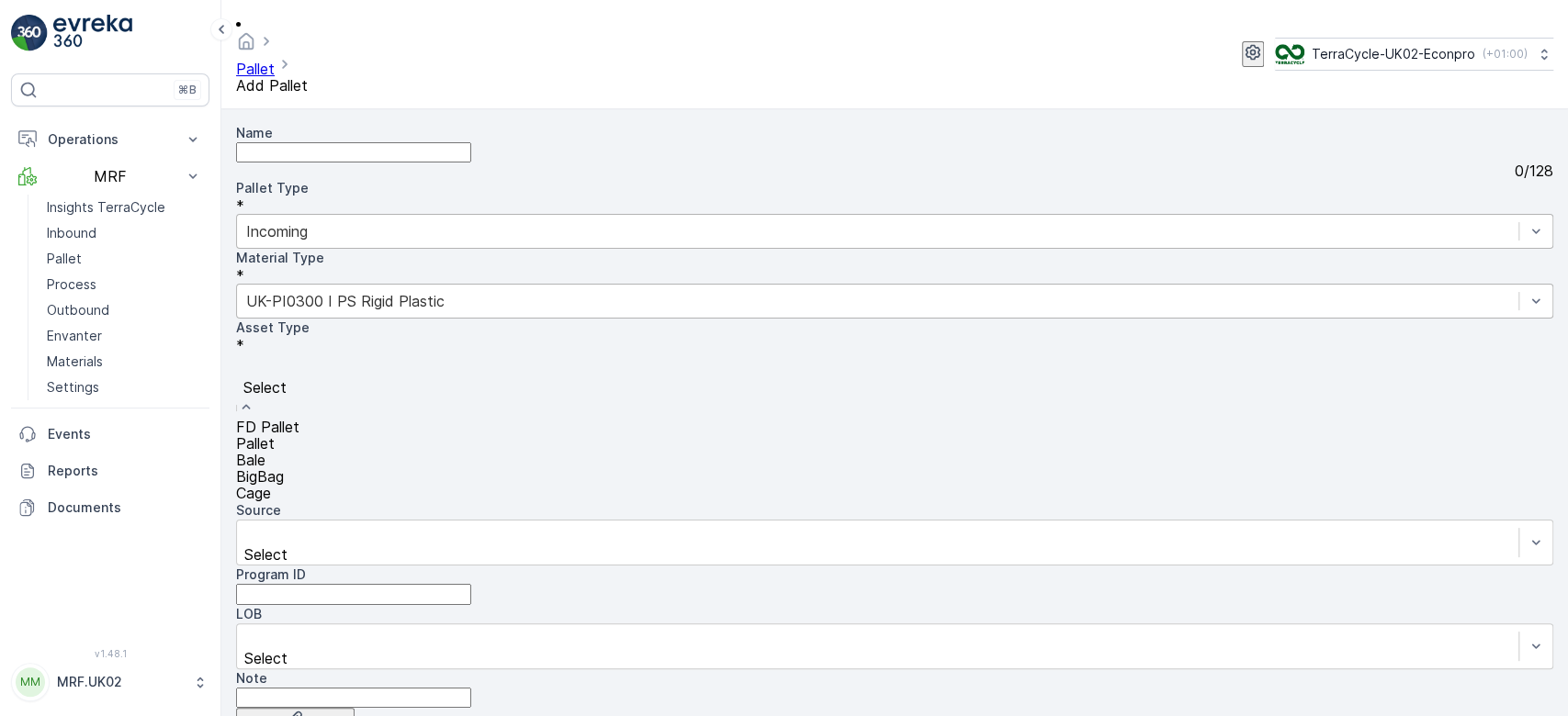
click at [387, 358] on div at bounding box center [895, 367] width 1300 height 20
click at [390, 435] on div "Pallet" at bounding box center [895, 443] width 1318 height 17
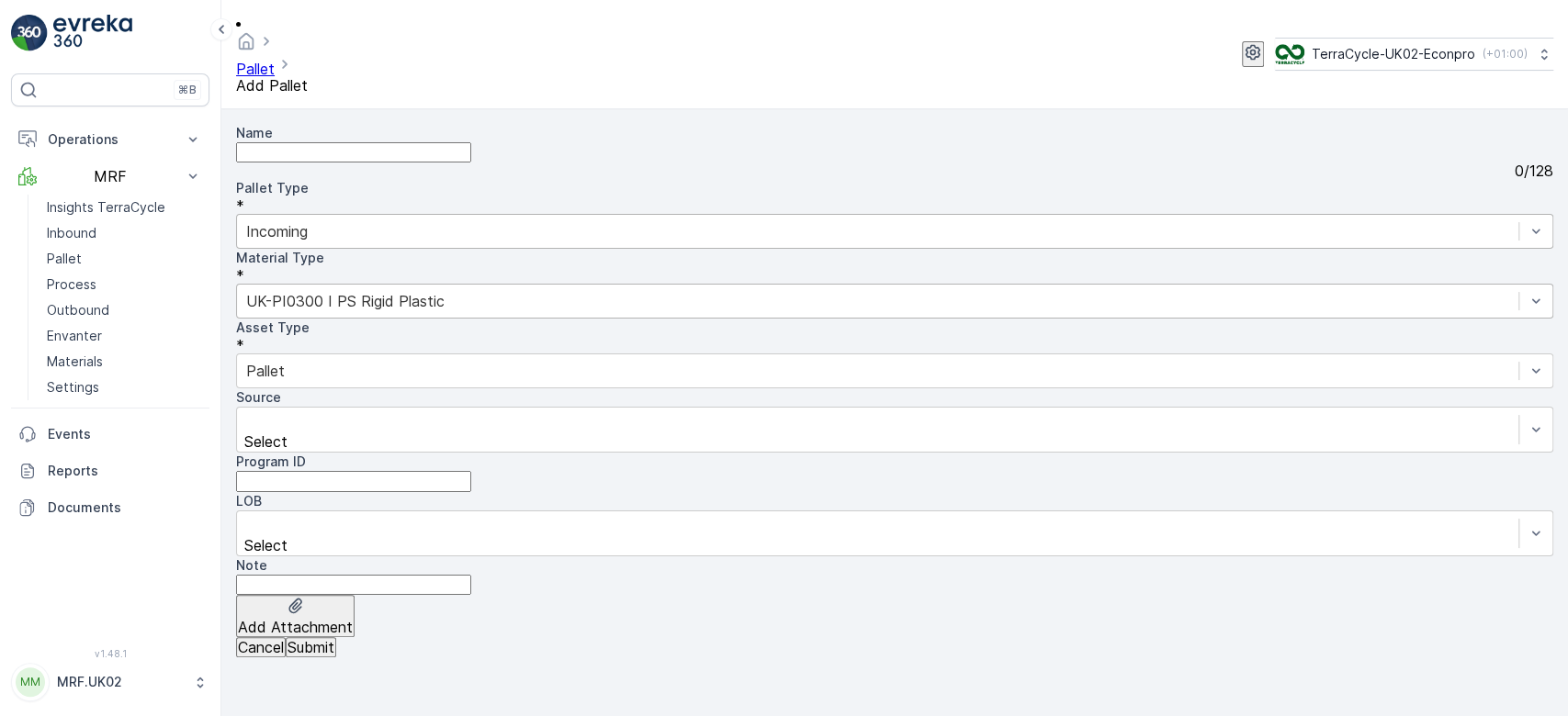
click at [335, 655] on p "Submit" at bounding box center [310, 647] width 47 height 17
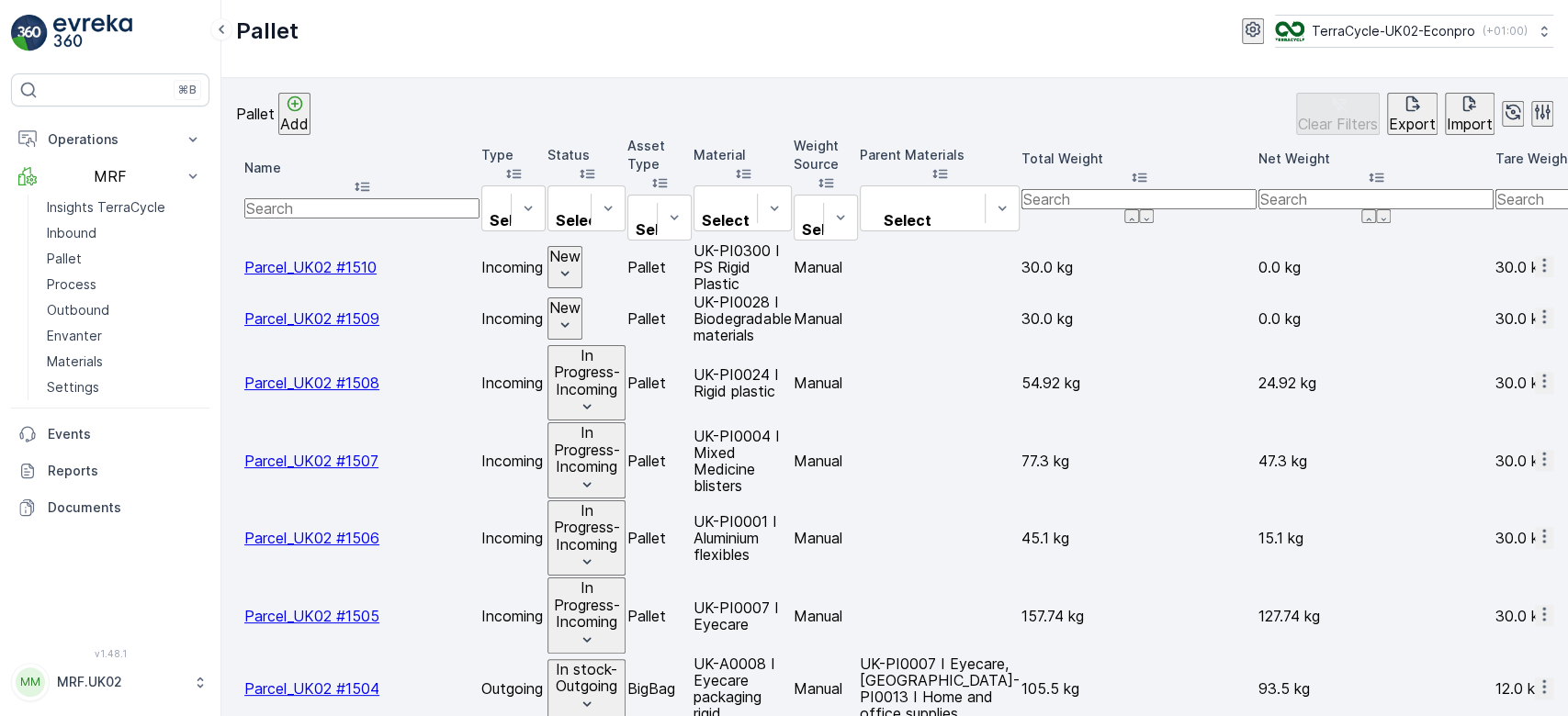
click at [1535, 256] on icon "button" at bounding box center [1544, 265] width 18 height 18
click at [1486, 362] on span "Print QR" at bounding box center [1490, 371] width 51 height 18
click at [84, 232] on p "Inbound" at bounding box center [72, 233] width 50 height 18
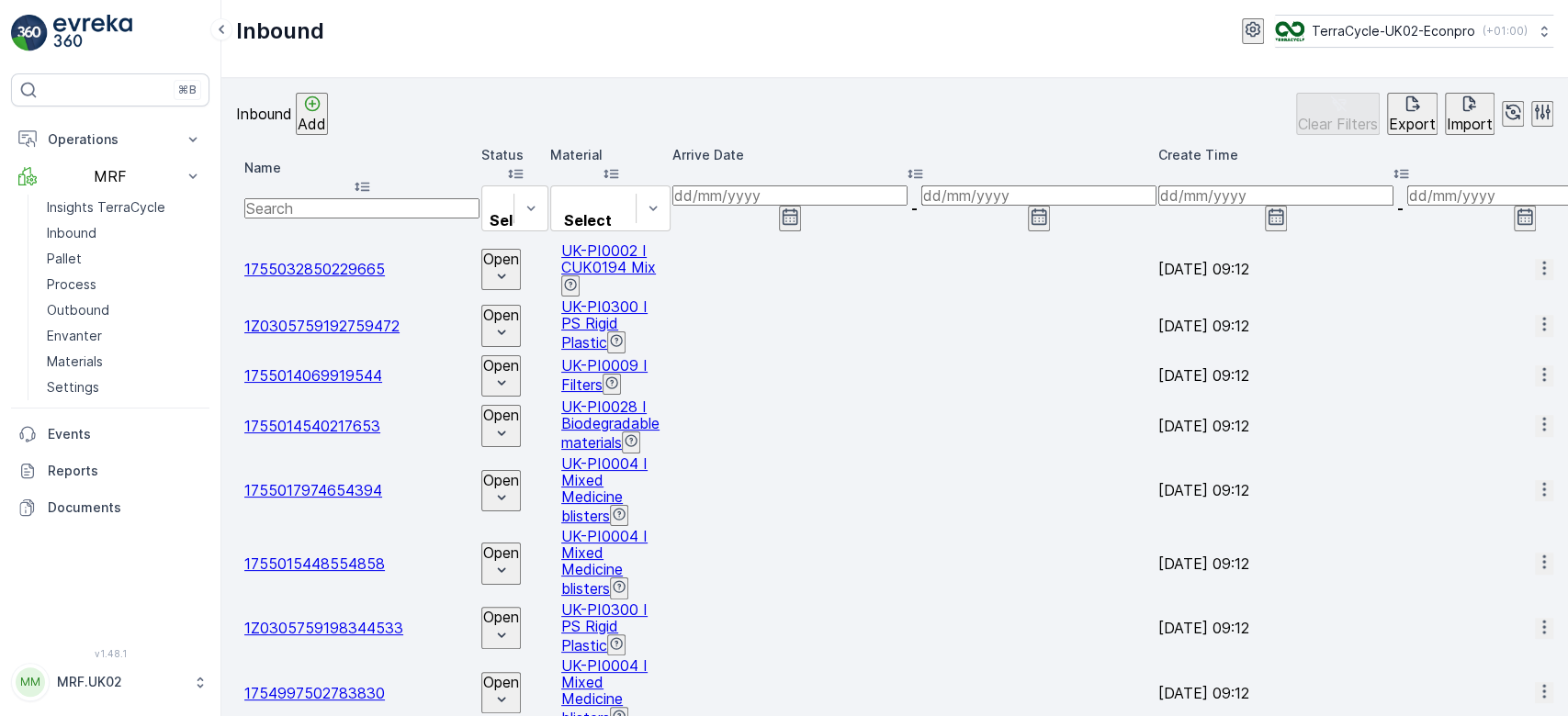
click at [353, 199] on input "text" at bounding box center [362, 209] width 235 height 20
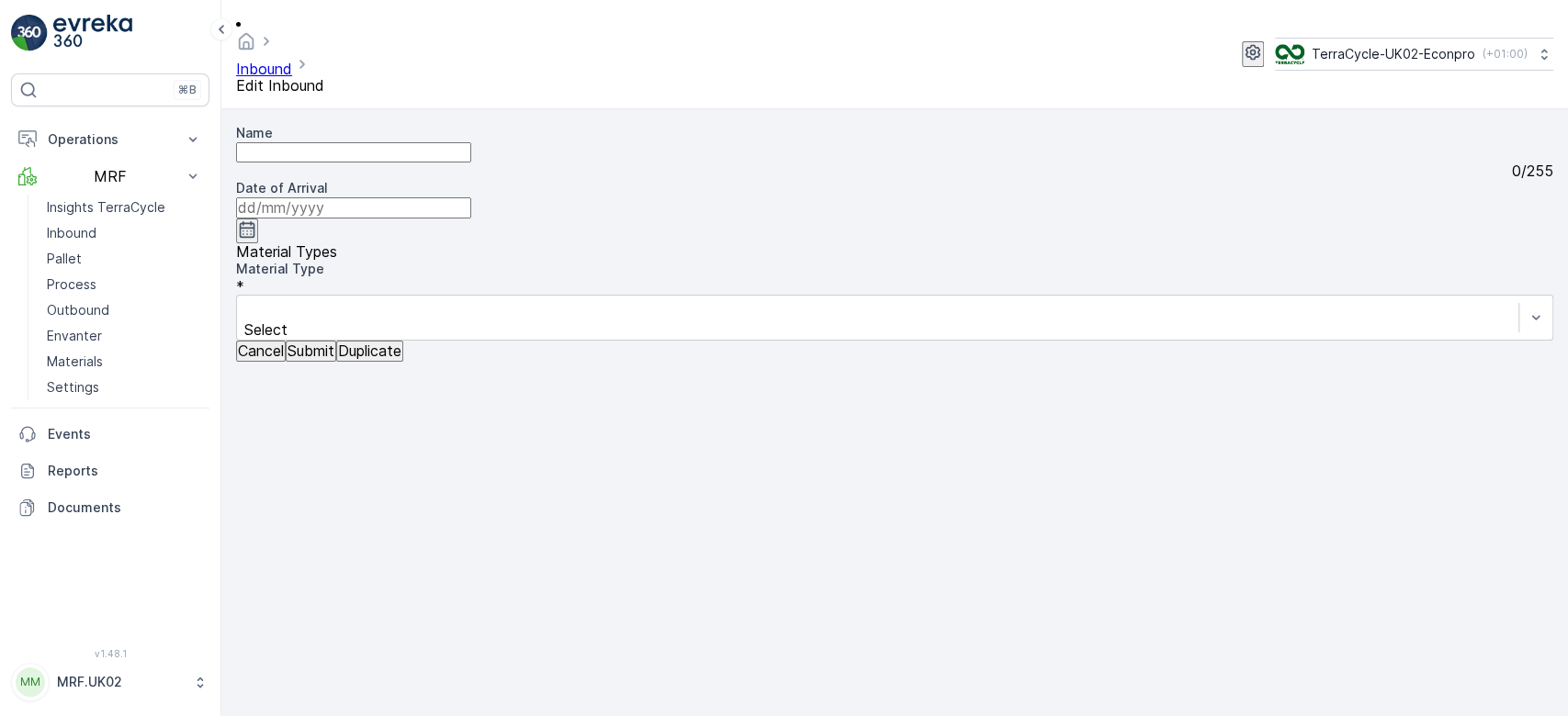
click at [283, 359] on p "Cancel" at bounding box center [260, 351] width 46 height 17
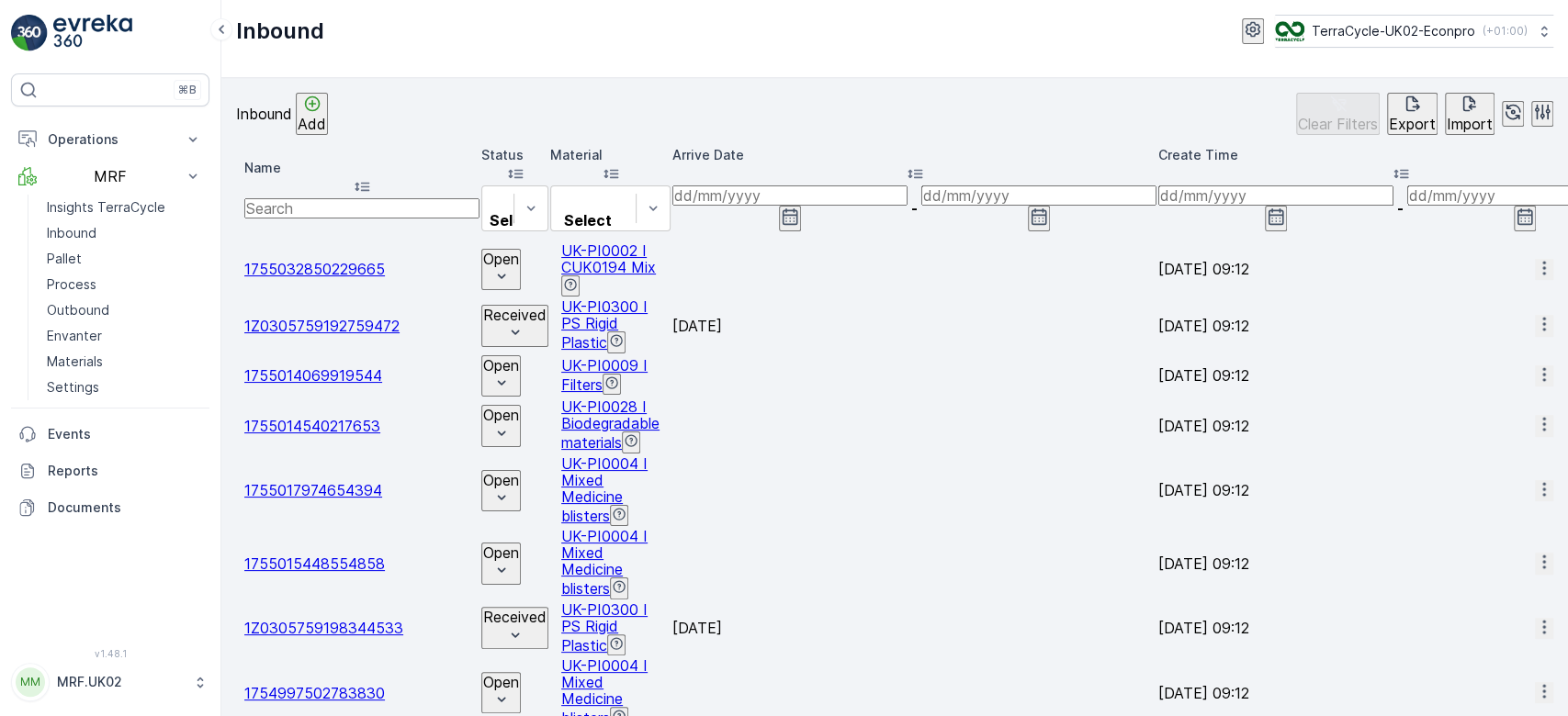
click at [357, 199] on input "text" at bounding box center [362, 209] width 235 height 20
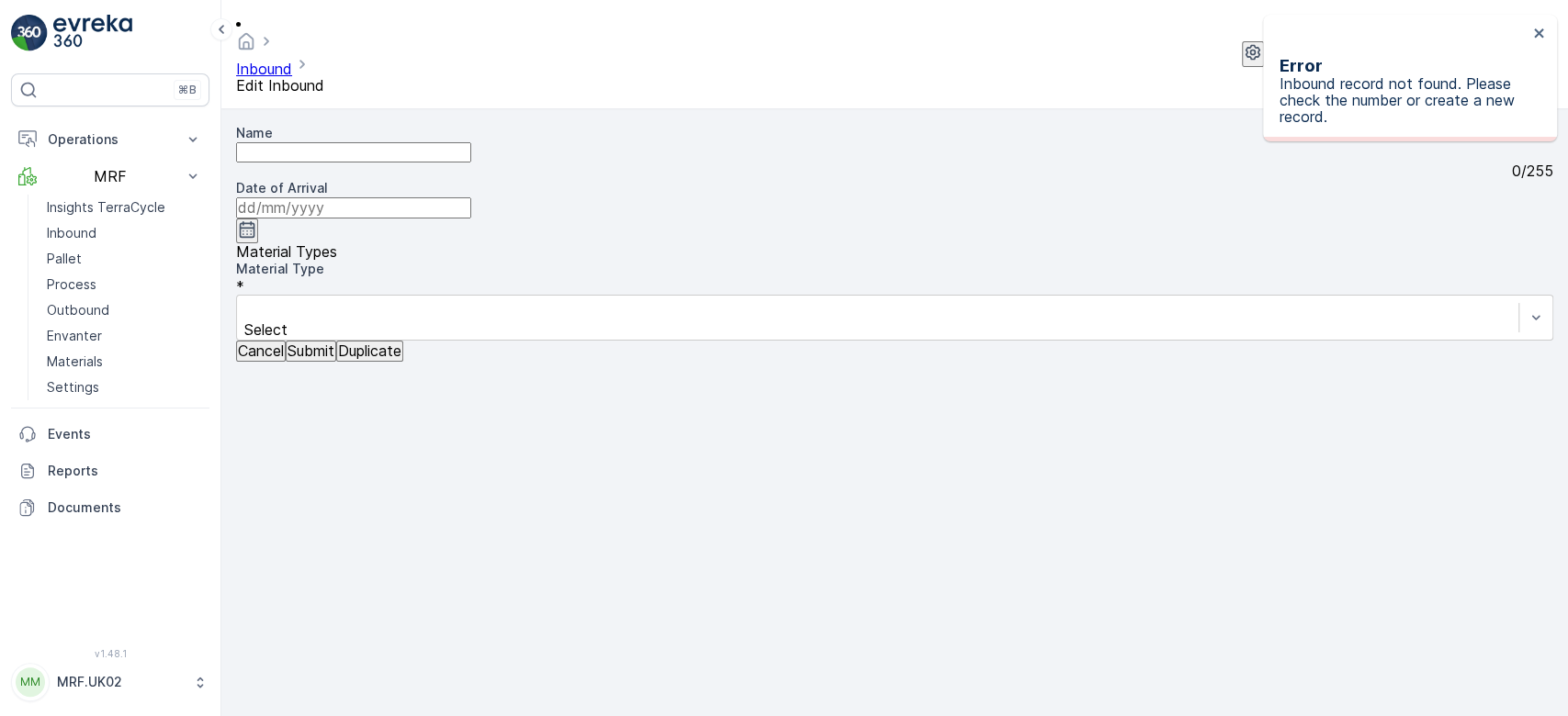
click at [271, 359] on p "Cancel" at bounding box center [260, 351] width 46 height 17
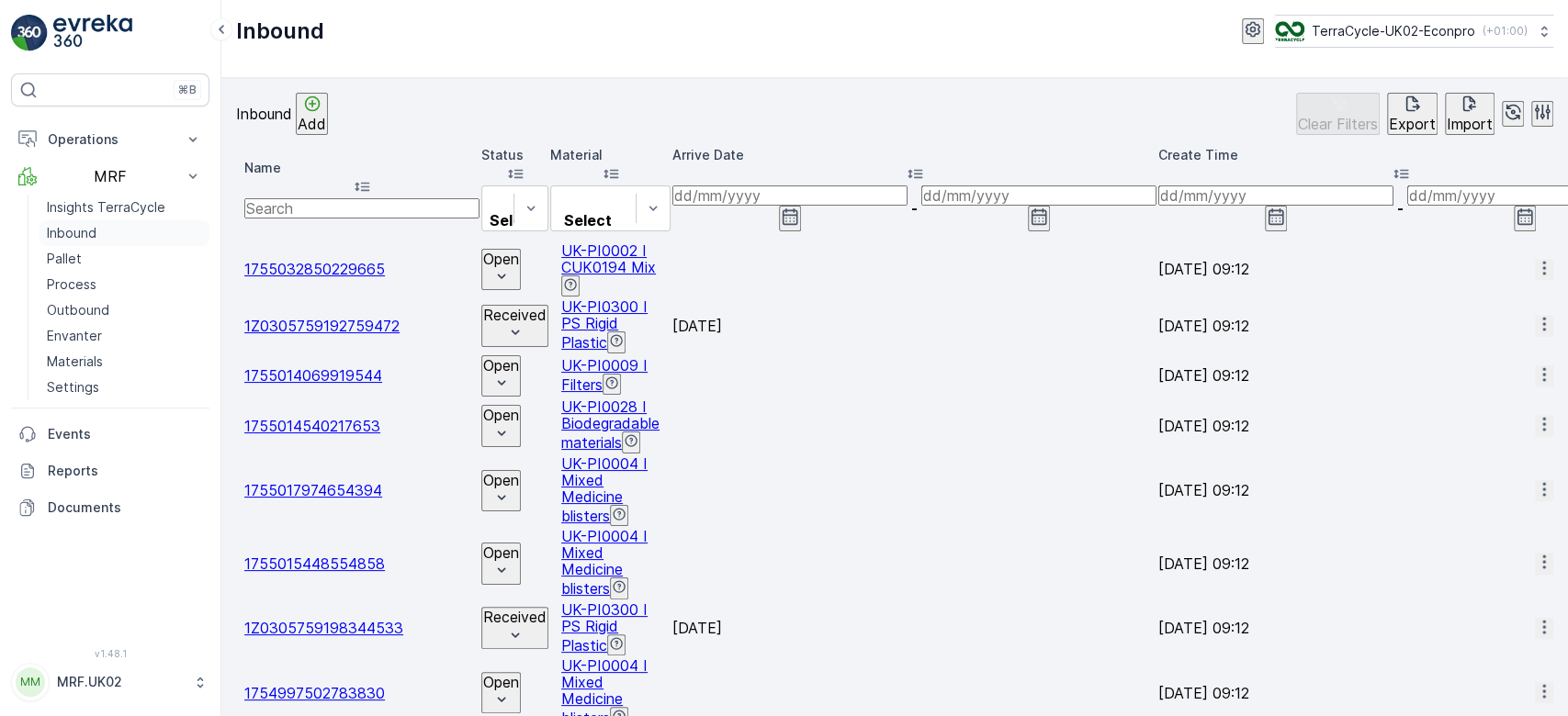
click at [113, 224] on link "Inbound" at bounding box center [124, 233] width 170 height 26
click at [325, 199] on input "text" at bounding box center [362, 209] width 235 height 20
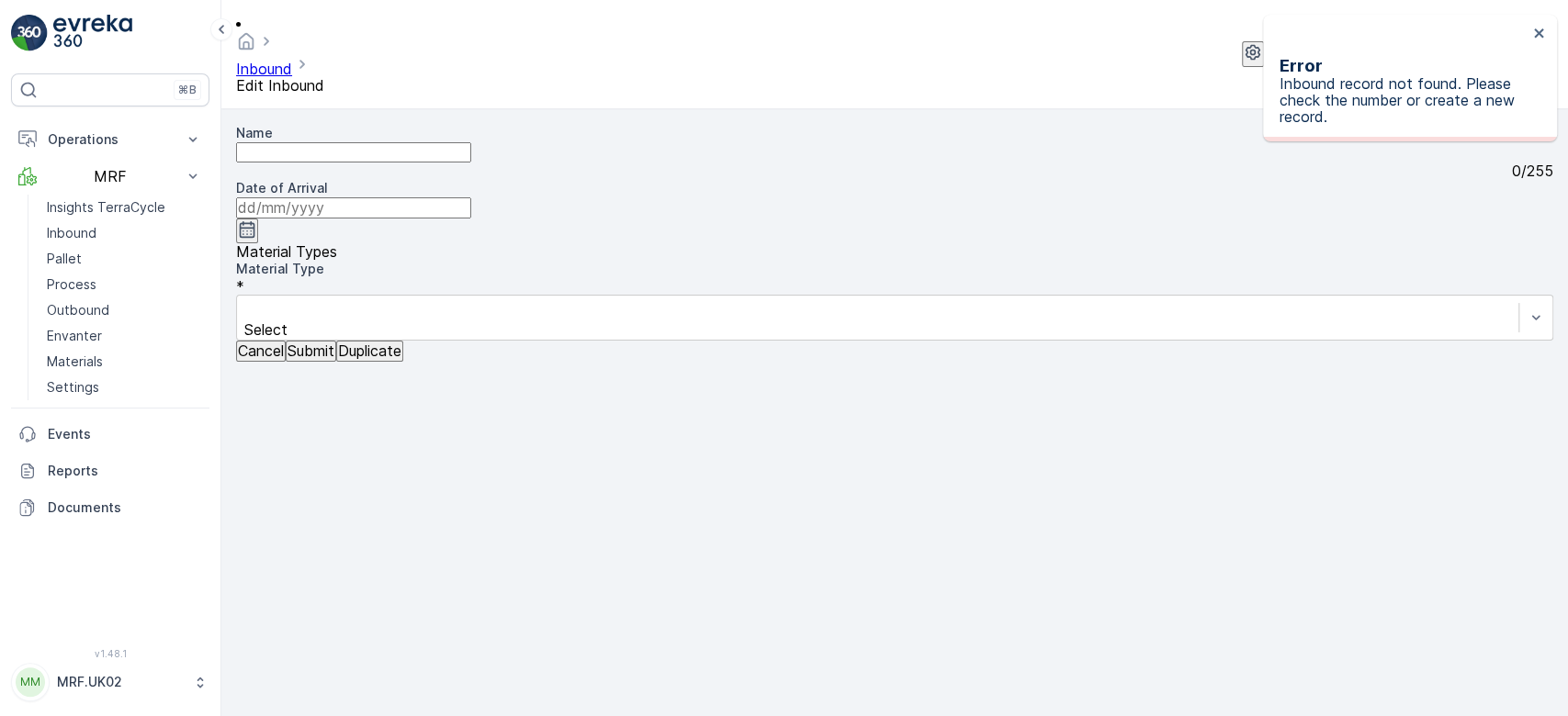
click at [266, 359] on p "Cancel" at bounding box center [260, 351] width 46 height 17
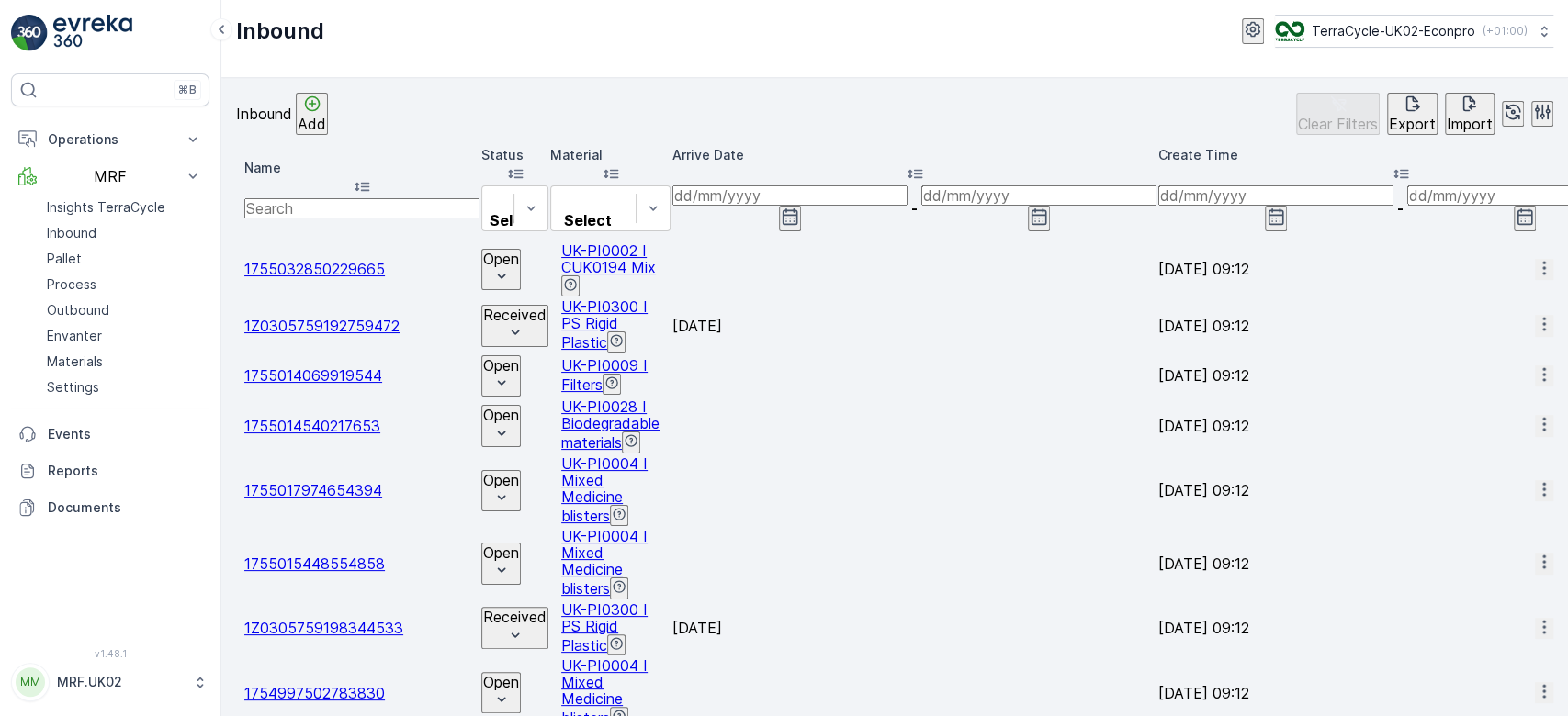
click at [326, 128] on p "Add" at bounding box center [312, 124] width 29 height 17
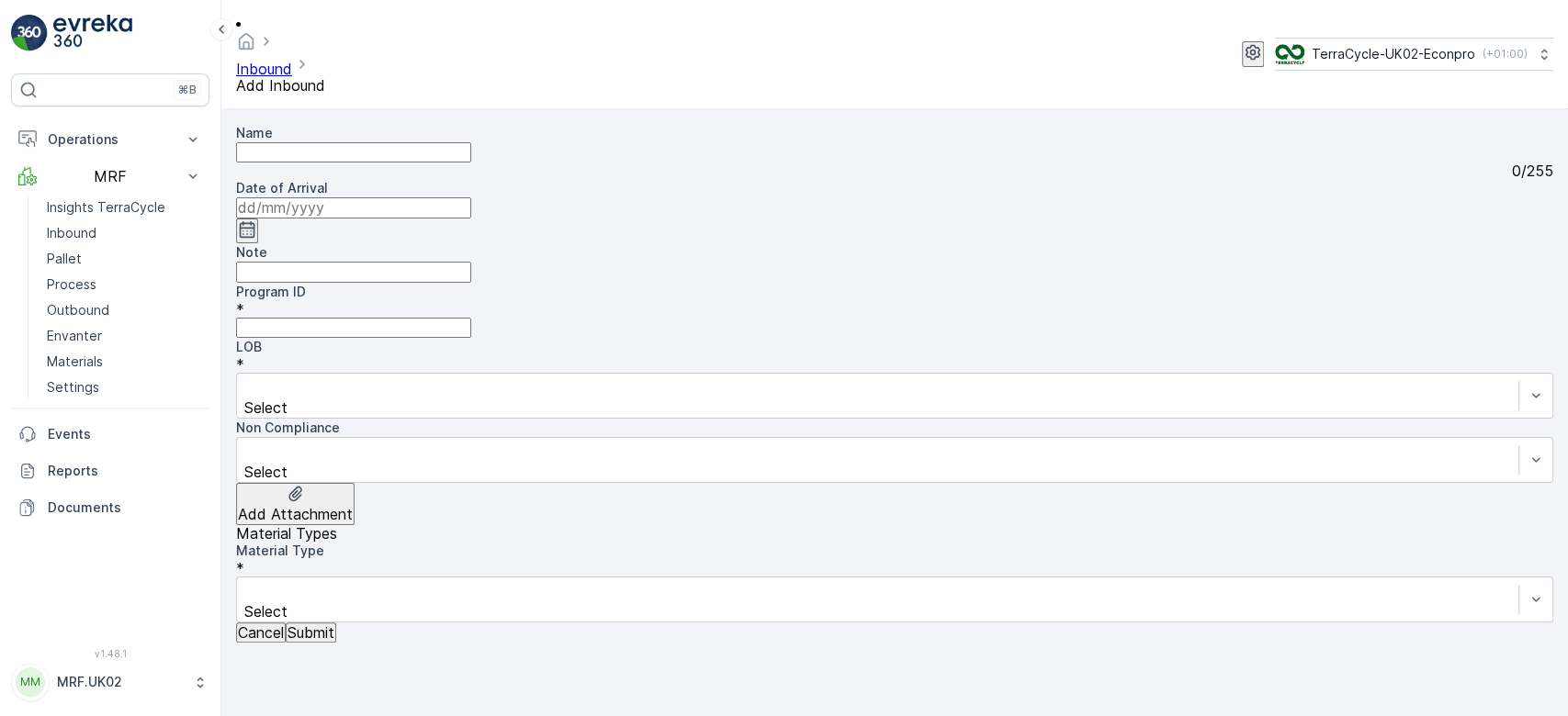
click at [369, 142] on input "Name" at bounding box center [354, 152] width 235 height 20
type input "1Z0305759147431623"
click at [286, 623] on button "Submit" at bounding box center [311, 633] width 51 height 20
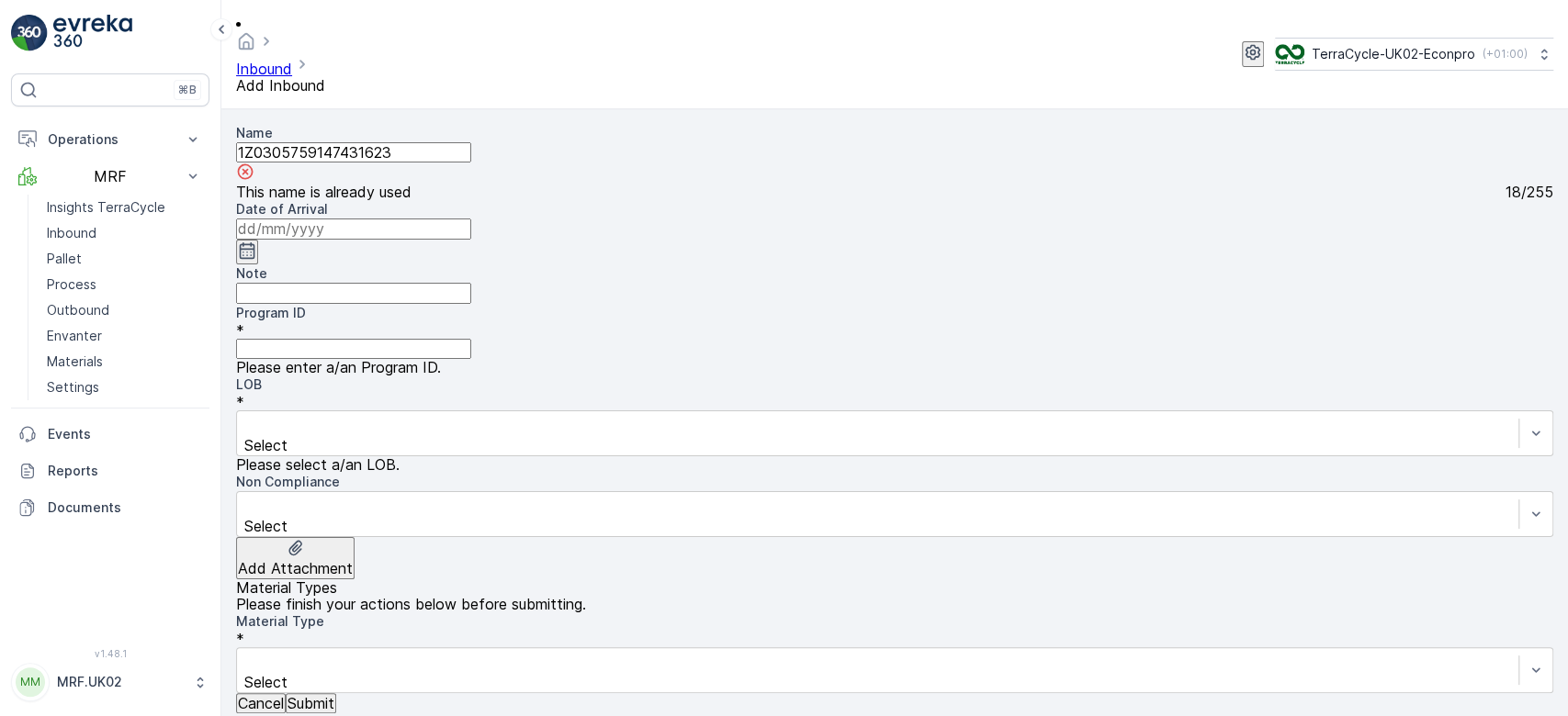
drag, startPoint x: 421, startPoint y: 134, endPoint x: 228, endPoint y: 142, distance: 193.2
click at [228, 142] on form "Name 1Z0305759147431623 This name is already used 18 / 255 Date of Arrival Note…" at bounding box center [895, 412] width 1347 height 607
click at [266, 695] on p "Cancel" at bounding box center [260, 703] width 46 height 17
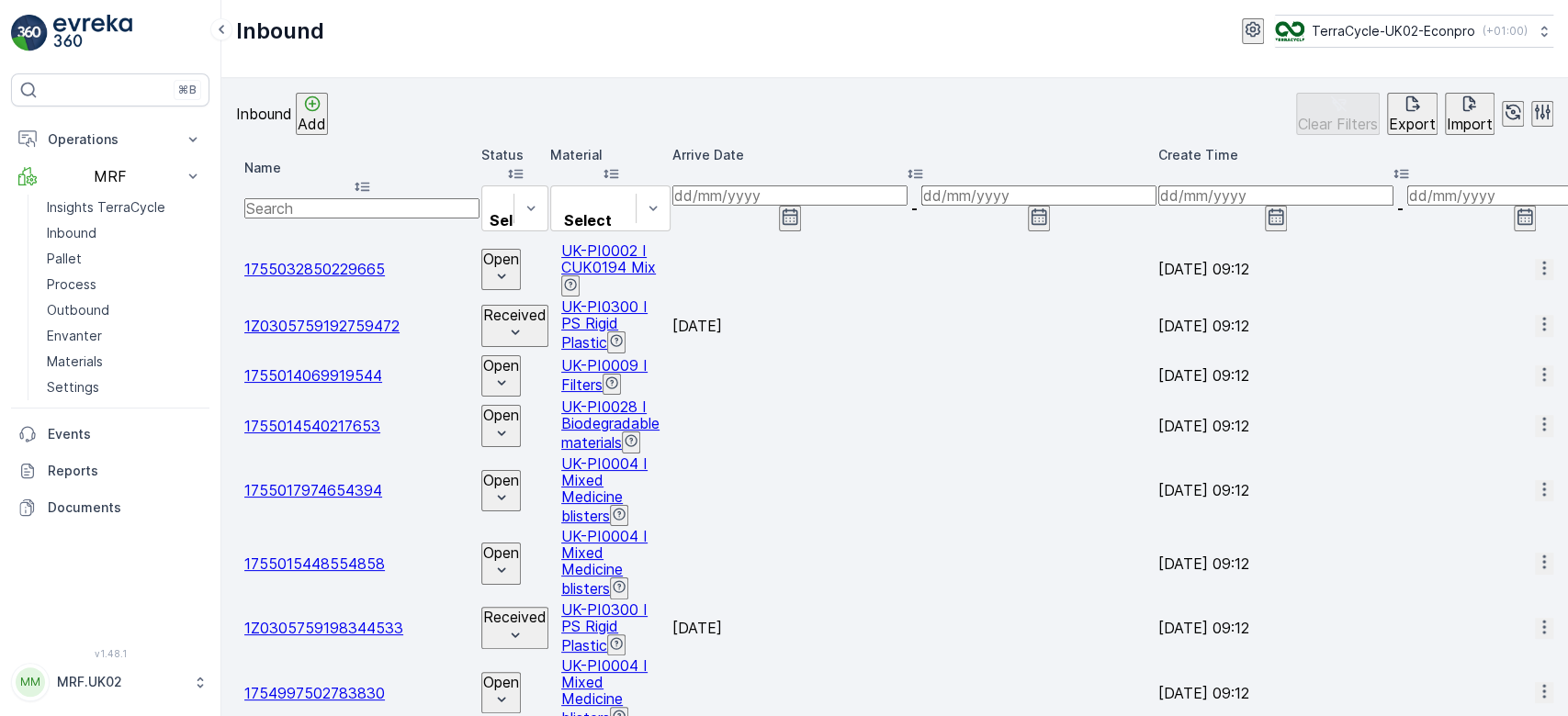
paste input "1Z0305759147431623"
type input "1Z0305759147431623"
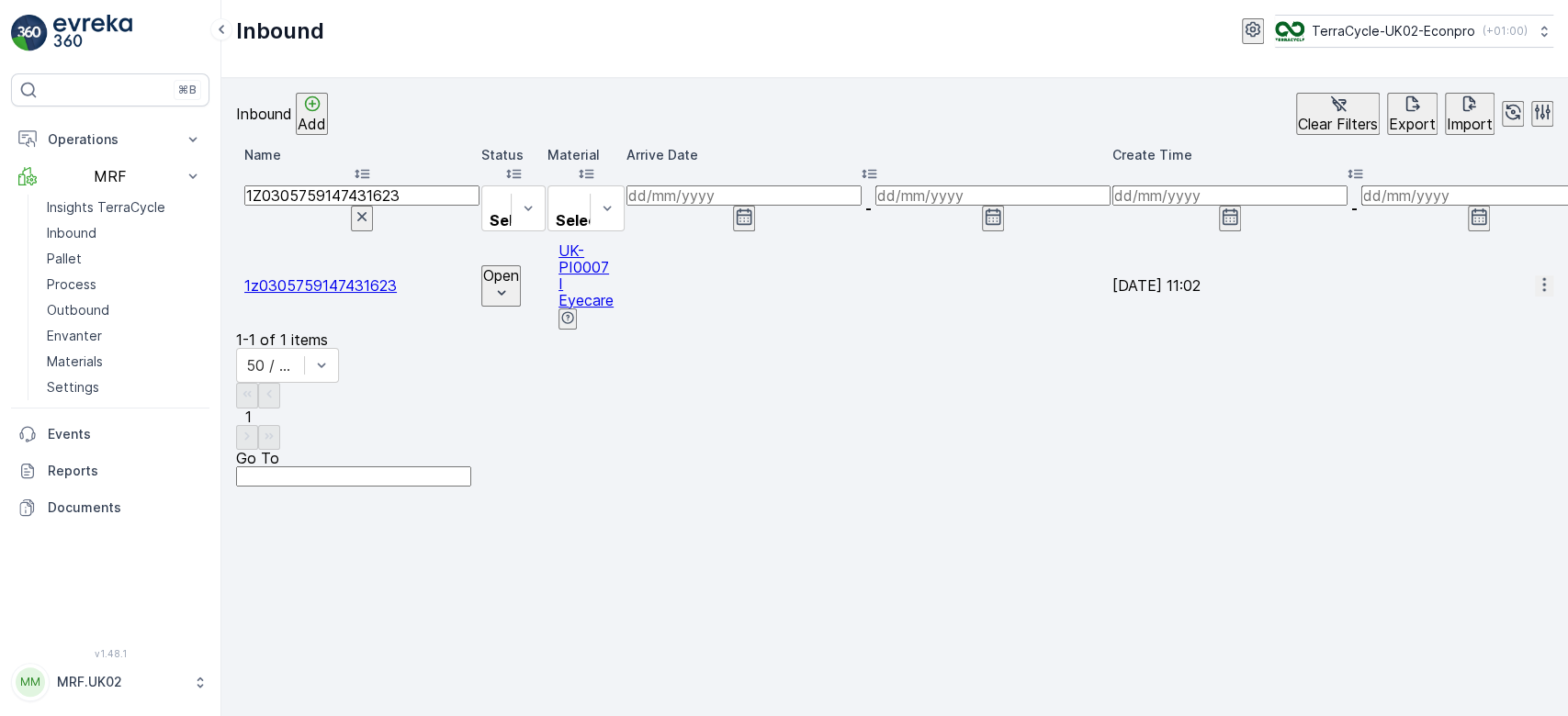
click at [519, 267] on p "Open" at bounding box center [501, 275] width 36 height 17
click at [514, 274] on span "Scanned" at bounding box center [522, 283] width 55 height 18
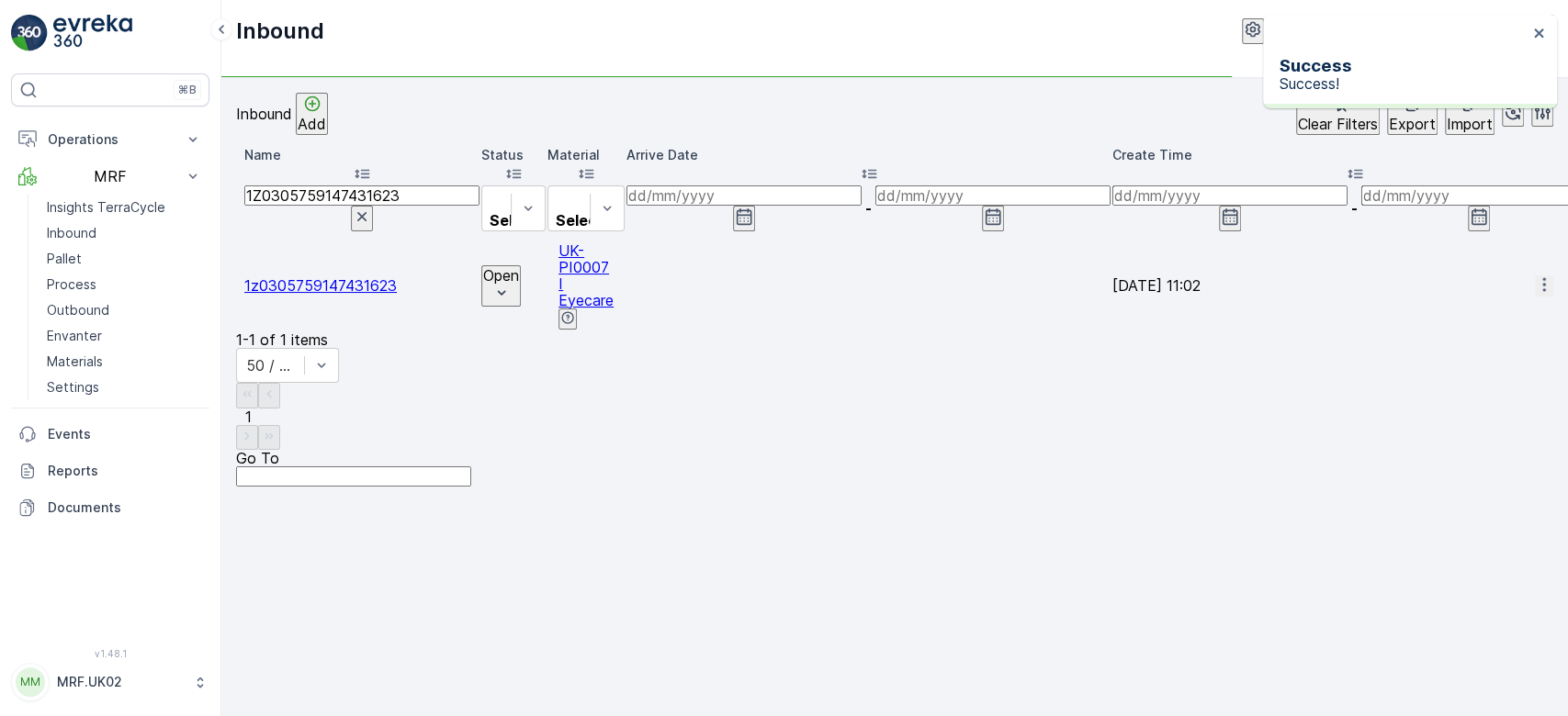
click at [368, 276] on span "1z0305759147431623" at bounding box center [321, 285] width 153 height 18
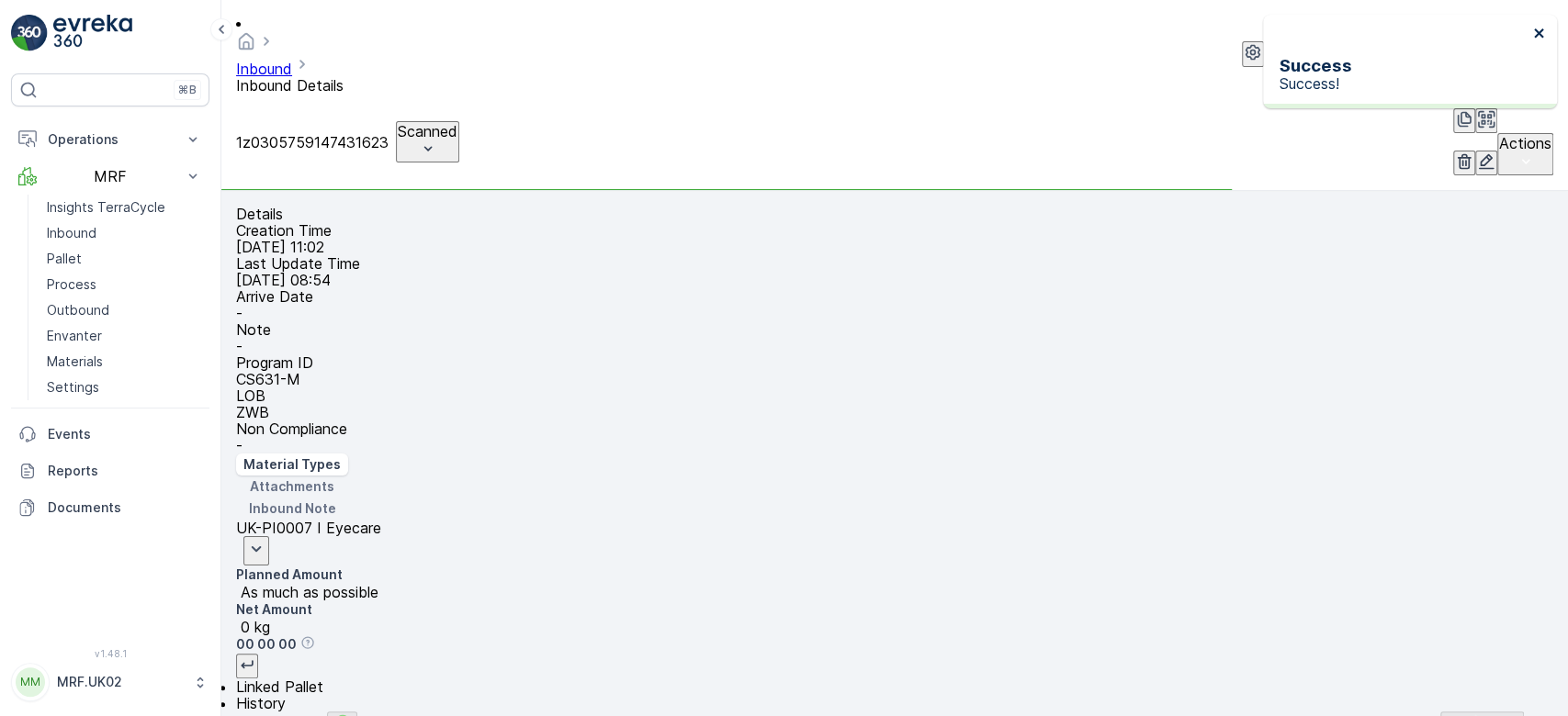
click at [1536, 36] on icon "close" at bounding box center [1538, 33] width 9 height 9
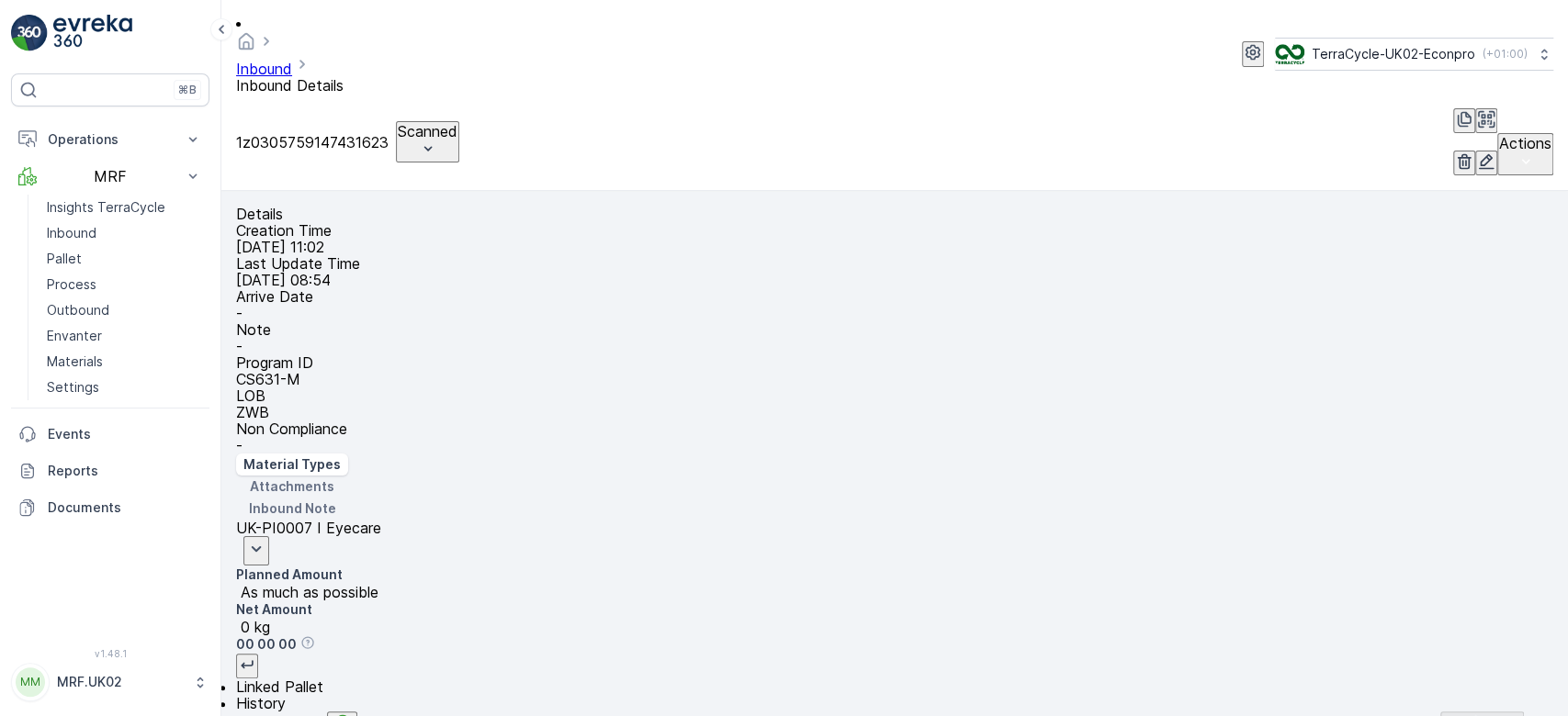
click at [1480, 153] on icon "button" at bounding box center [1488, 161] width 16 height 16
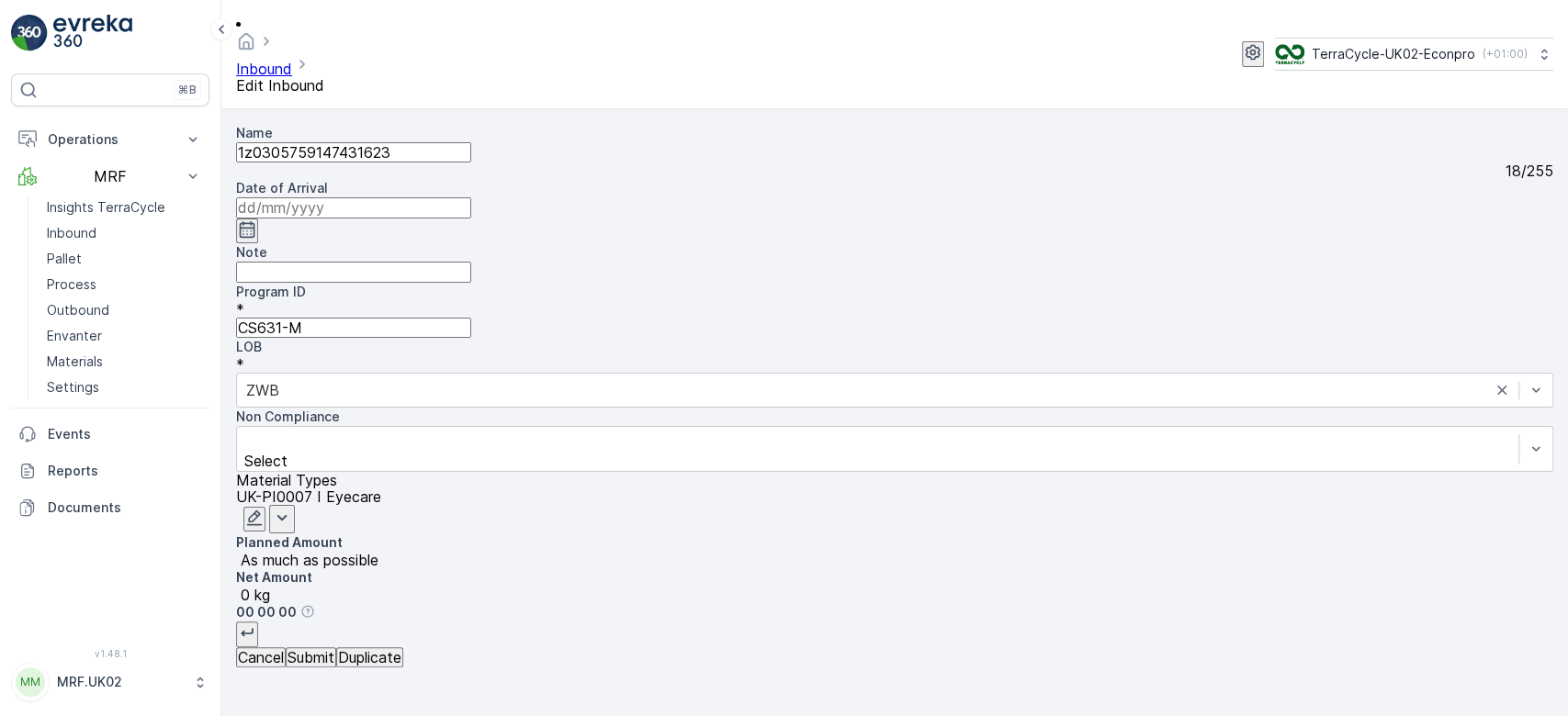
click at [263, 508] on icon "button" at bounding box center [254, 517] width 18 height 18
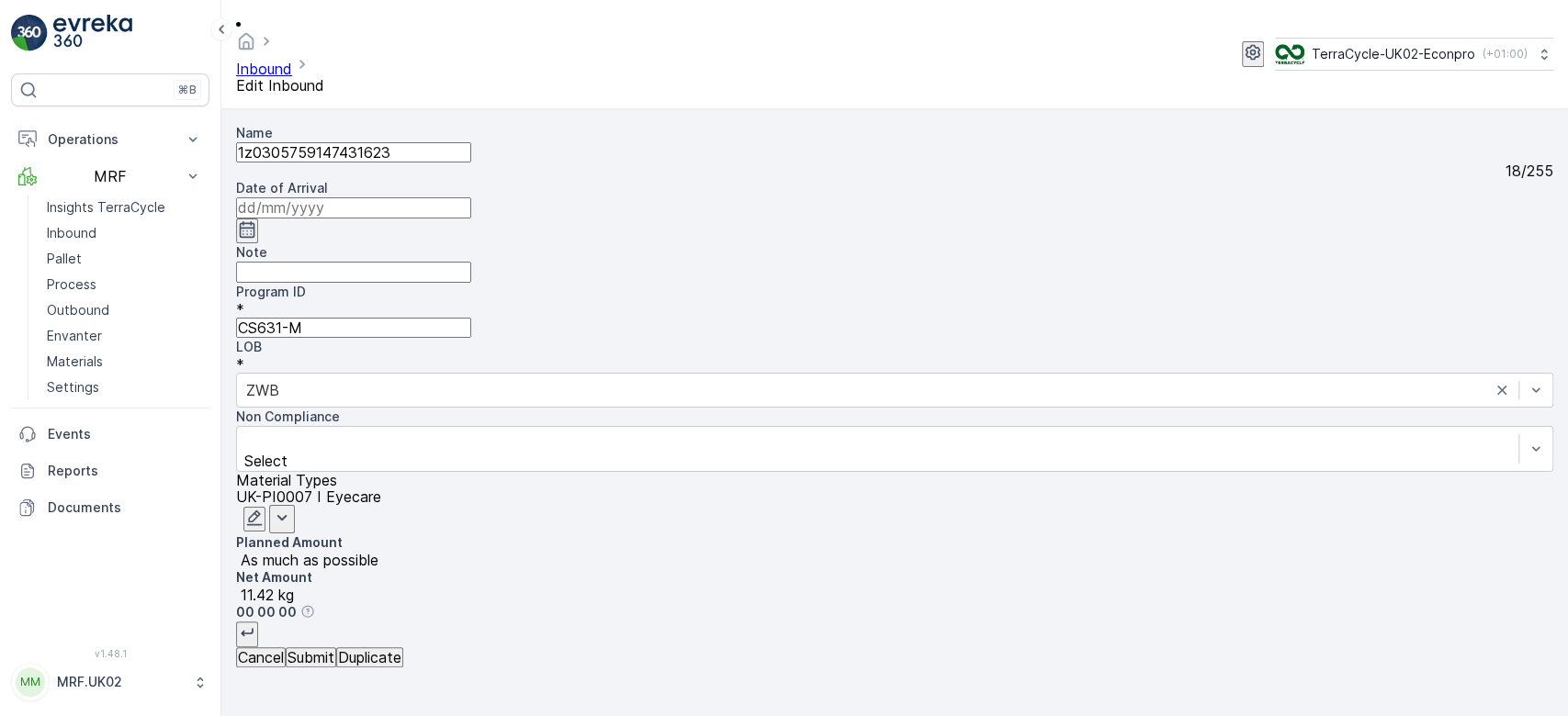
click at [354, 262] on input "Note" at bounding box center [354, 272] width 235 height 20
type input "lower case z not capital Z"
click at [335, 665] on p "Submit" at bounding box center [310, 657] width 47 height 17
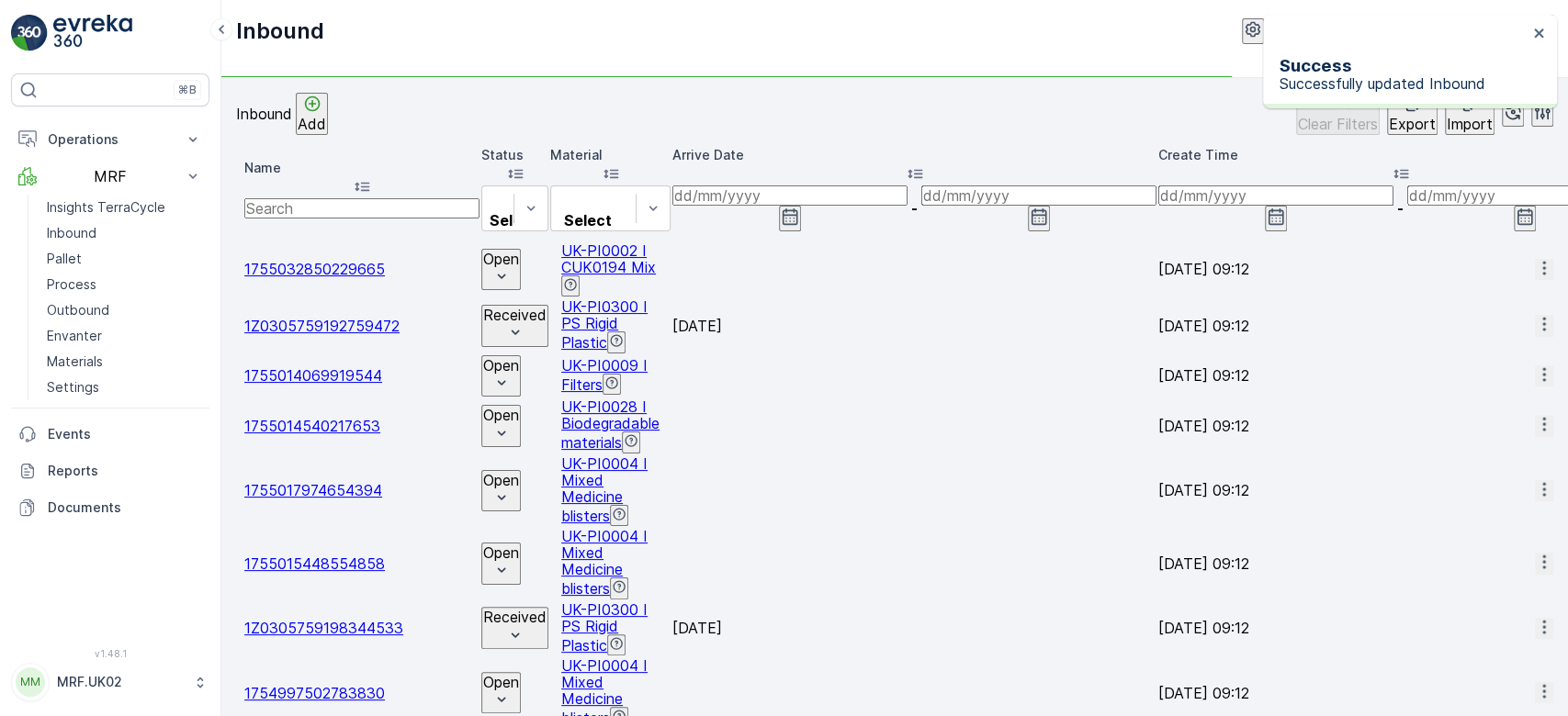
click at [519, 250] on p "Open" at bounding box center [501, 258] width 36 height 17
click at [526, 307] on p "Received" at bounding box center [515, 315] width 64 height 17
click at [519, 250] on p "Open" at bounding box center [501, 258] width 36 height 17
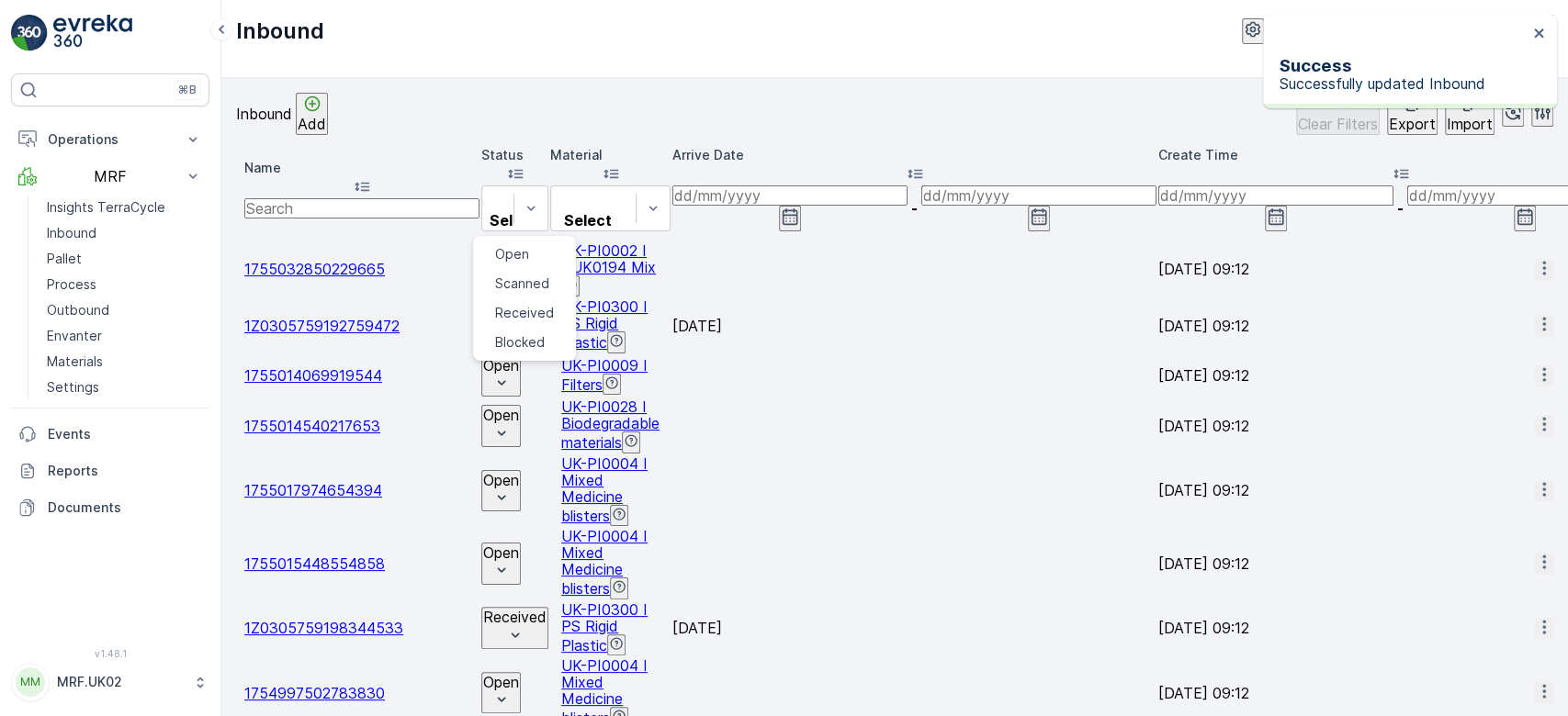
click at [507, 104] on div "Inbound Add Clear Filters Export Import" at bounding box center [895, 113] width 1318 height 43
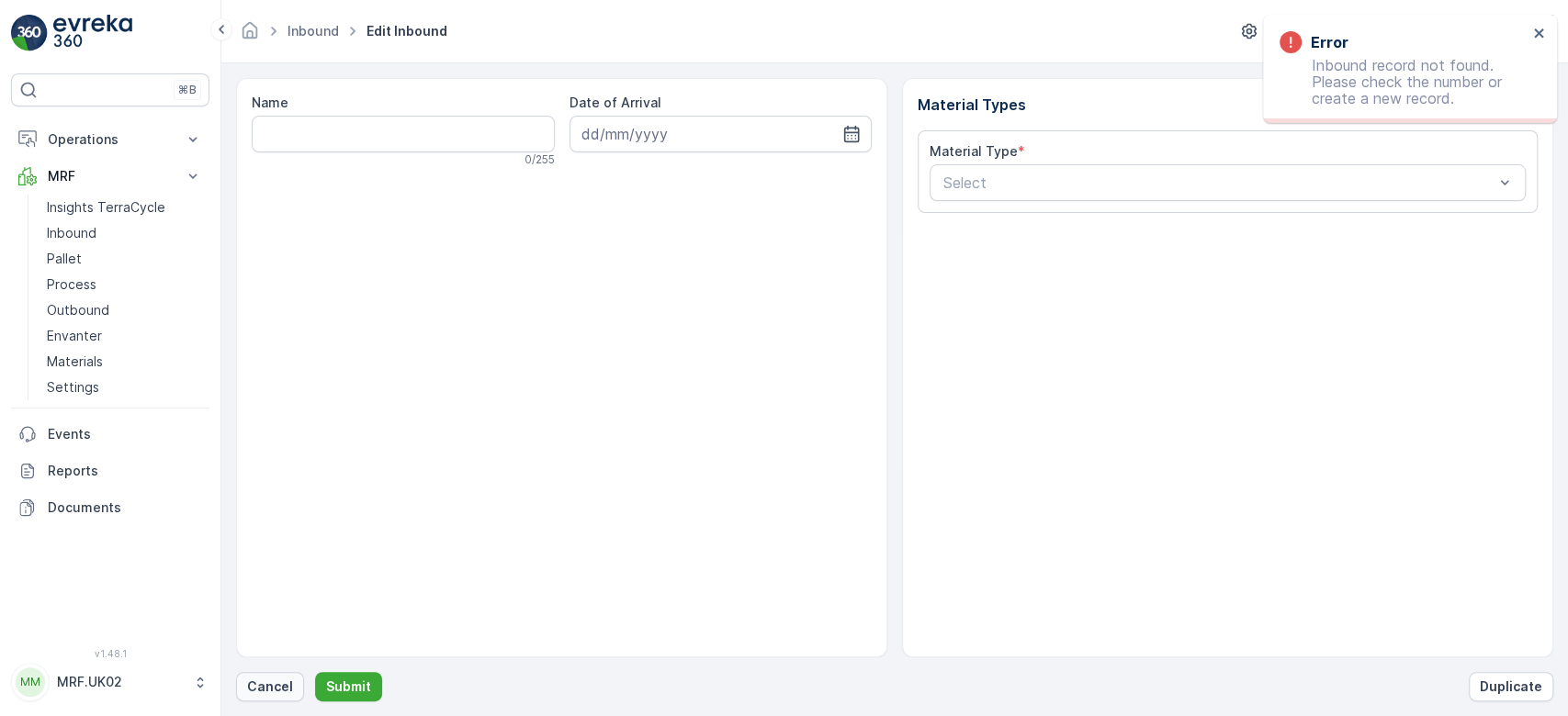
click at [247, 689] on p "Cancel" at bounding box center [270, 686] width 46 height 18
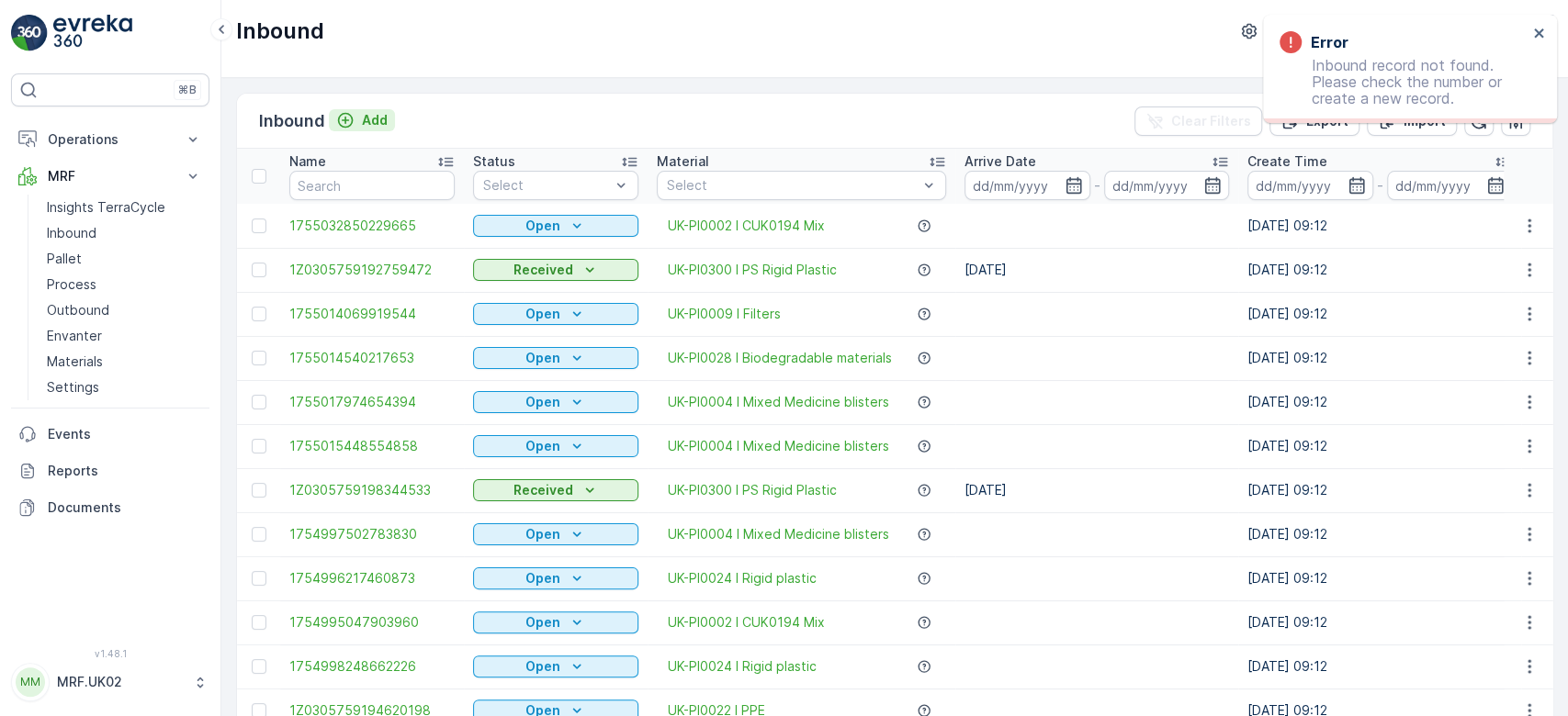
click at [377, 116] on p "Add" at bounding box center [375, 120] width 26 height 18
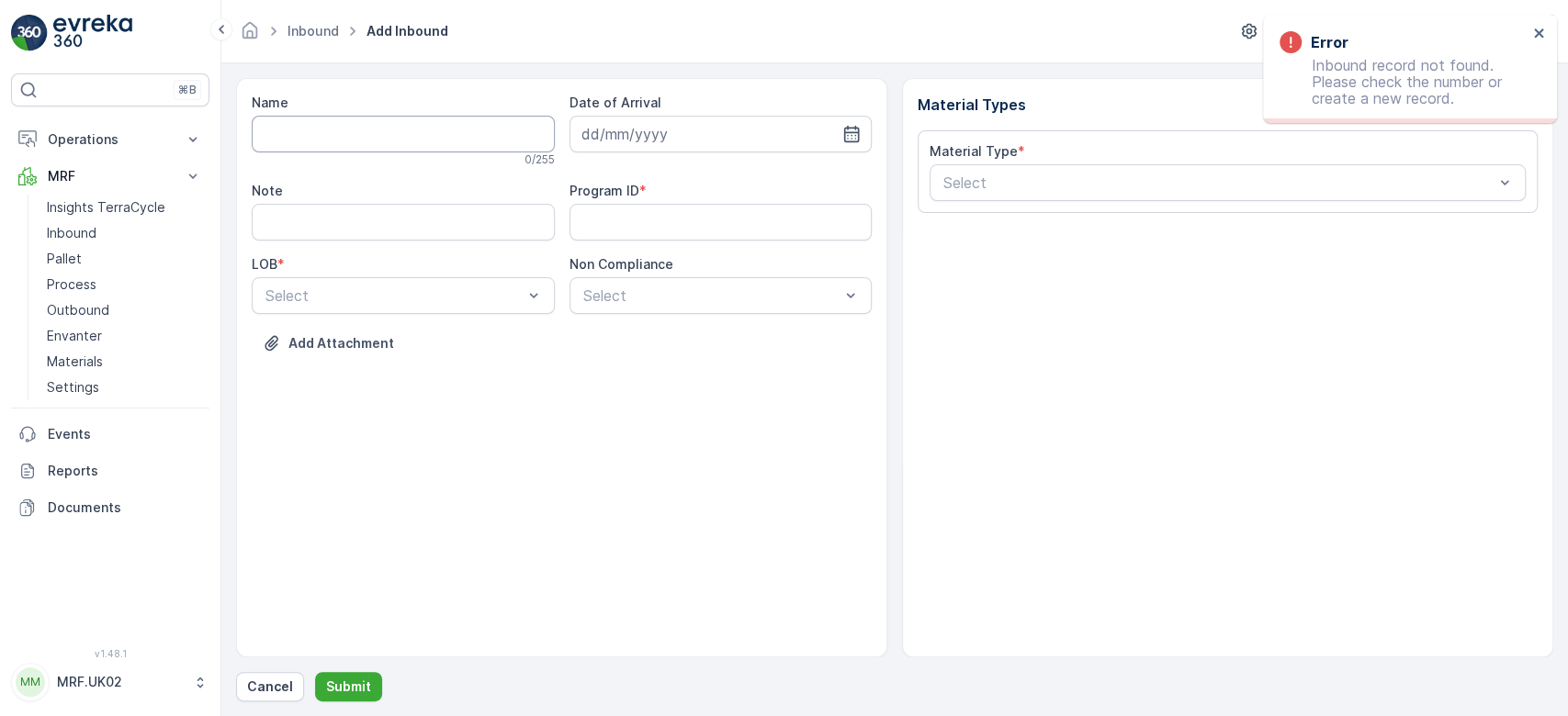
click at [356, 136] on input "Name" at bounding box center [402, 134] width 303 height 37
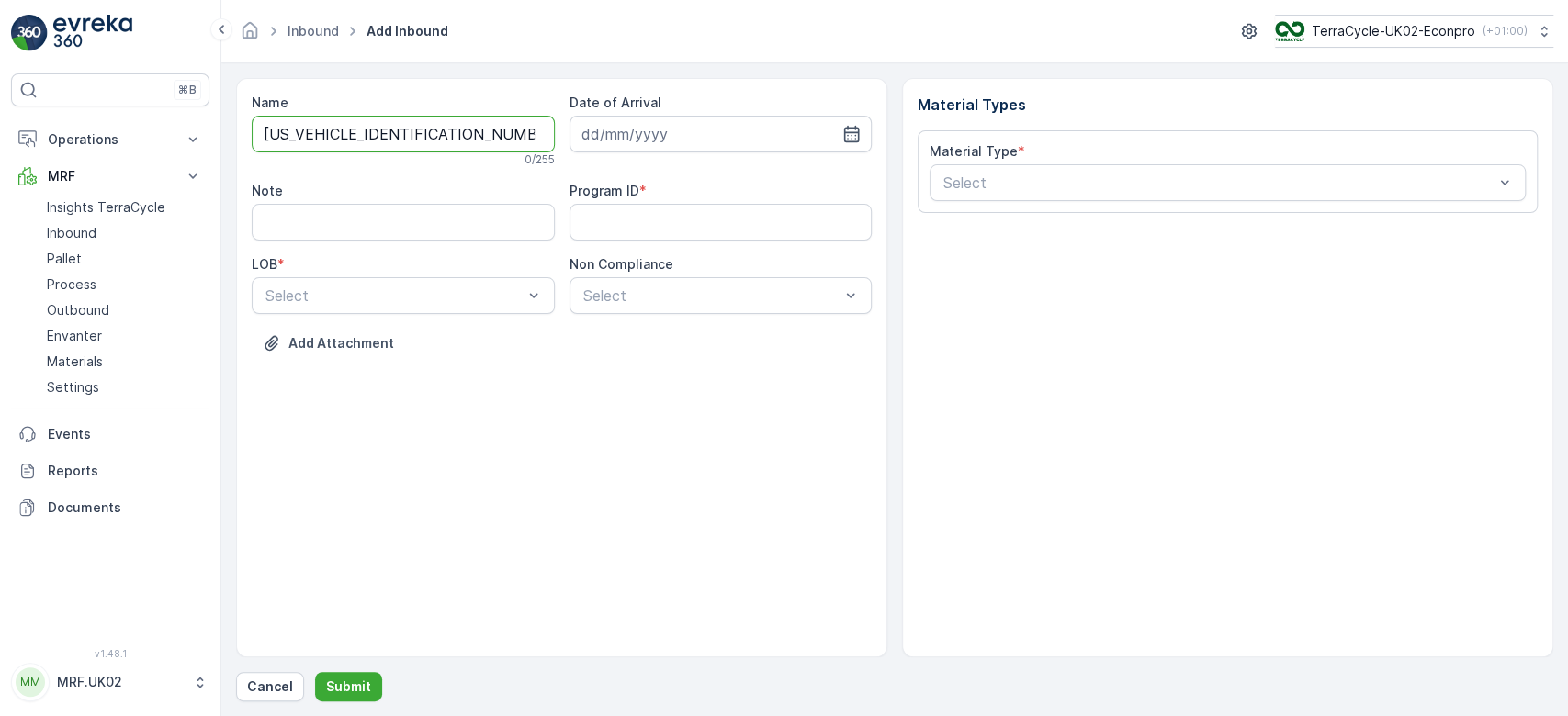
type input "1Z0305759146305379"
click at [315, 672] on button "Submit" at bounding box center [349, 687] width 68 height 30
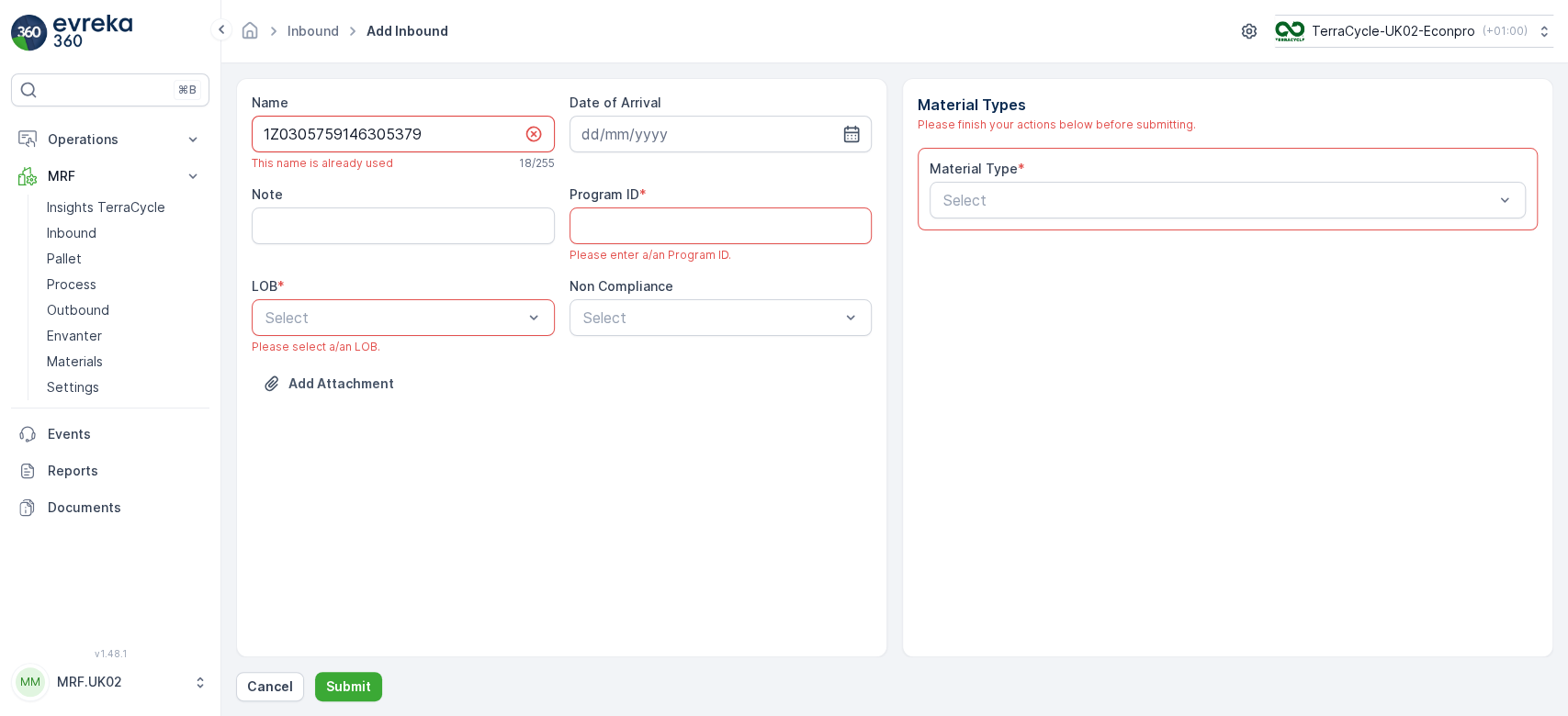
drag, startPoint x: 426, startPoint y: 131, endPoint x: 241, endPoint y: 116, distance: 185.6
click at [241, 116] on div "Name 1Z0305759146305379 This name is already used 18 / 255 Date of Arrival Note…" at bounding box center [562, 367] width 652 height 579
click at [266, 686] on p "Cancel" at bounding box center [270, 686] width 46 height 18
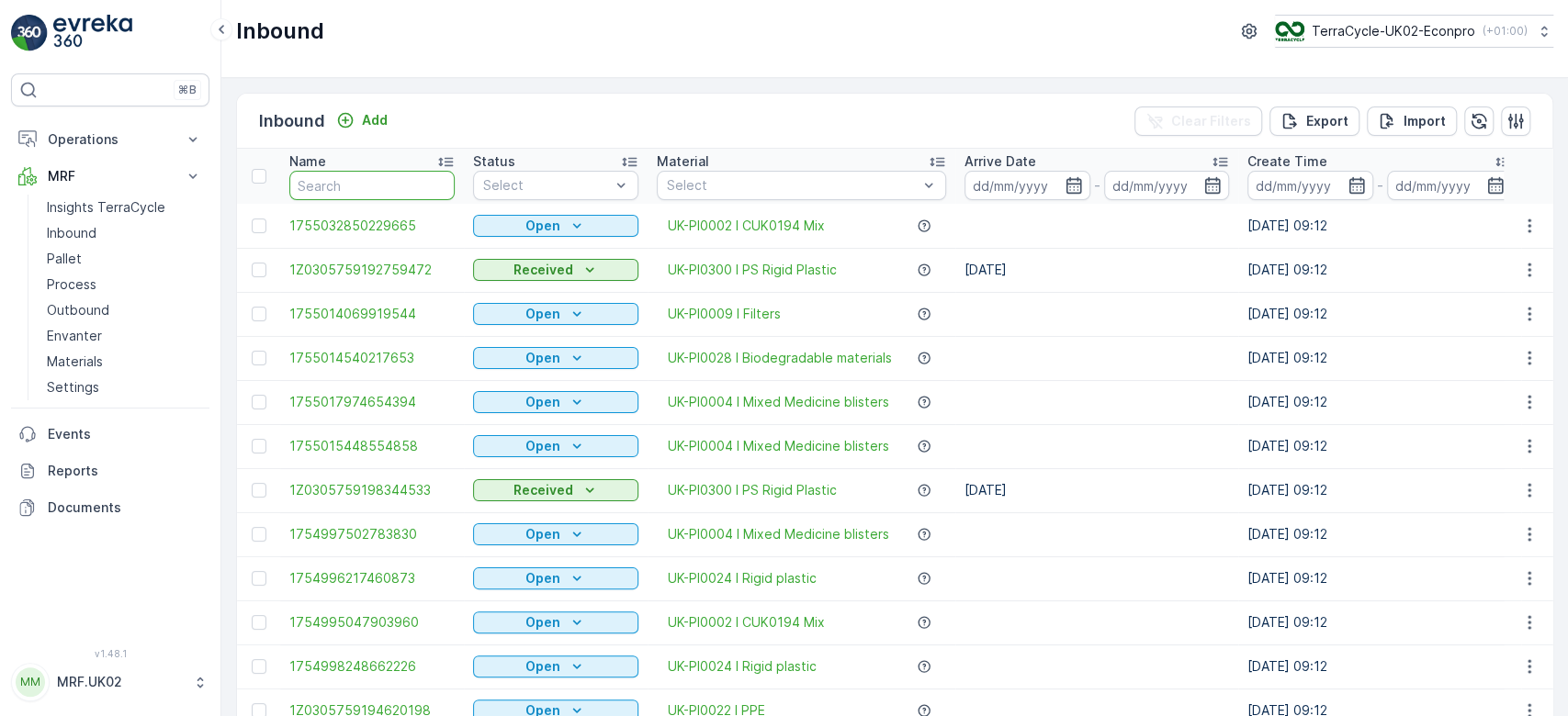
paste input "1Z0305759146305379"
type input "1Z0305759146305379"
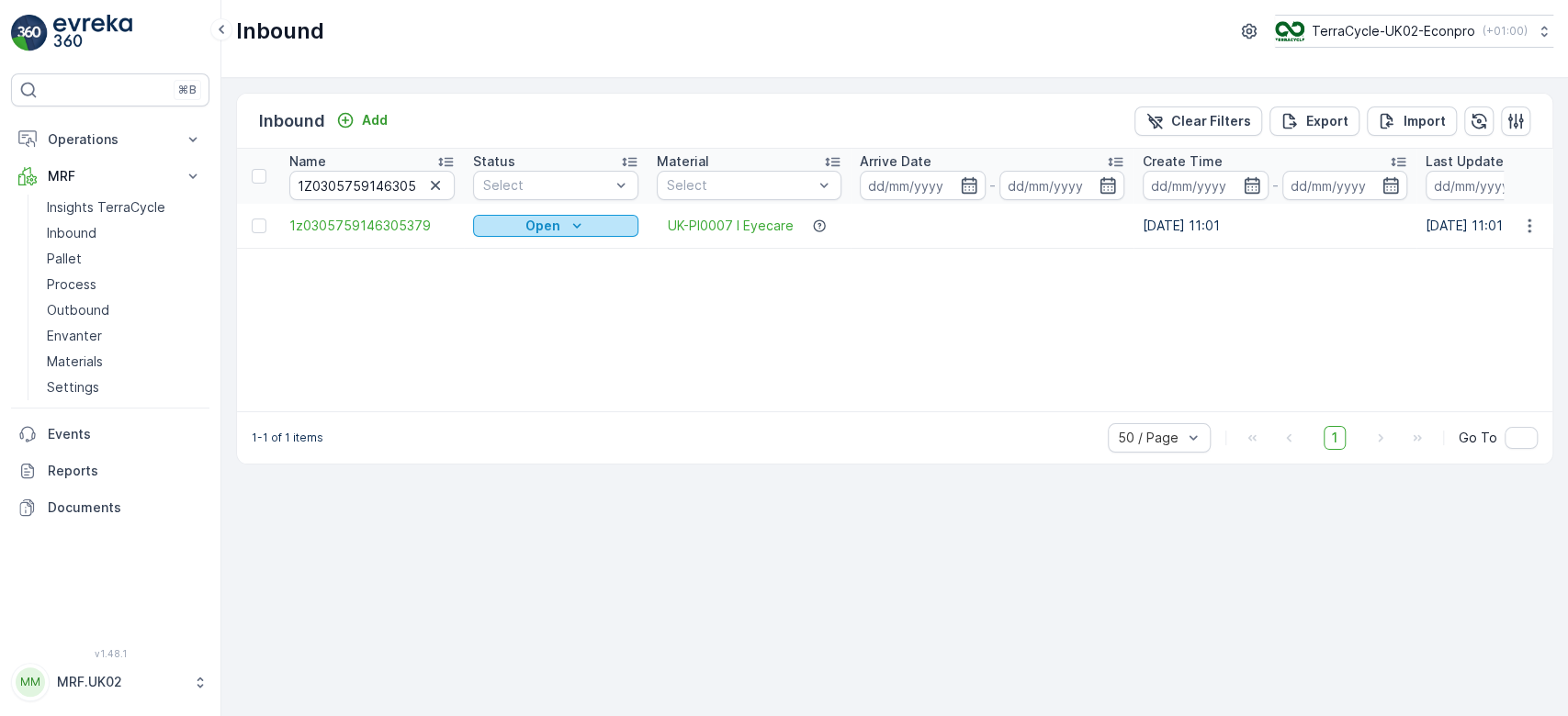
click at [534, 223] on p "Open" at bounding box center [543, 225] width 35 height 18
click at [525, 273] on span "Scanned" at bounding box center [511, 278] width 55 height 18
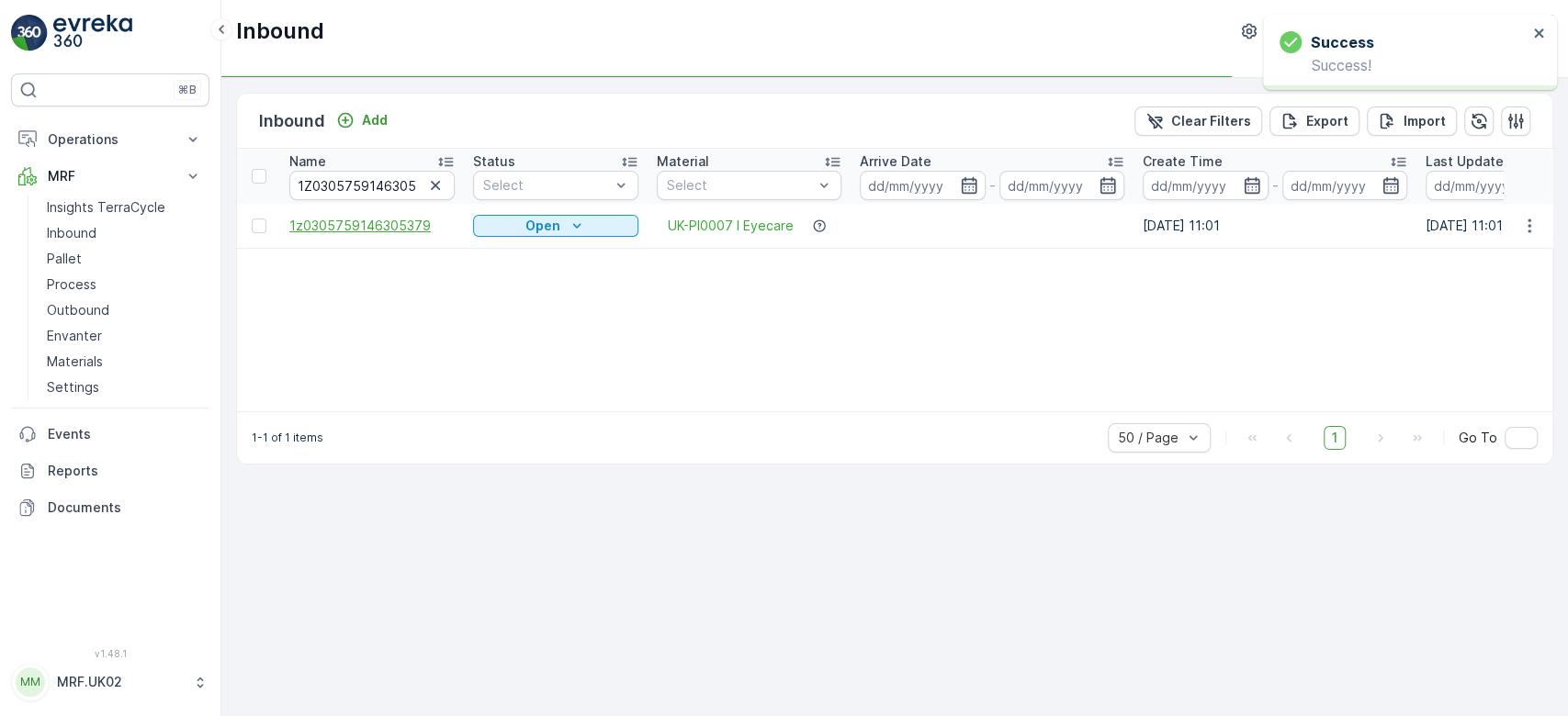
click at [396, 225] on span "1z0305759146305379" at bounding box center [372, 225] width 165 height 18
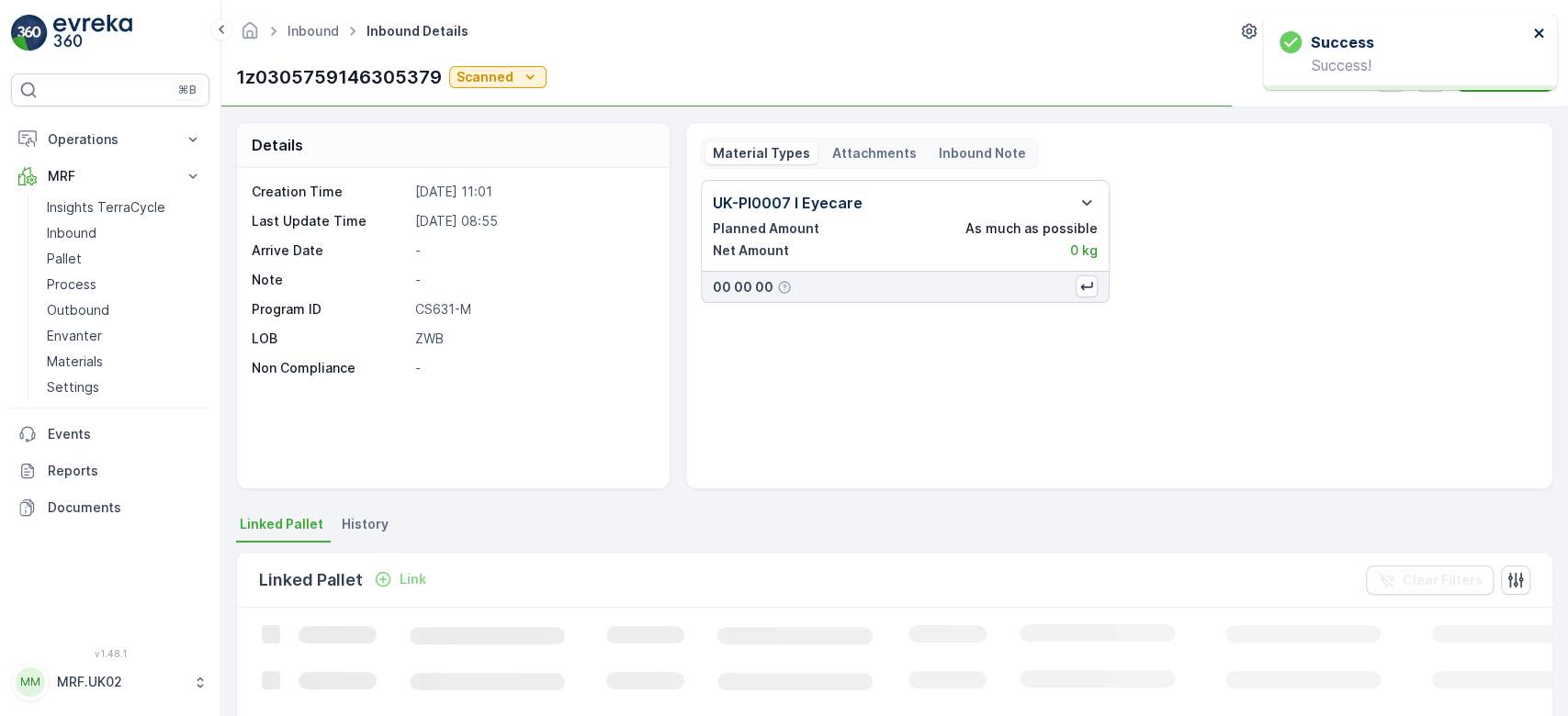
click at [1537, 35] on icon "close" at bounding box center [1538, 33] width 9 height 9
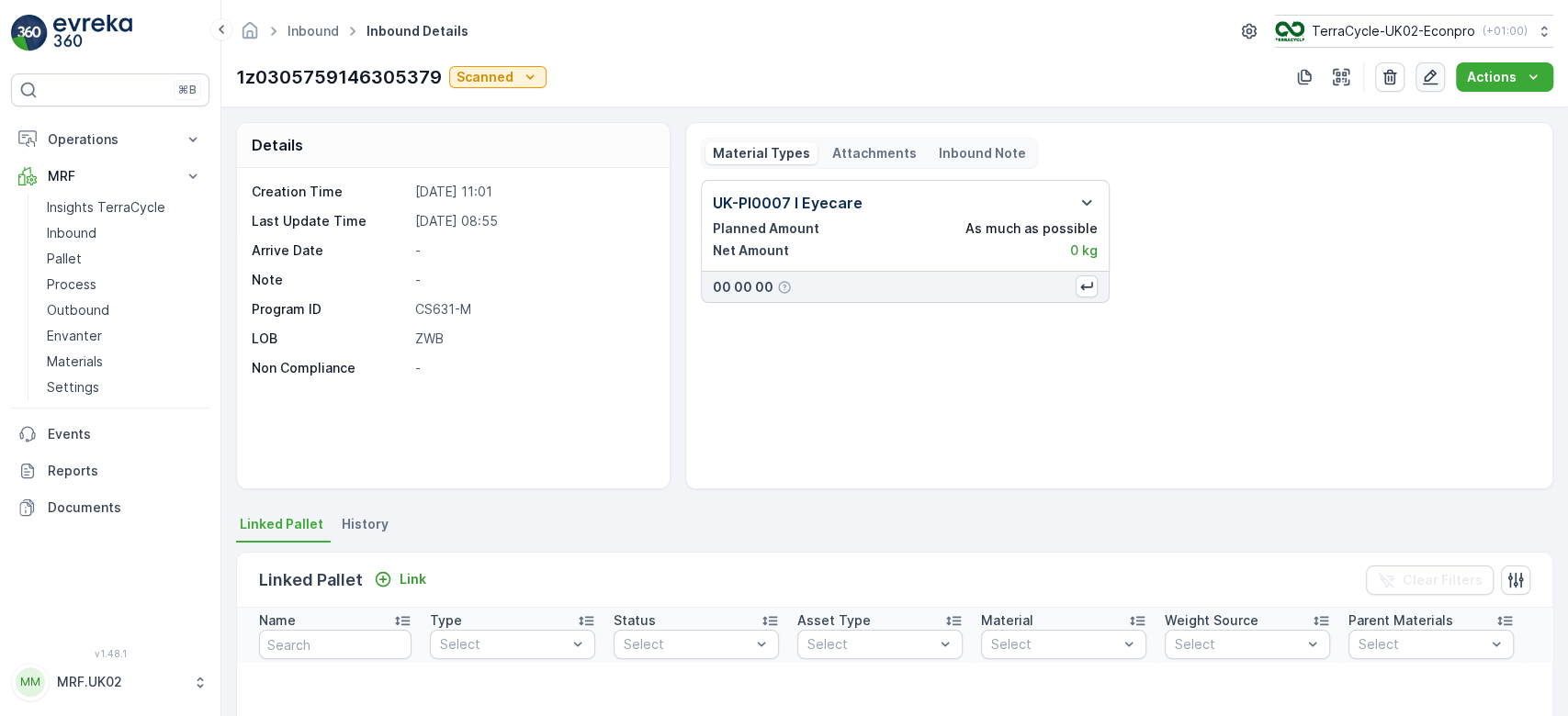
click at [1429, 77] on icon "button" at bounding box center [1431, 76] width 18 height 18
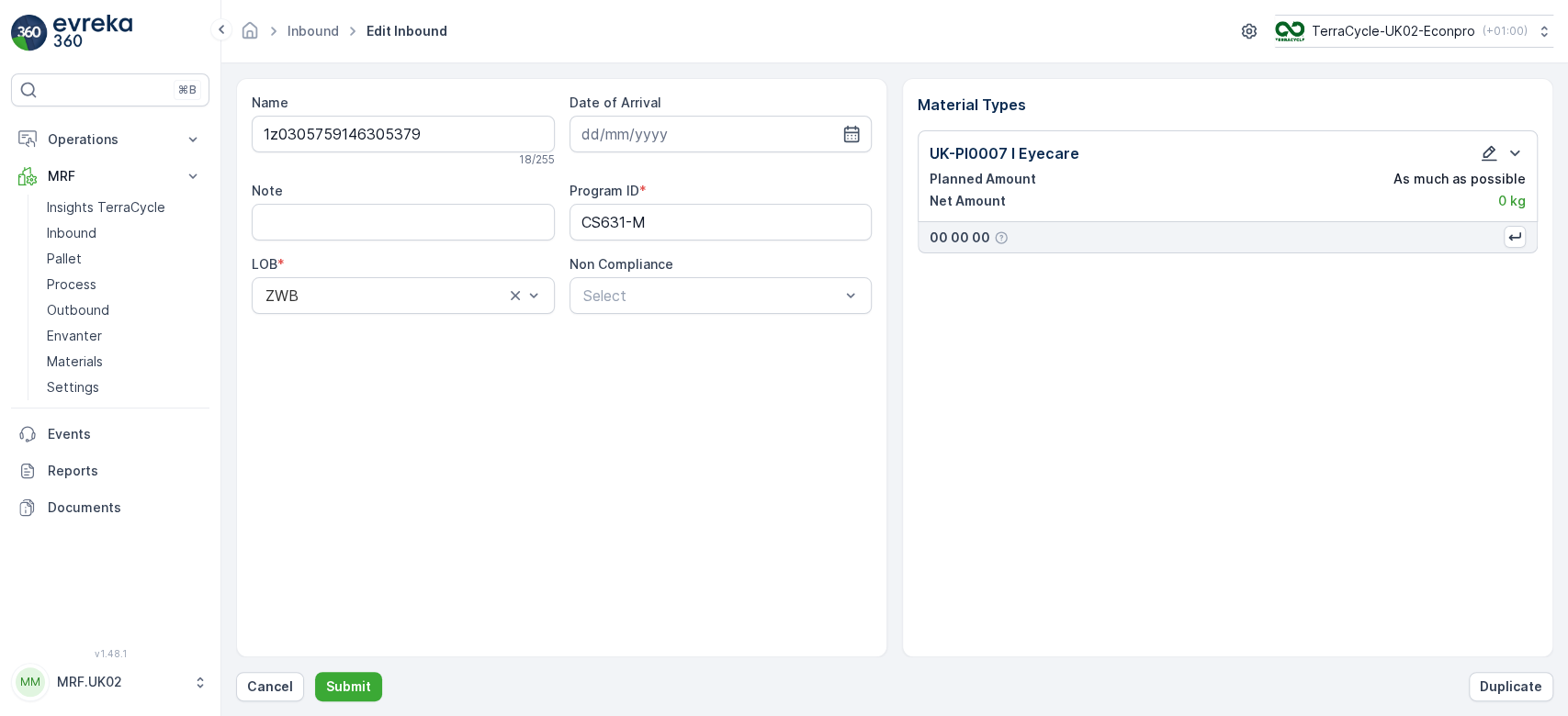
click at [1489, 154] on icon "button" at bounding box center [1490, 154] width 16 height 16
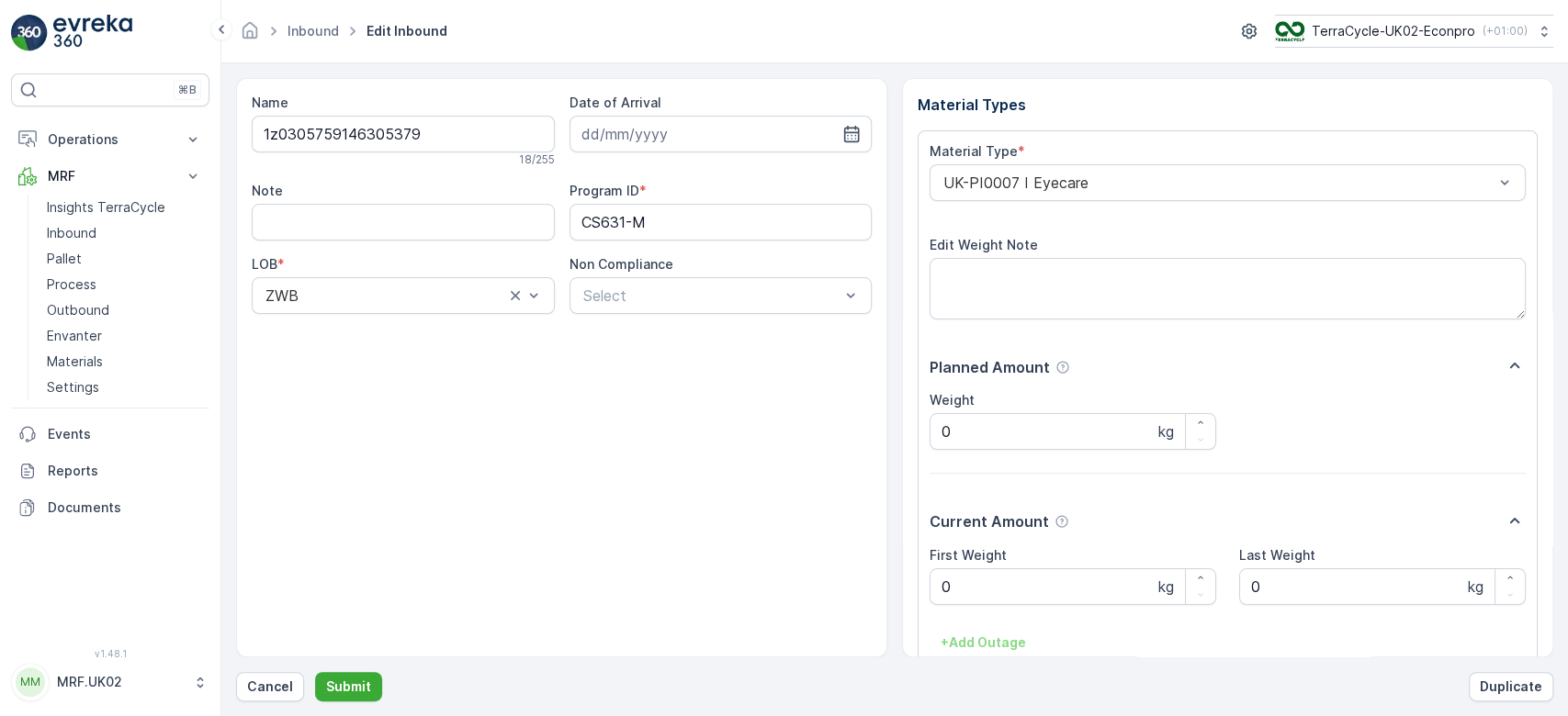
click at [1081, 606] on div "First Weight 0 kg Last Weight 0 kg + Add Outage" at bounding box center [1228, 602] width 596 height 112
click at [1058, 594] on Weight "0" at bounding box center [1073, 586] width 287 height 37
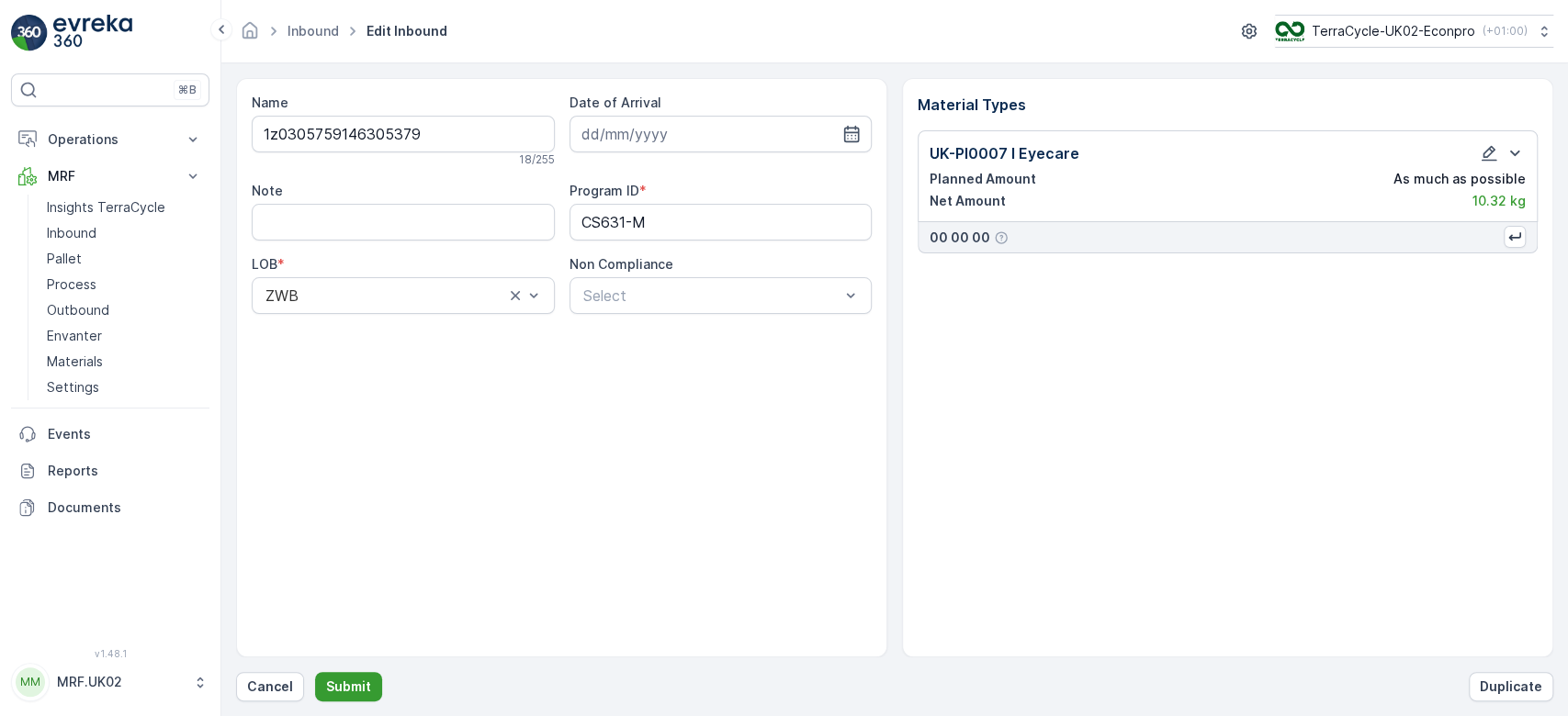
click at [358, 685] on p "Submit" at bounding box center [348, 686] width 45 height 18
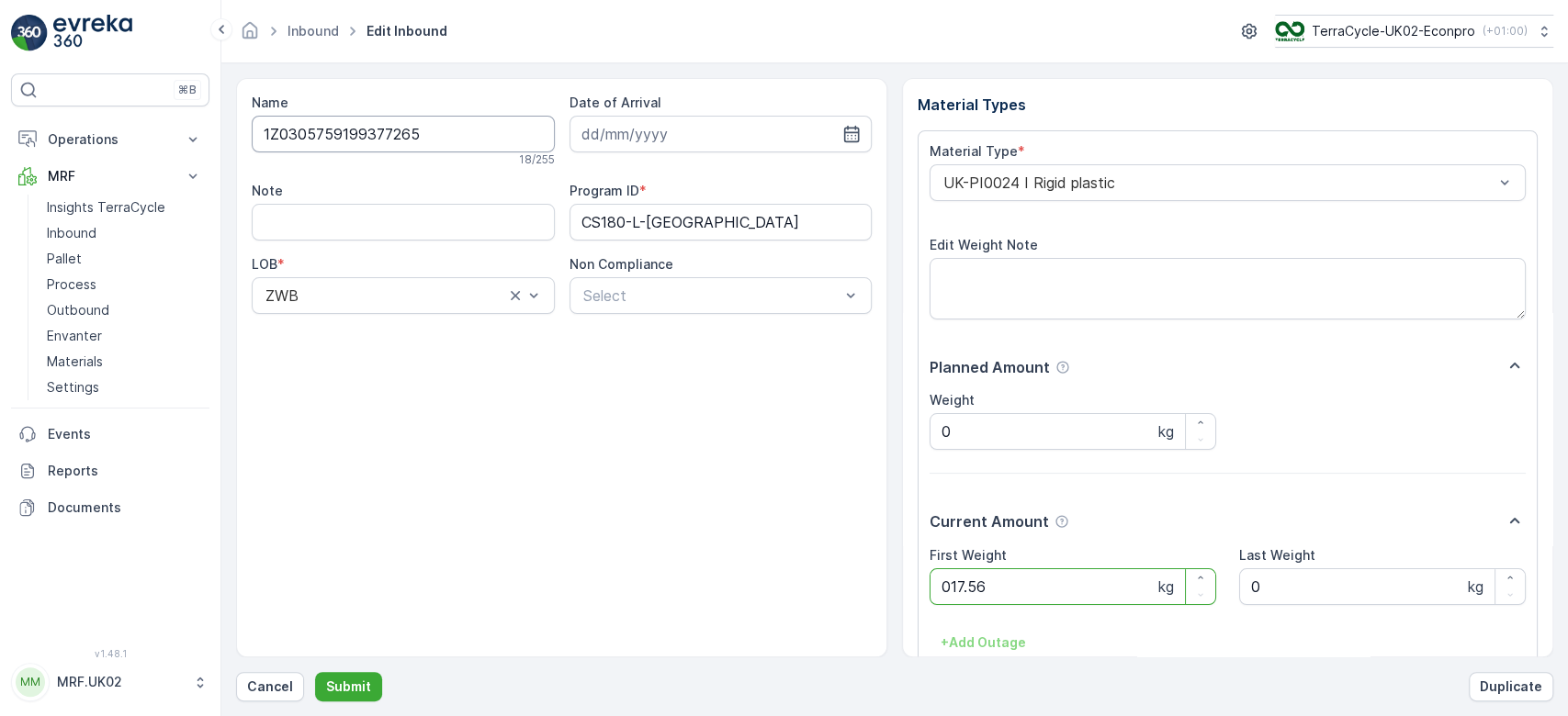
click at [315, 672] on button "Submit" at bounding box center [349, 687] width 68 height 30
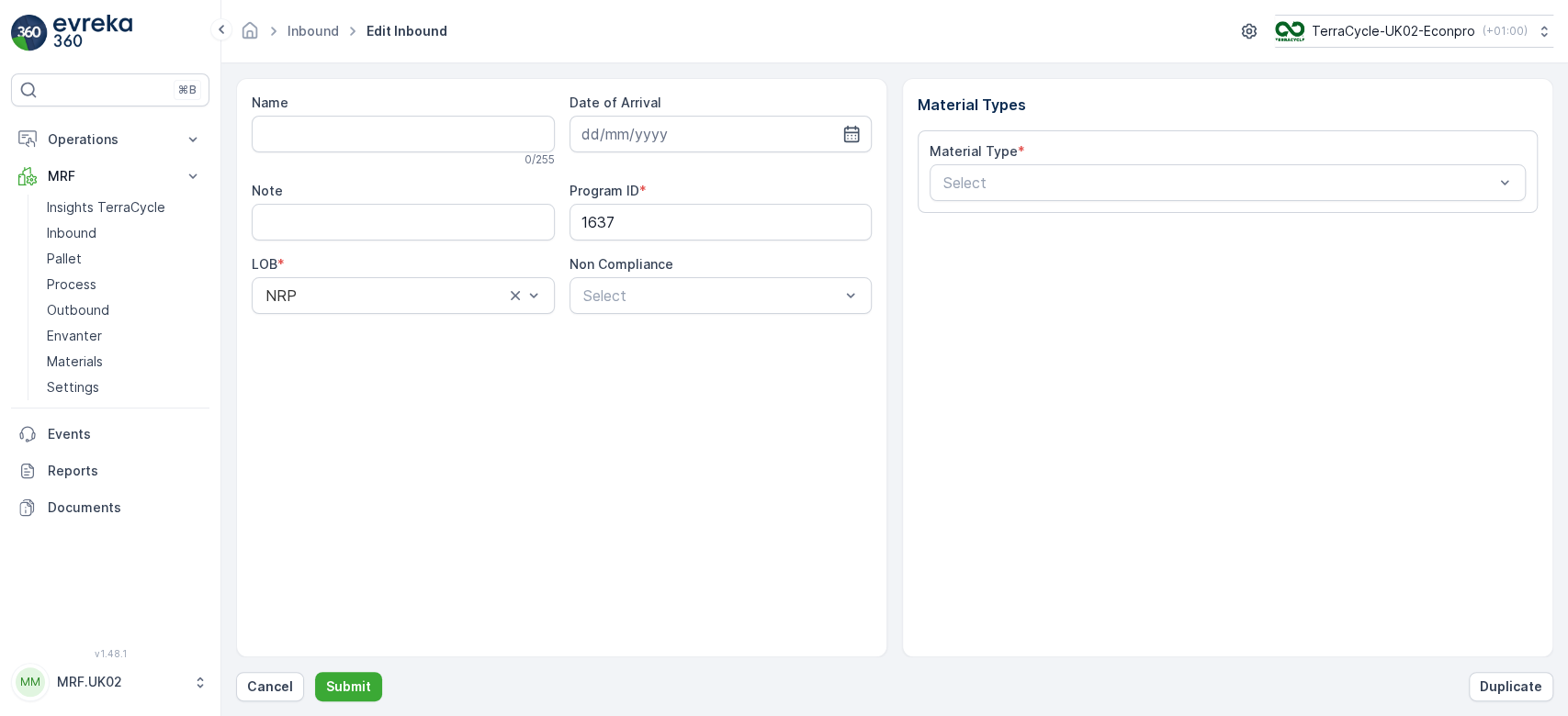
type input "1Z0305759195610429"
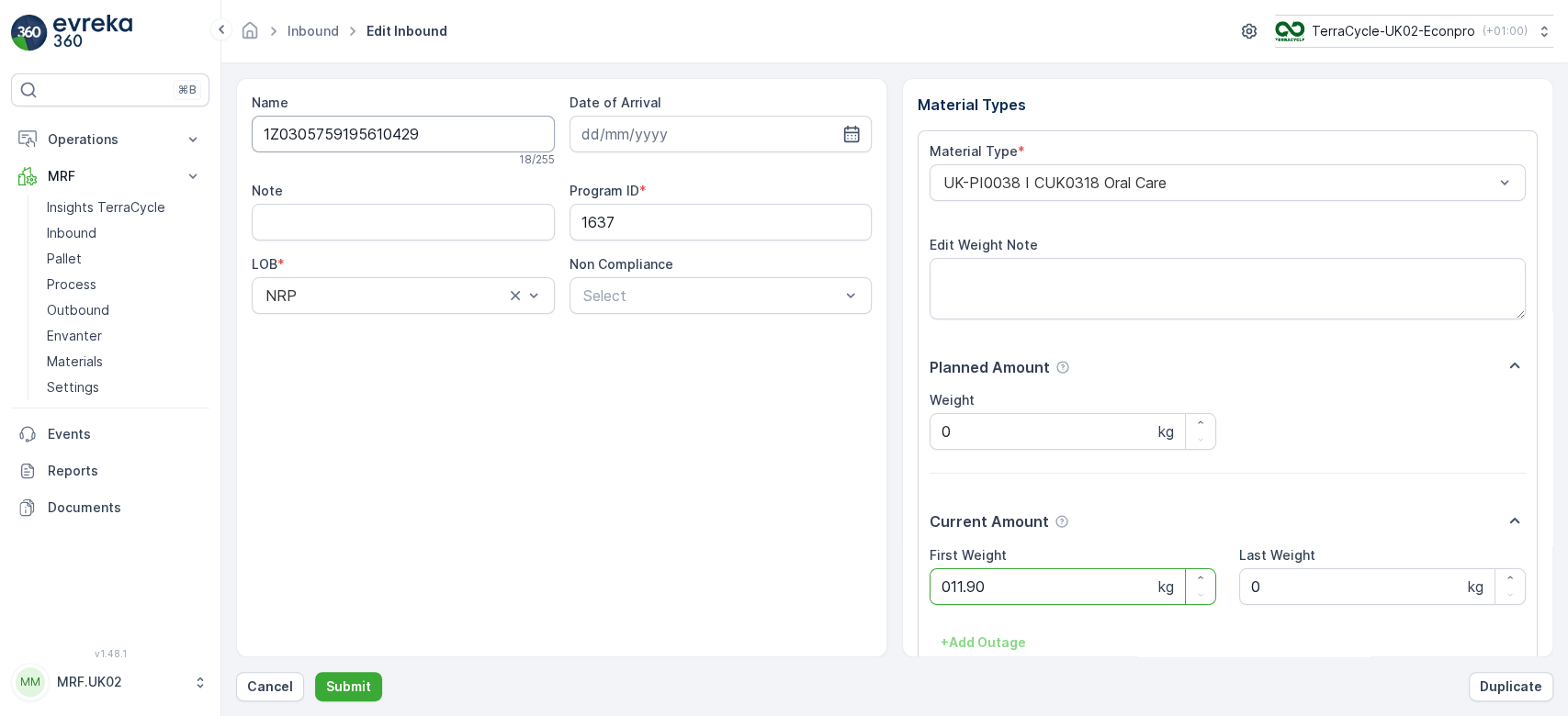
click at [315, 672] on button "Submit" at bounding box center [349, 687] width 68 height 30
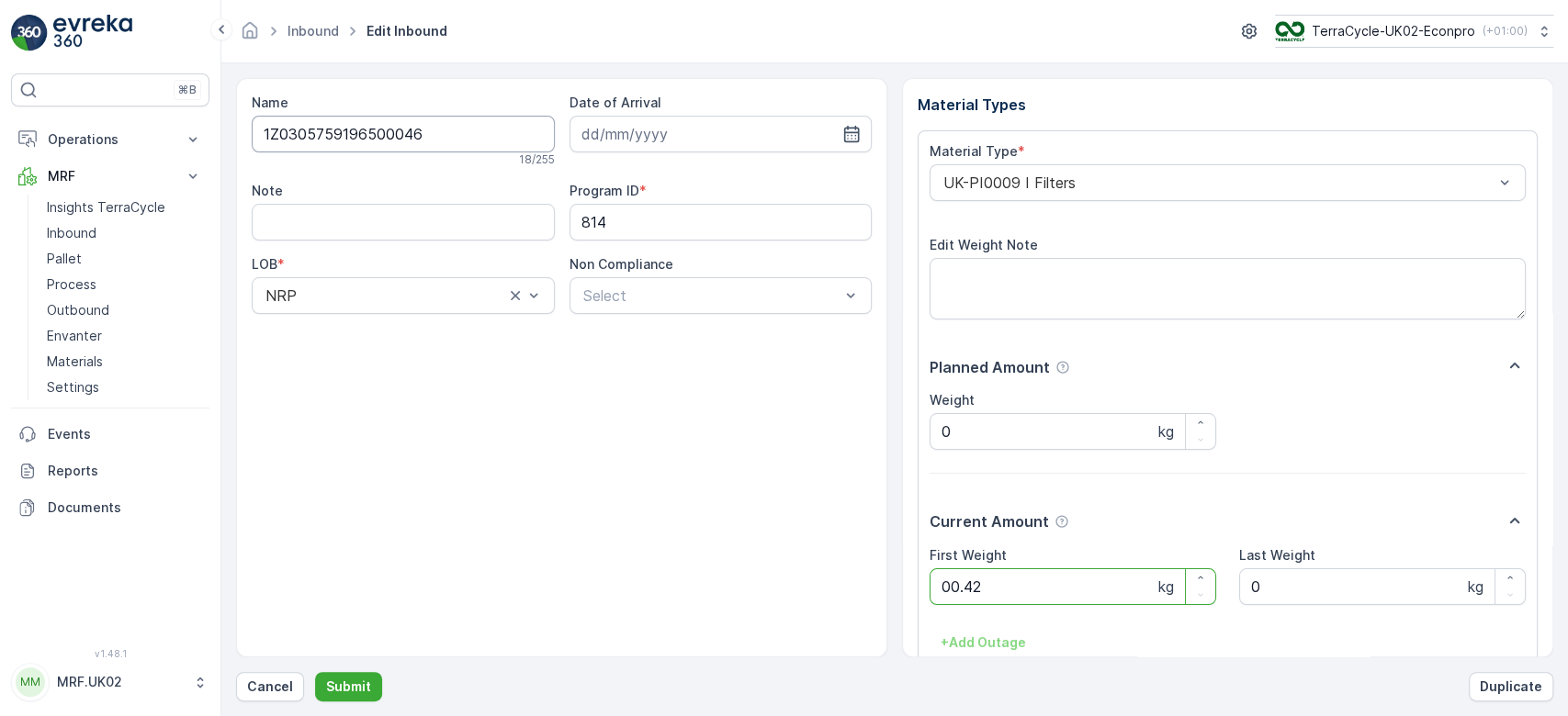
click at [315, 672] on button "Submit" at bounding box center [349, 687] width 68 height 30
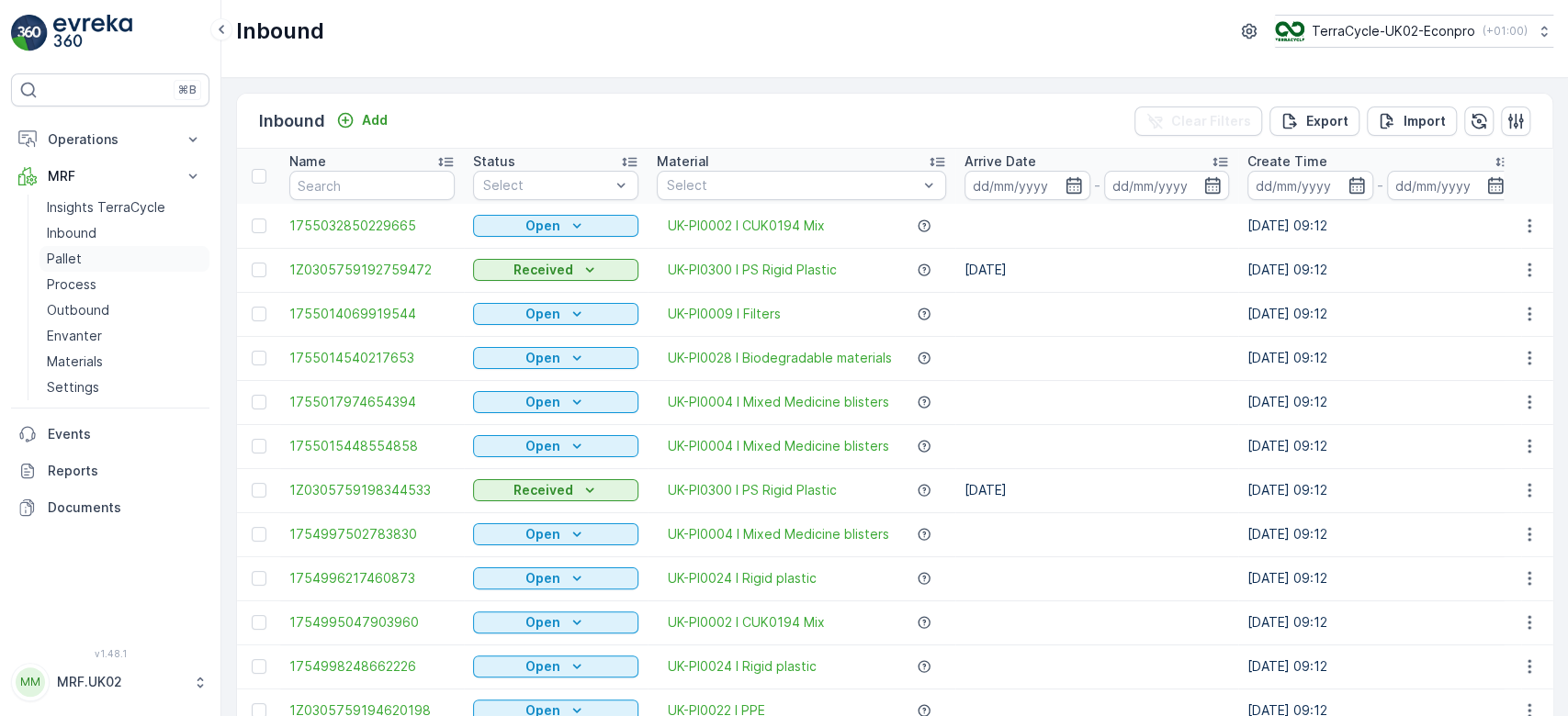
click at [176, 253] on link "Pallet" at bounding box center [124, 259] width 170 height 26
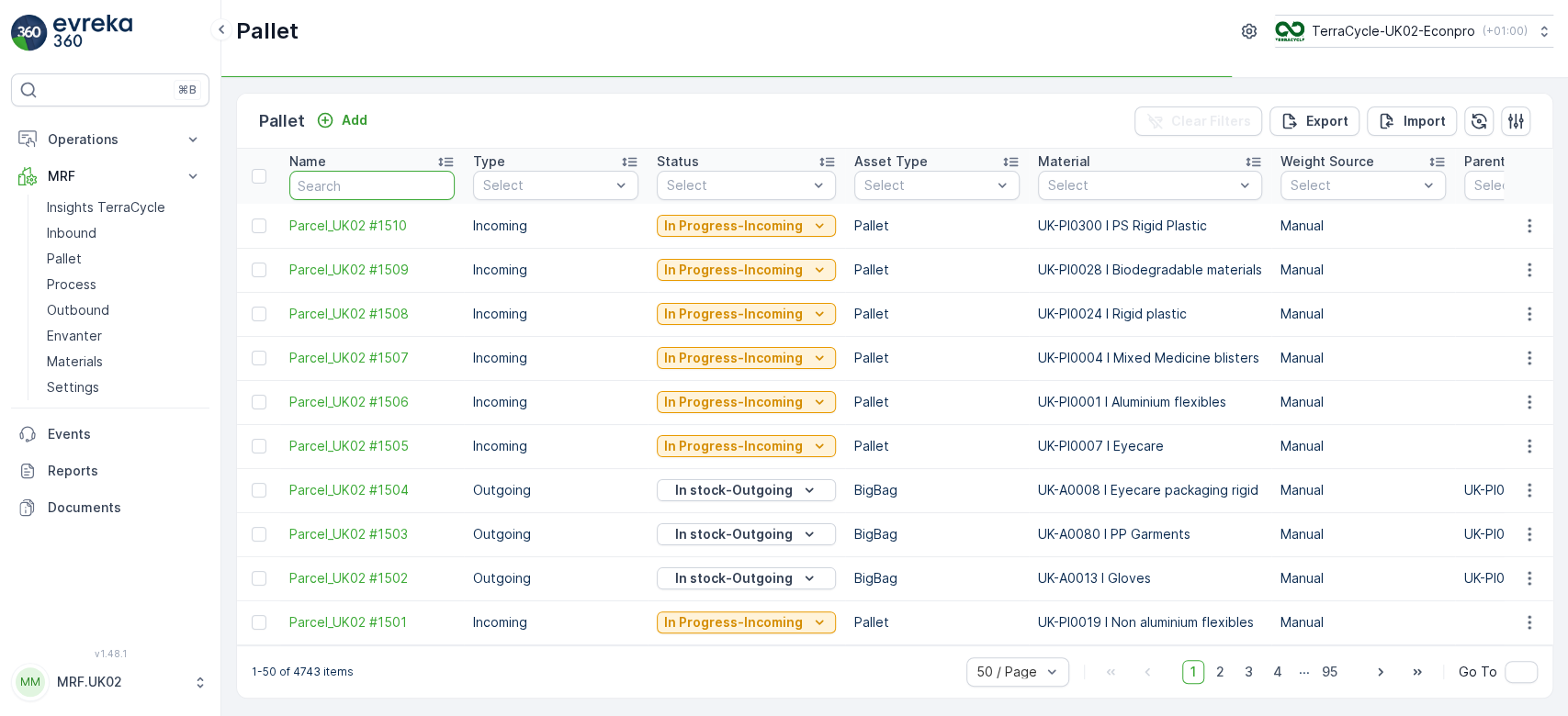
click at [404, 188] on input "text" at bounding box center [372, 186] width 165 height 30
type input "147"
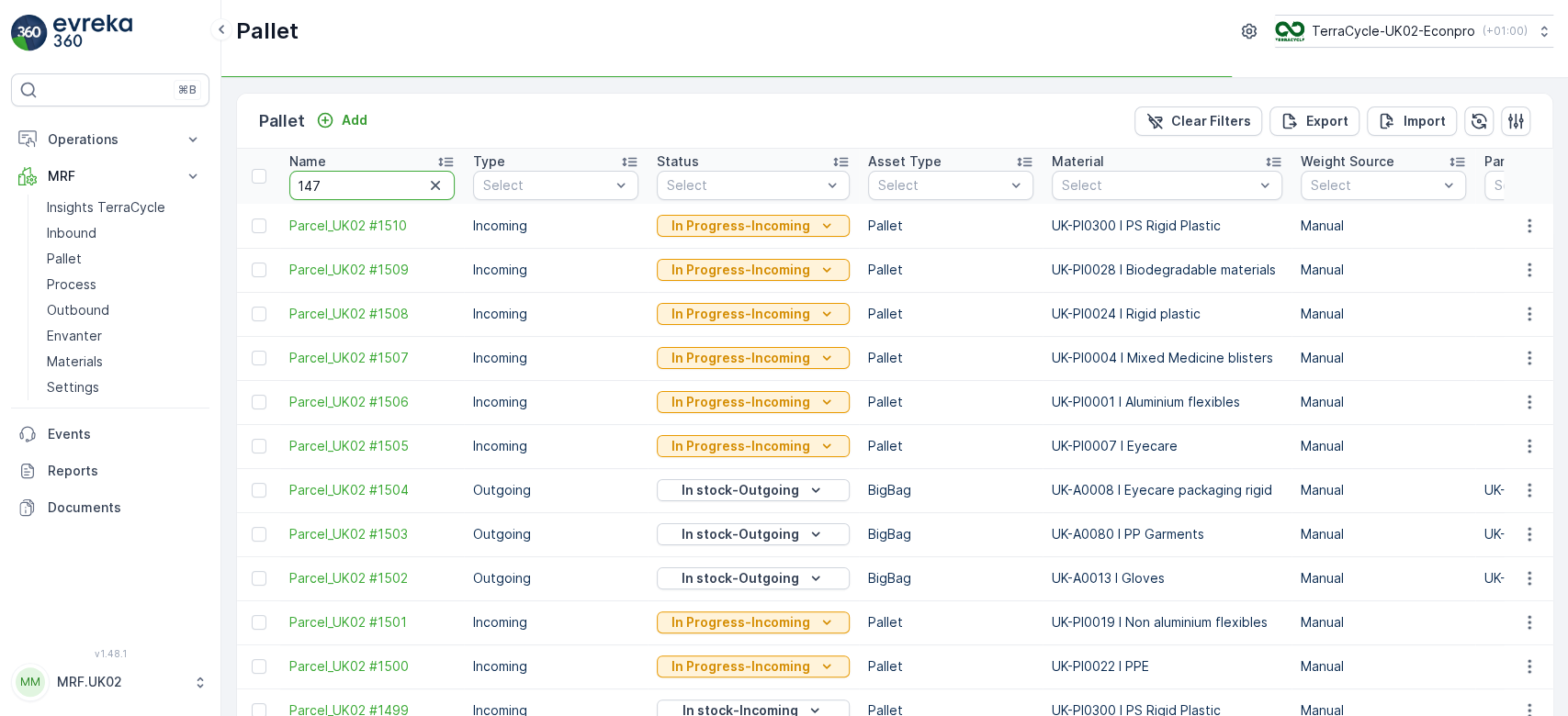
click at [404, 188] on input "147" at bounding box center [372, 186] width 165 height 30
type input "1479"
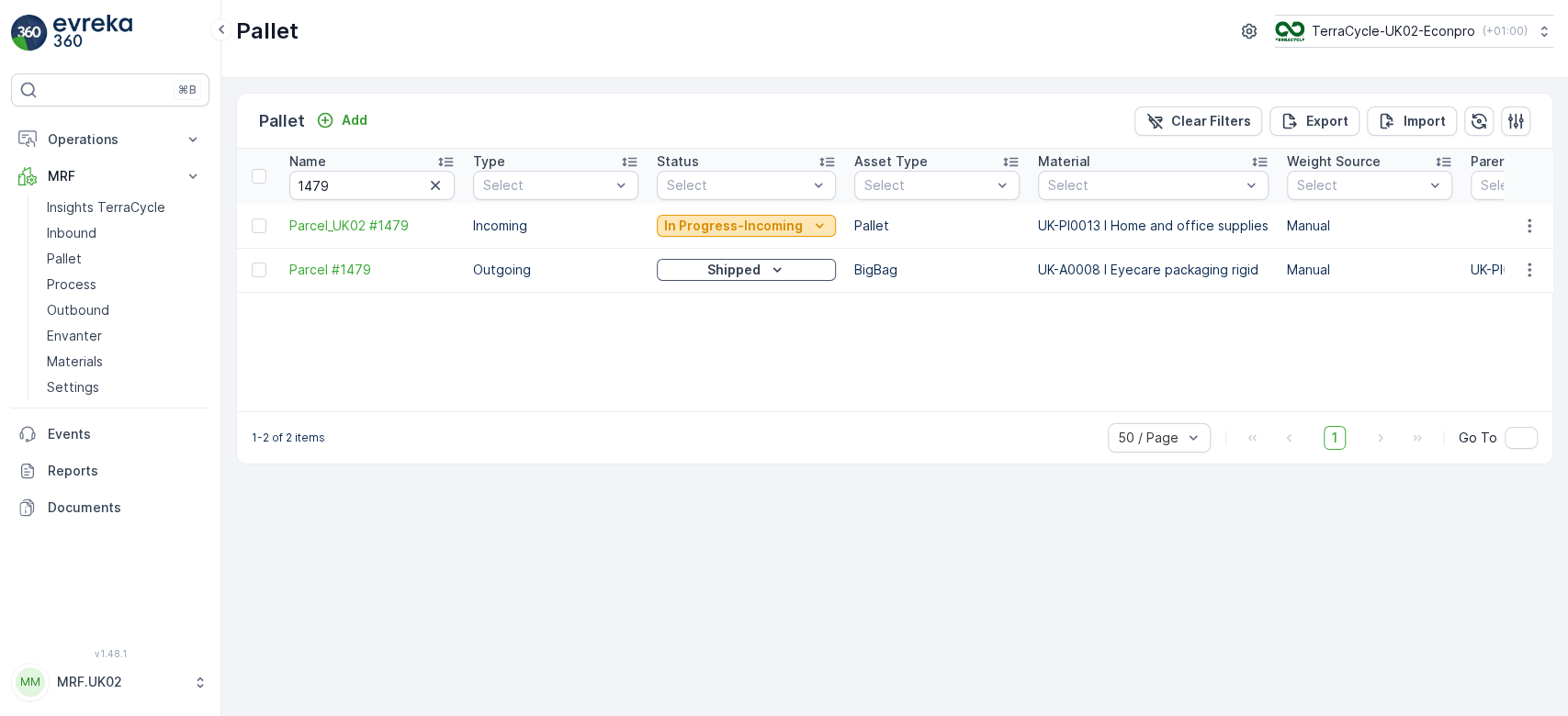
click at [685, 217] on p "In Progress-Incoming" at bounding box center [734, 225] width 139 height 18
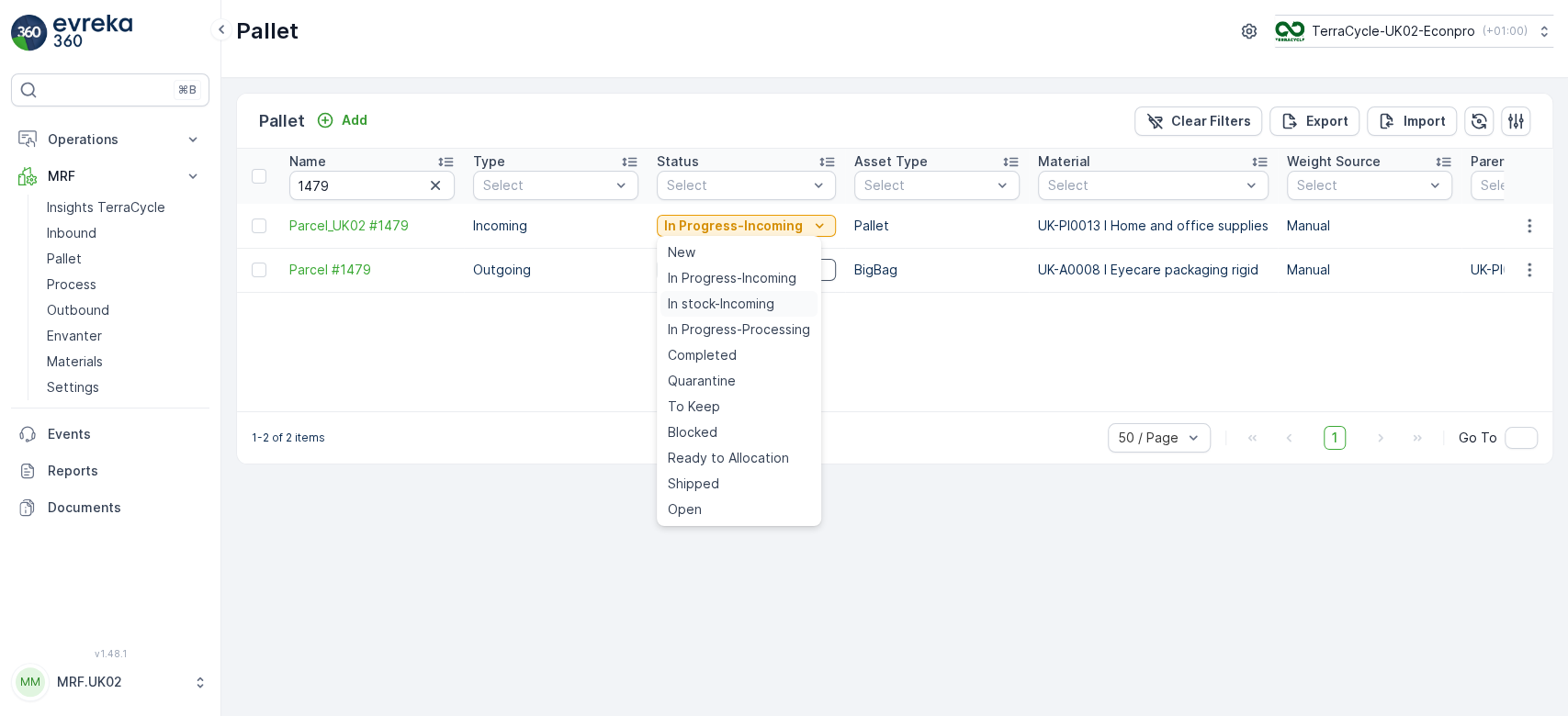
click at [699, 300] on span "In stock-Incoming" at bounding box center [720, 304] width 106 height 18
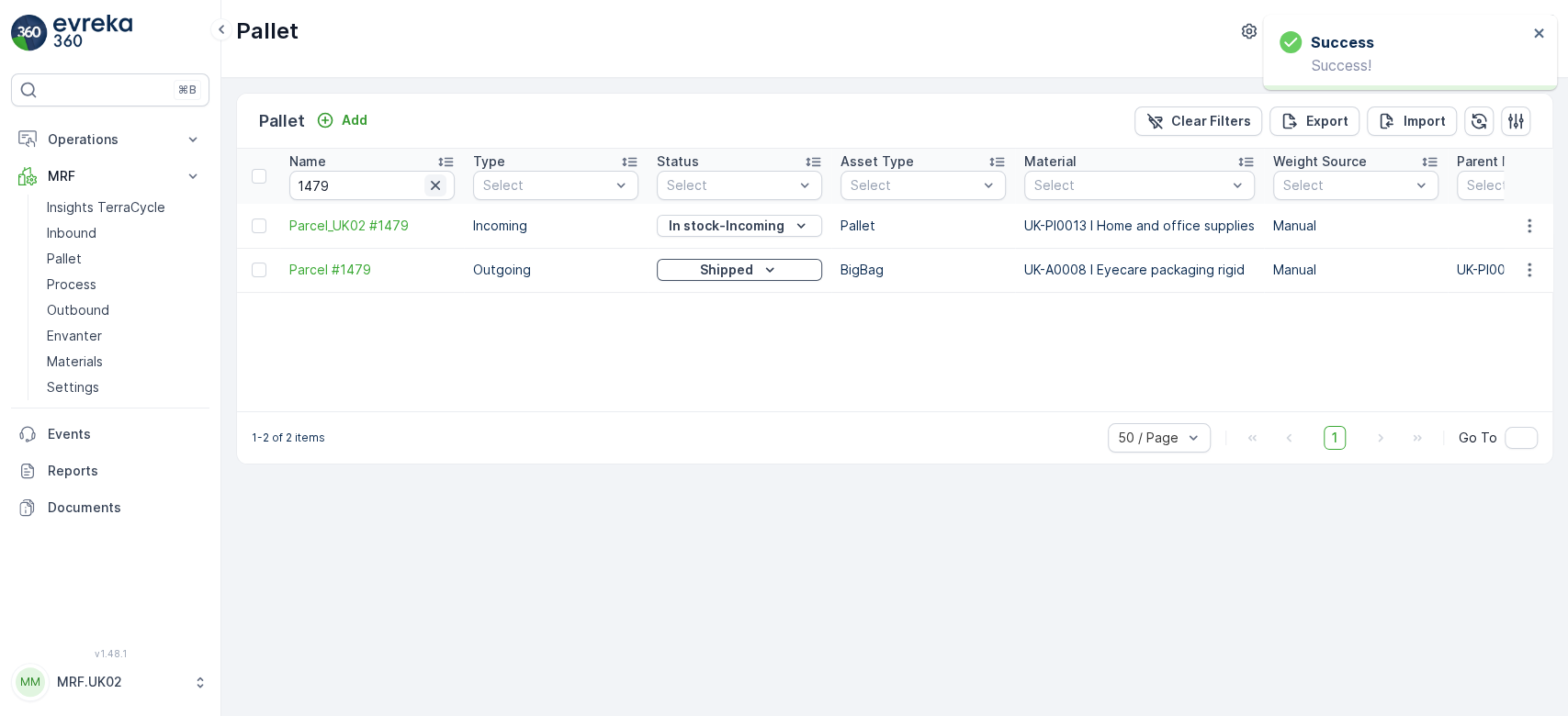
click at [433, 184] on icon "button" at bounding box center [435, 186] width 18 height 18
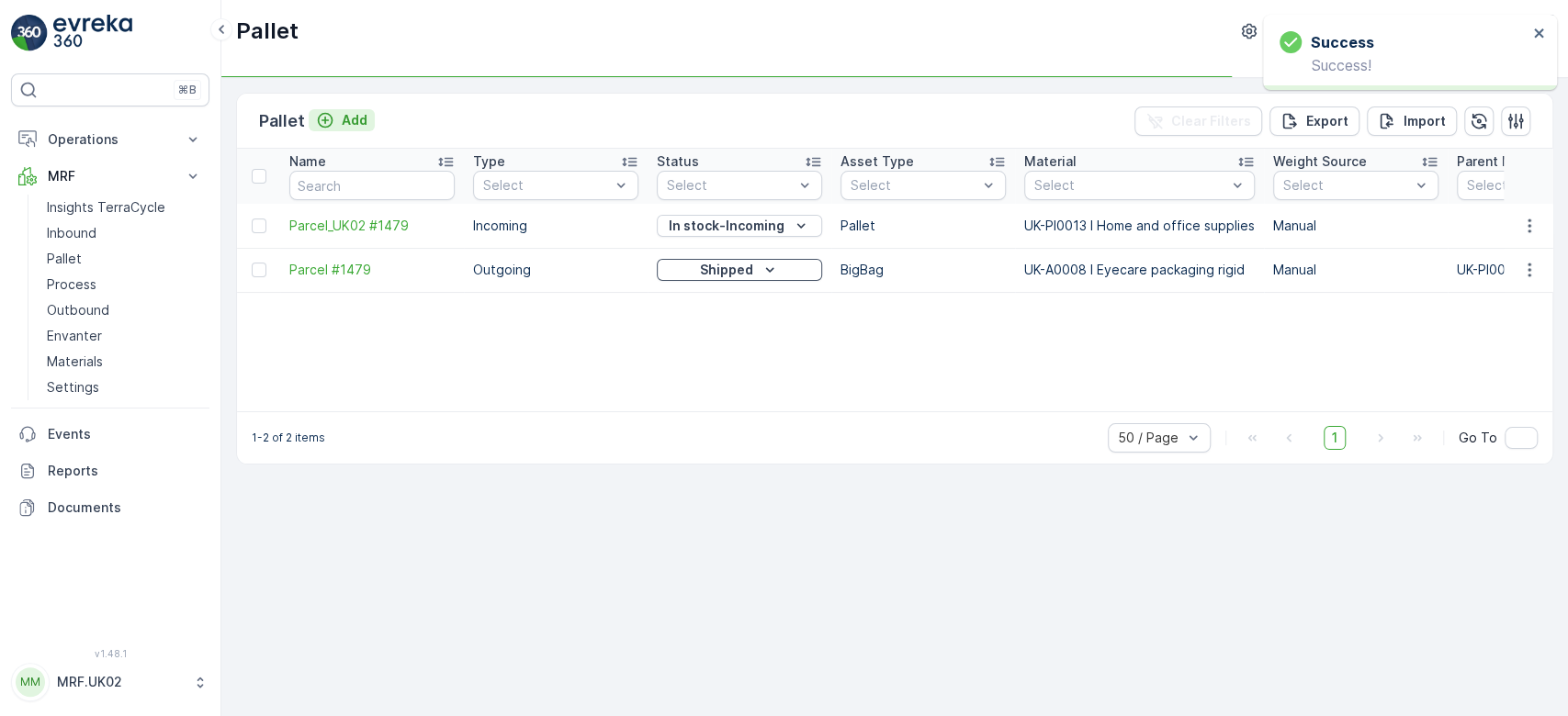
click at [345, 116] on p "Add" at bounding box center [355, 120] width 26 height 18
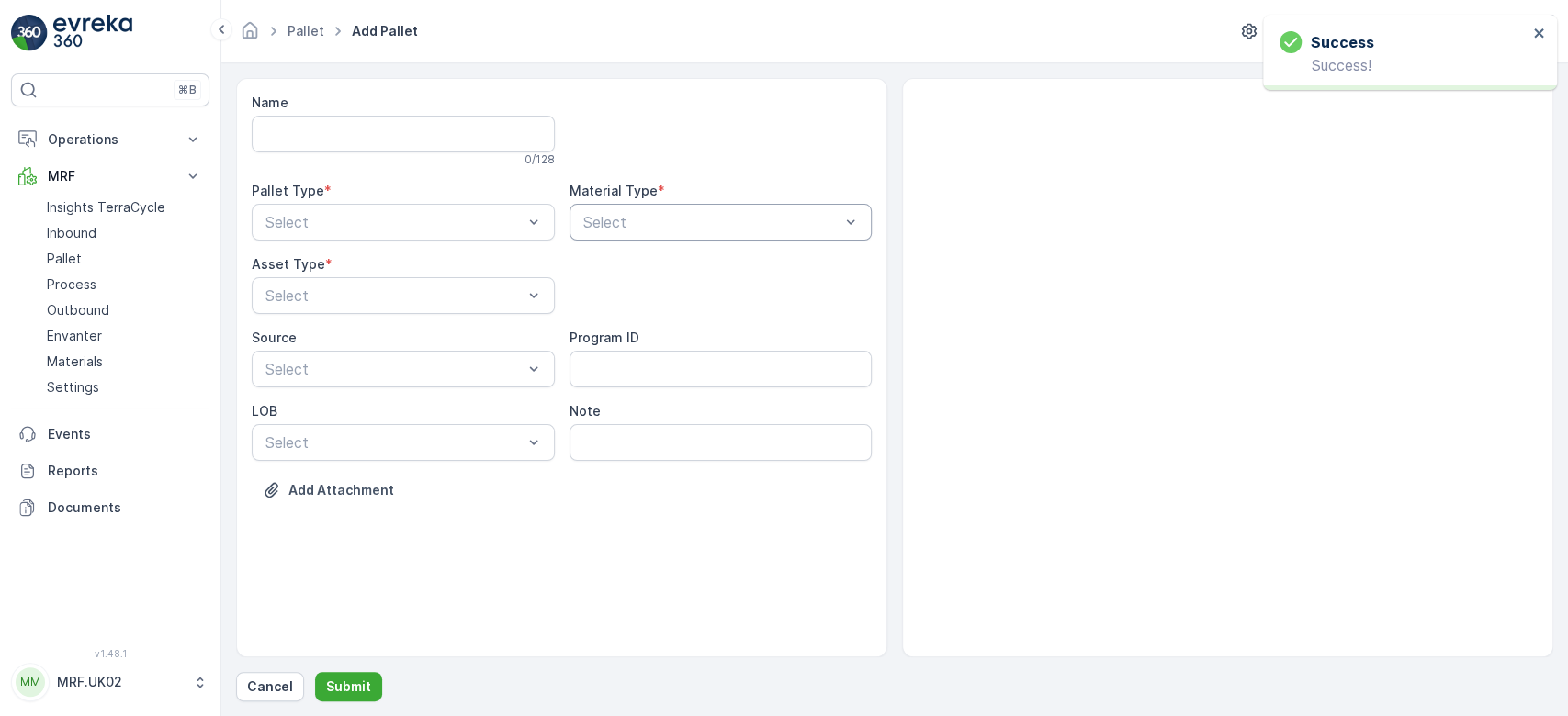
click at [720, 225] on div at bounding box center [711, 221] width 261 height 17
type input "pi0013"
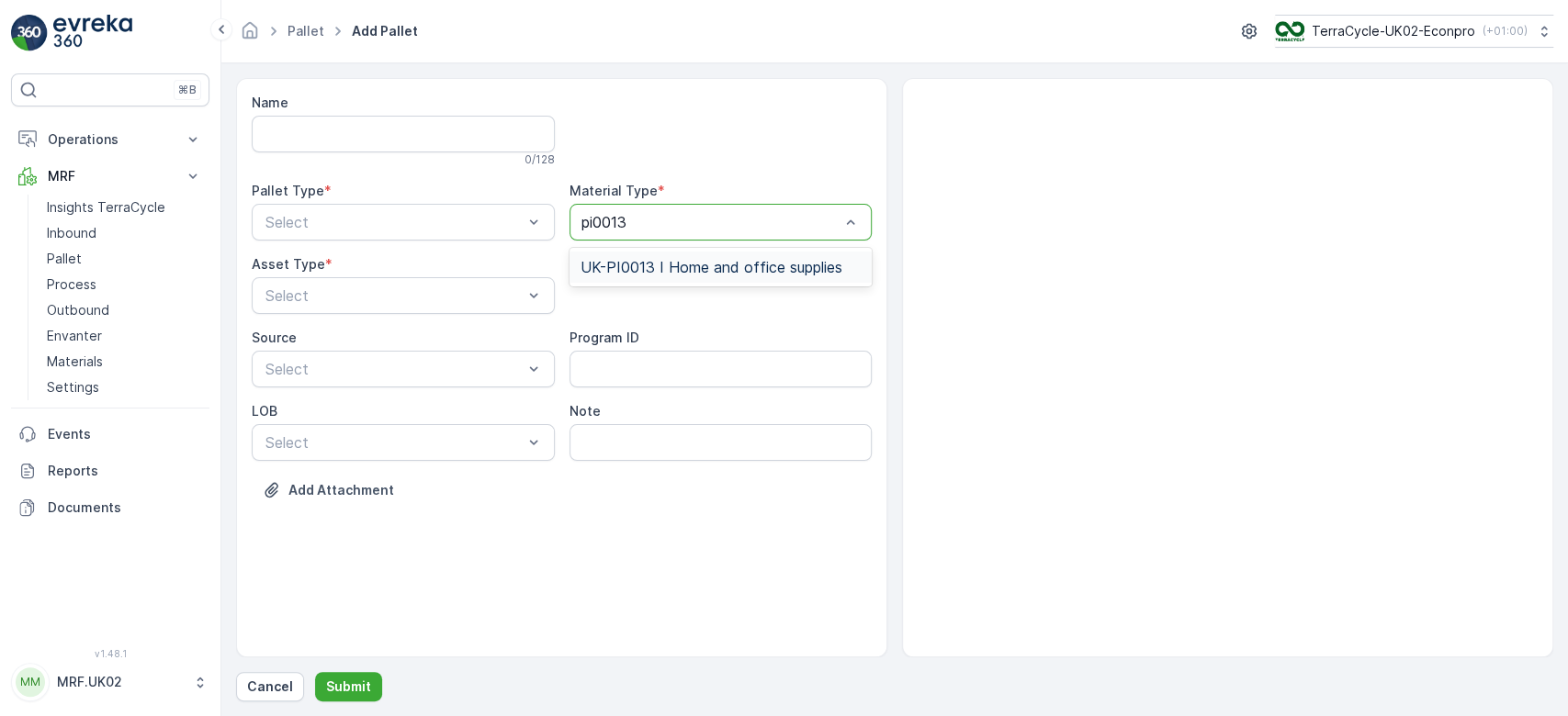
click at [732, 269] on span "UK-PI0013 I Home and office supplies" at bounding box center [711, 267] width 262 height 17
click at [559, 216] on div "Name 0 / 128 Pallet Type * Select Material Type * option UK-PI0013 I Home and o…" at bounding box center [561, 310] width 620 height 433
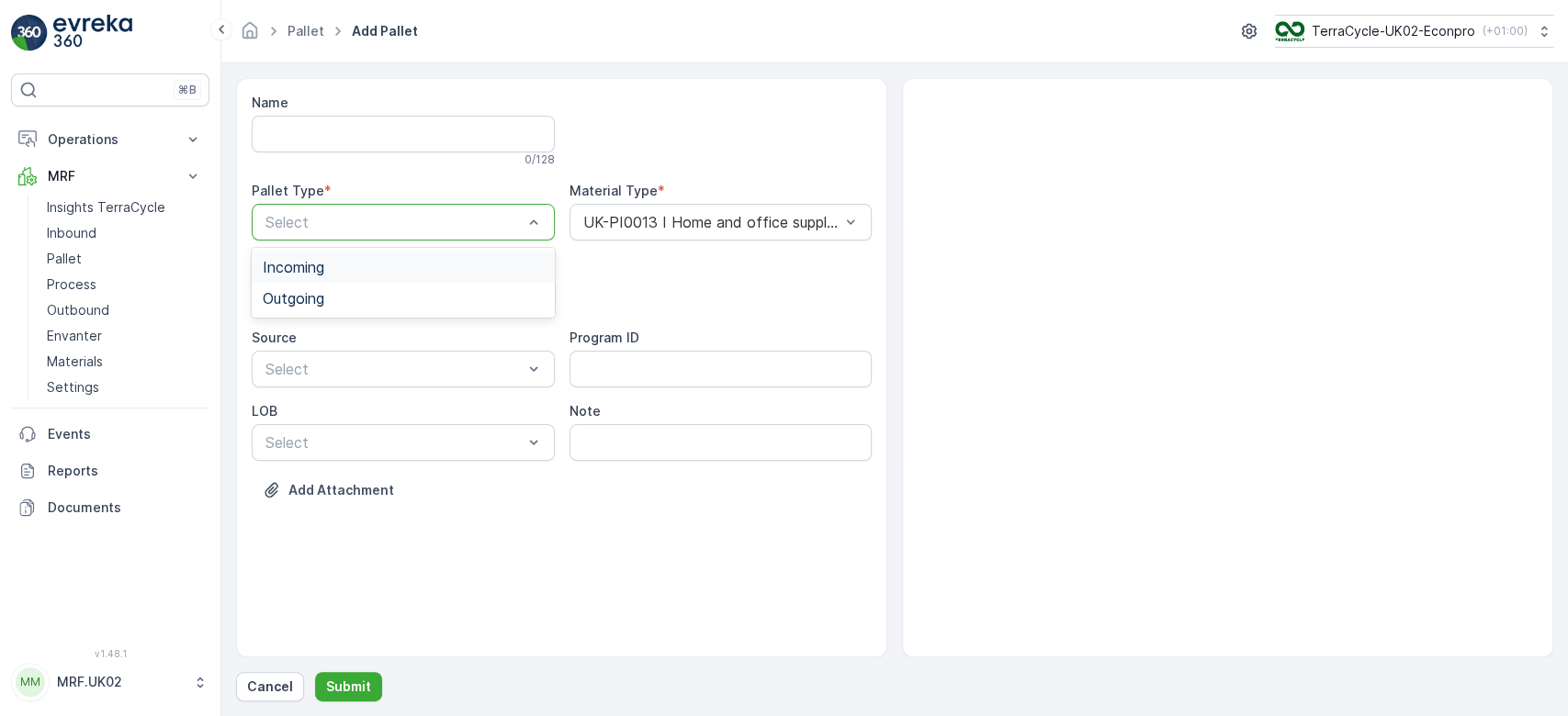
click at [509, 274] on div "Incoming" at bounding box center [402, 267] width 281 height 17
click at [491, 294] on div at bounding box center [393, 295] width 261 height 17
click at [397, 387] on div "Bale" at bounding box center [402, 402] width 303 height 31
click at [393, 299] on div at bounding box center [393, 295] width 261 height 17
click at [369, 371] on div "Pallet" at bounding box center [402, 371] width 281 height 17
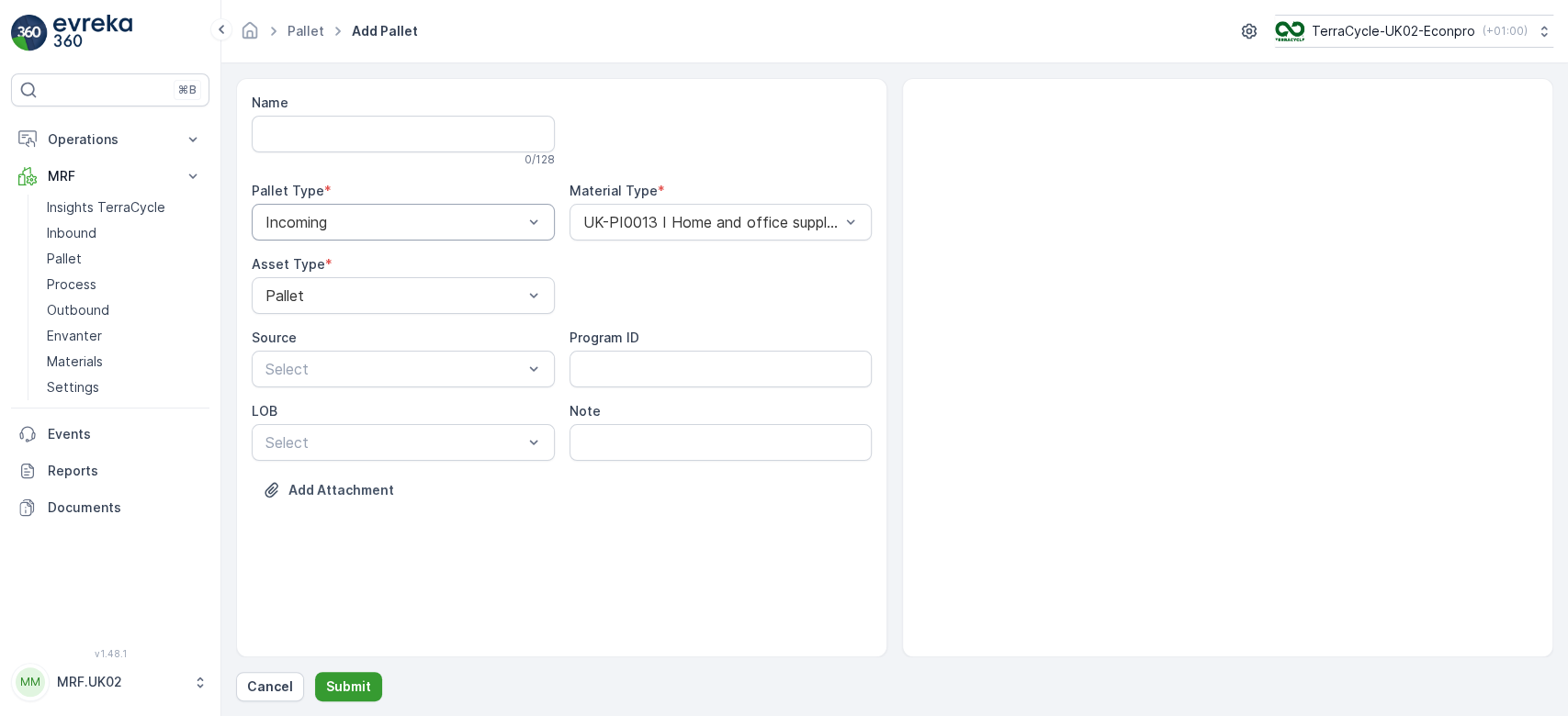
click at [339, 672] on button "Submit" at bounding box center [349, 687] width 68 height 30
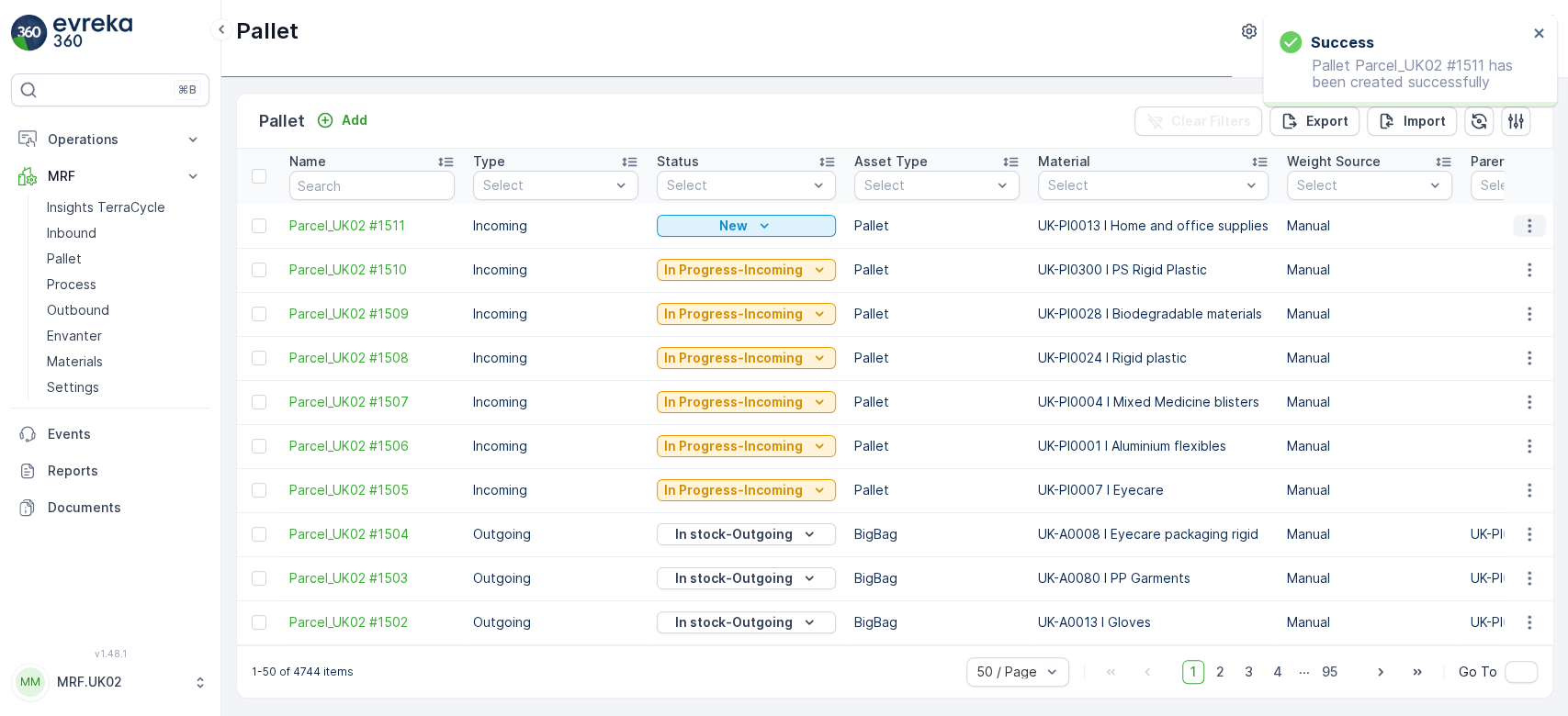
click at [1537, 224] on button "button" at bounding box center [1529, 225] width 33 height 22
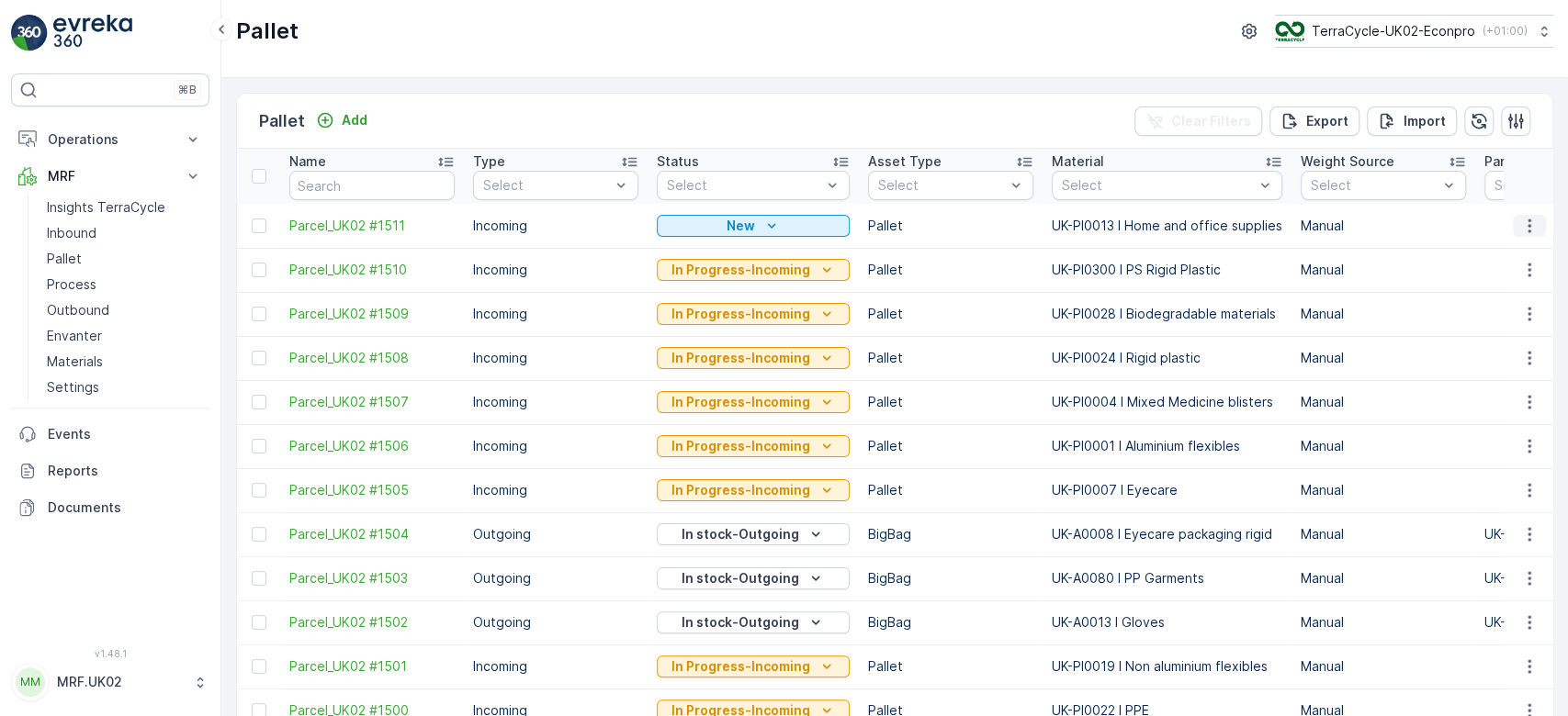
click at [1521, 230] on icon "button" at bounding box center [1529, 225] width 18 height 18
click at [1499, 358] on span "Print QR" at bounding box center [1480, 356] width 51 height 18
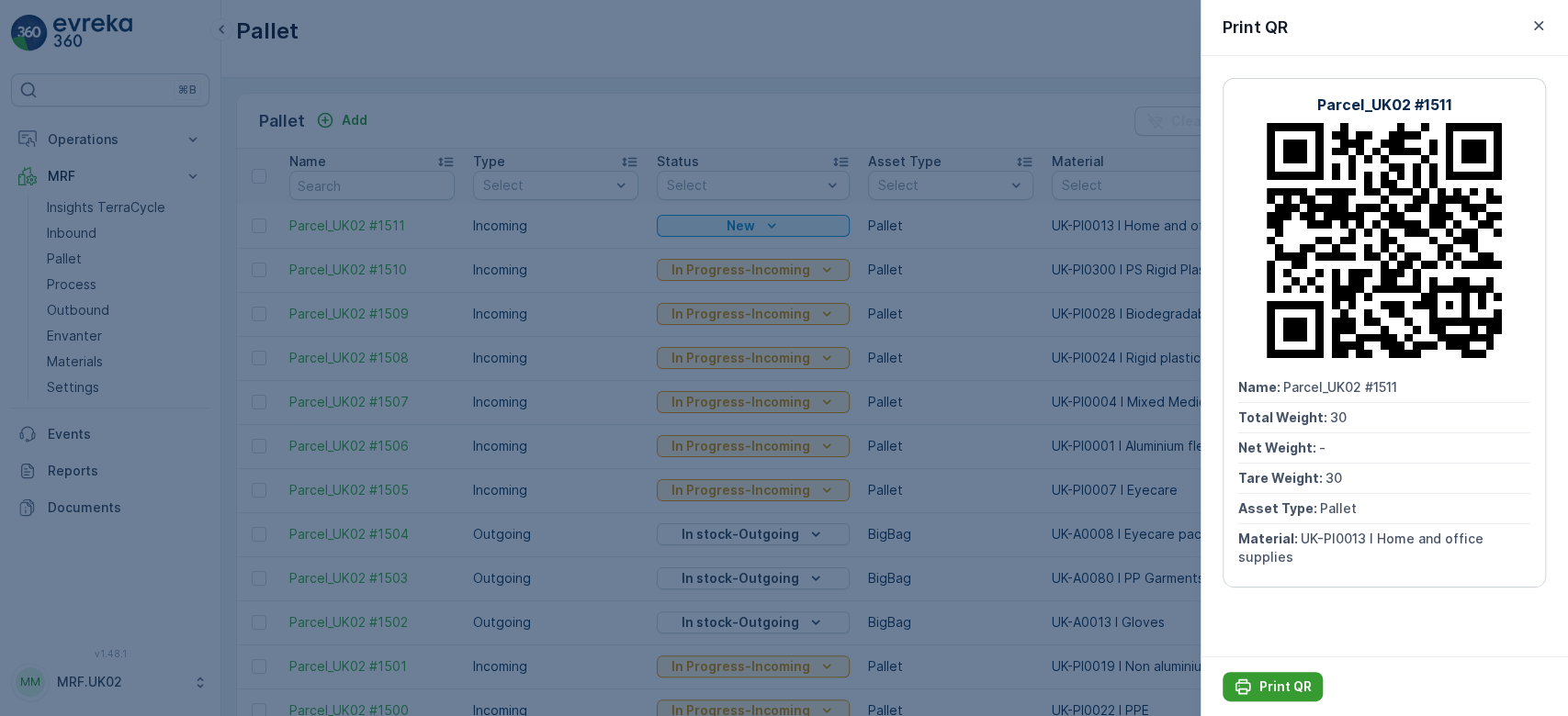
click at [1296, 677] on p "Print QR" at bounding box center [1286, 686] width 53 height 18
click at [80, 242] on div at bounding box center [784, 358] width 1568 height 716
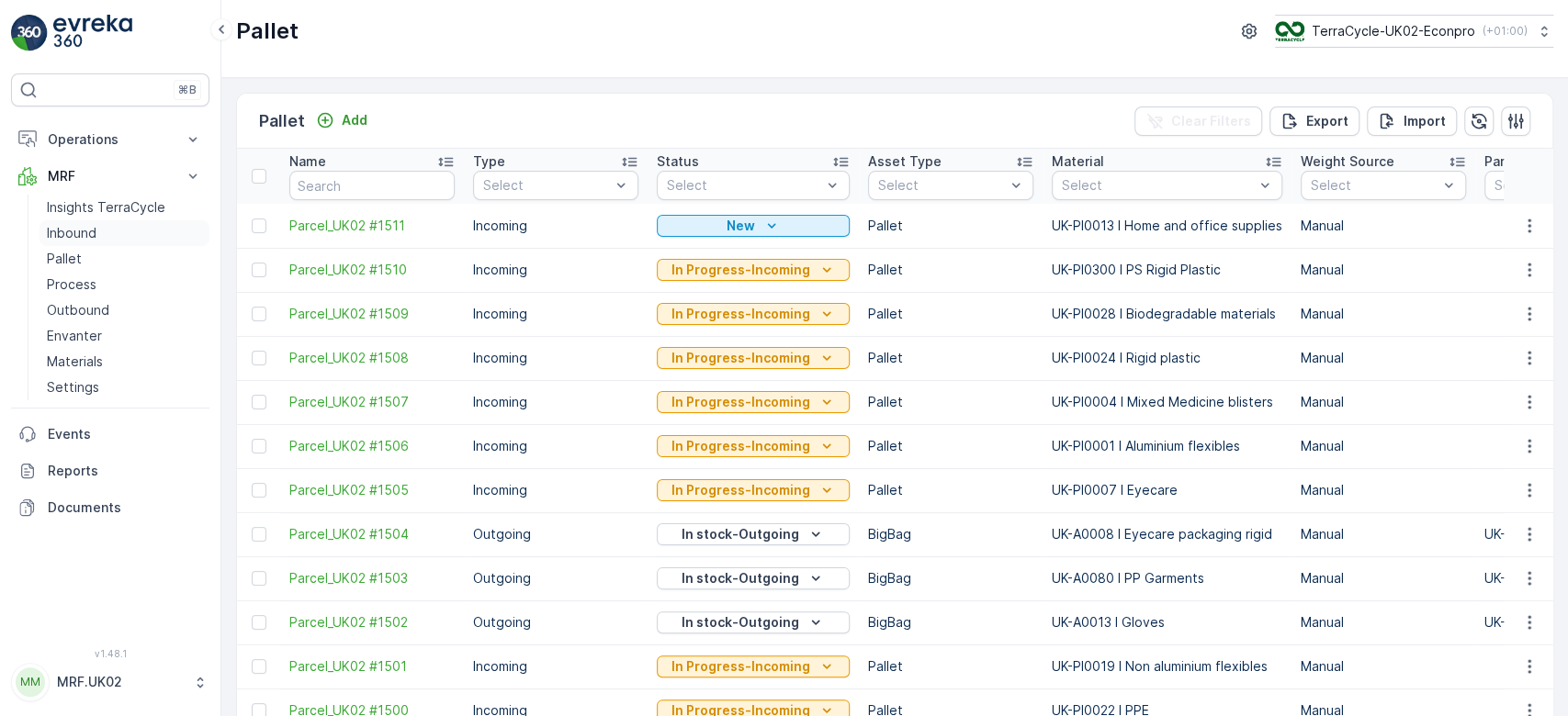
click at [80, 242] on link "Inbound" at bounding box center [124, 233] width 170 height 26
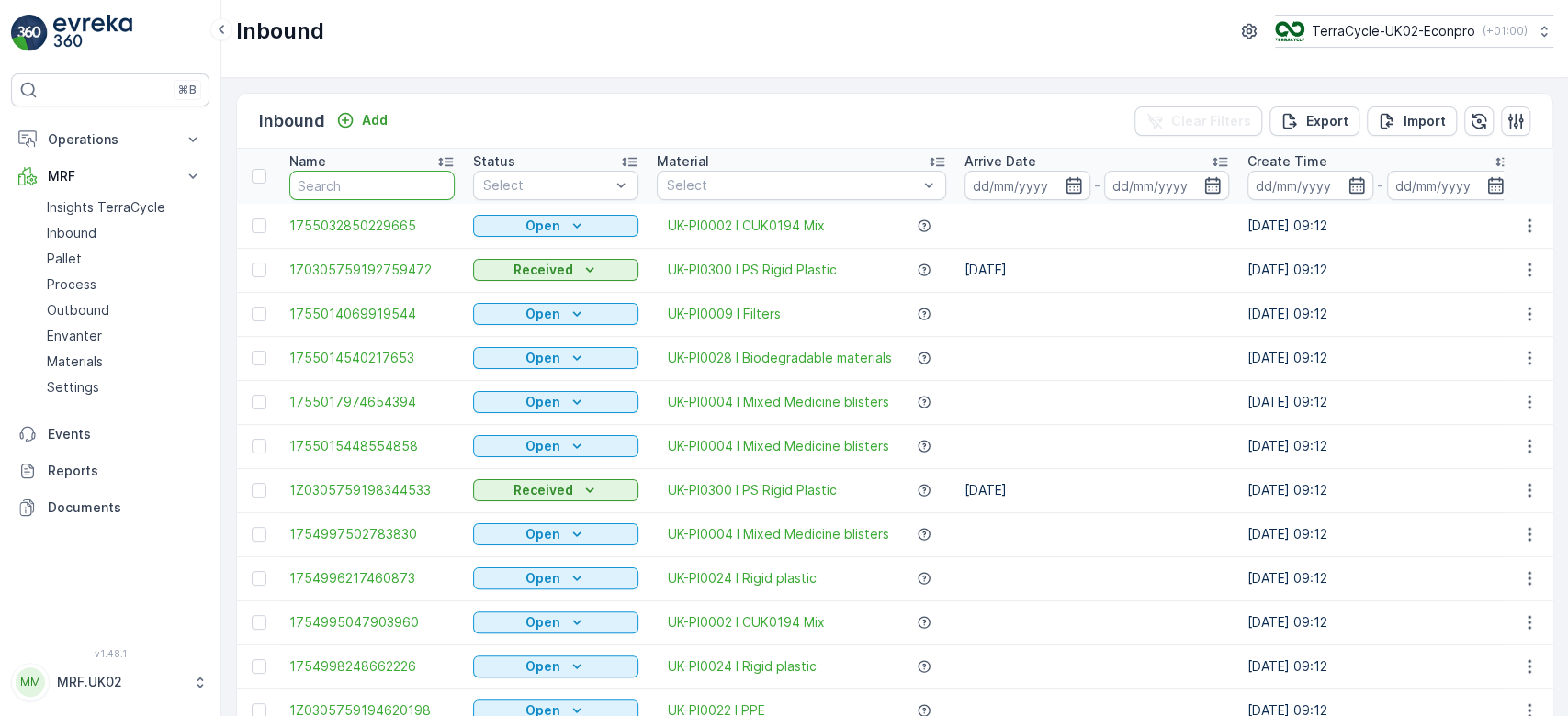
click at [339, 188] on input "text" at bounding box center [372, 186] width 165 height 30
